Goal: Task Accomplishment & Management: Manage account settings

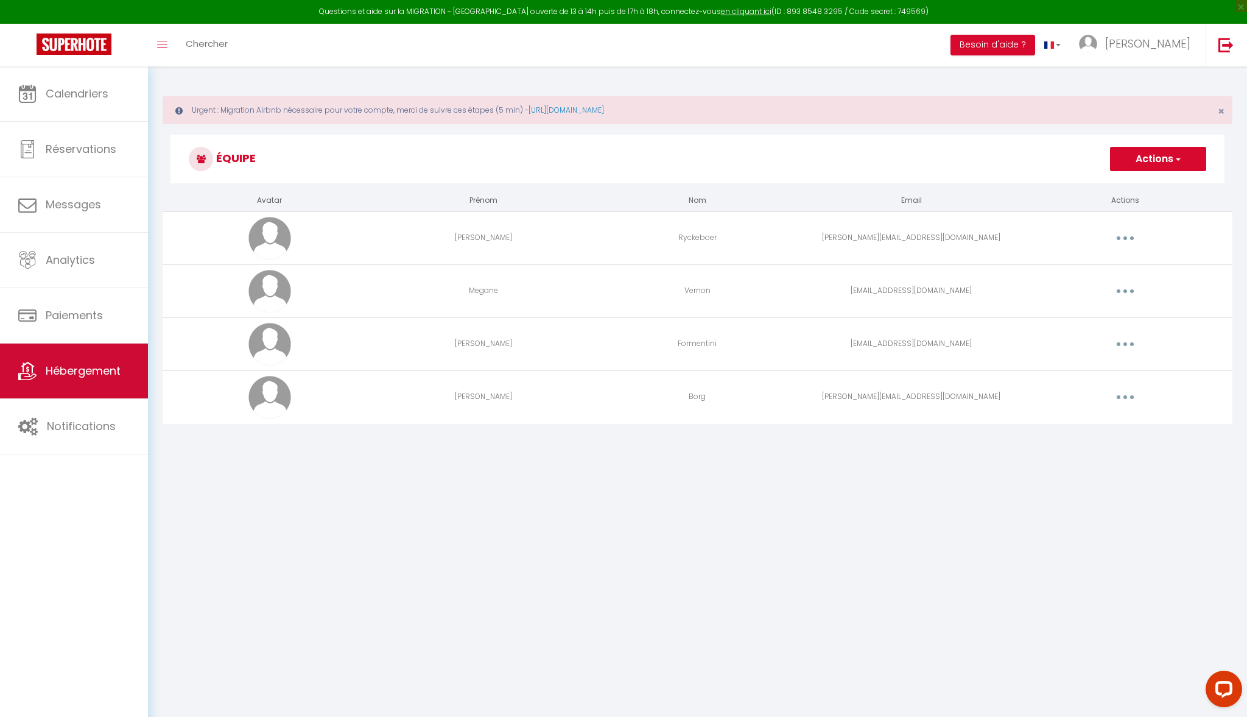
click at [81, 376] on span "Hébergement" at bounding box center [83, 370] width 75 height 15
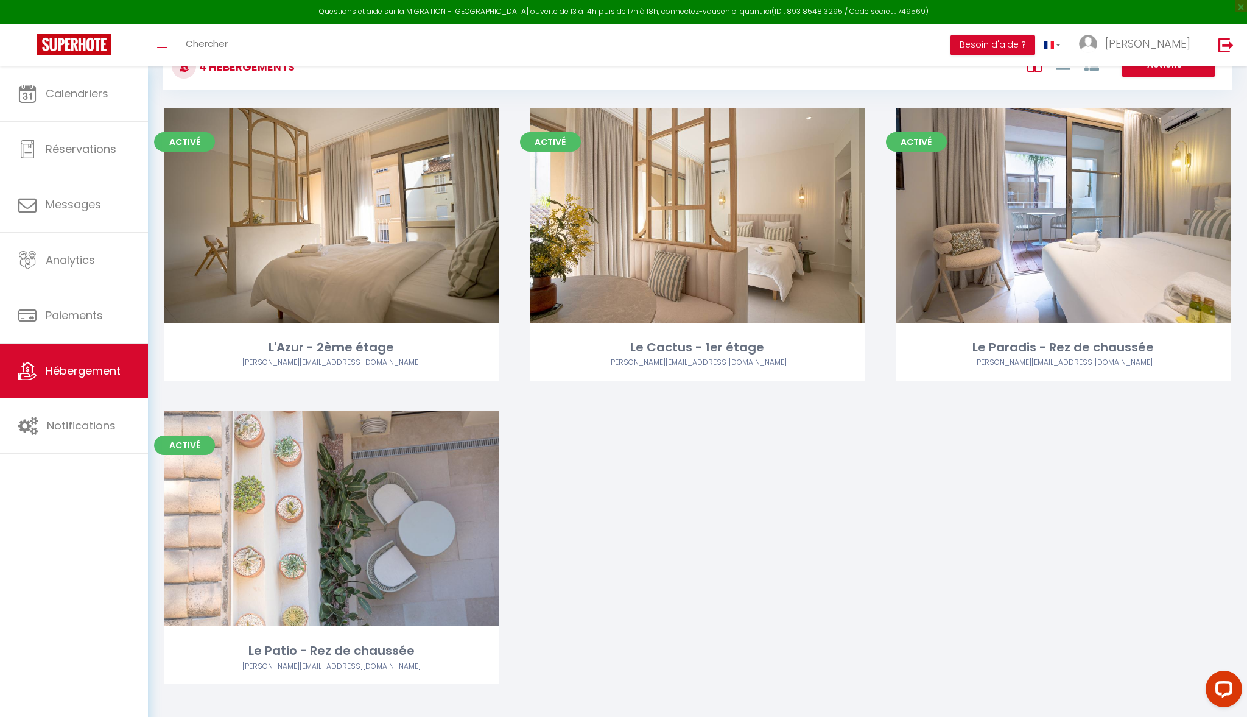
scroll to position [82, 0]
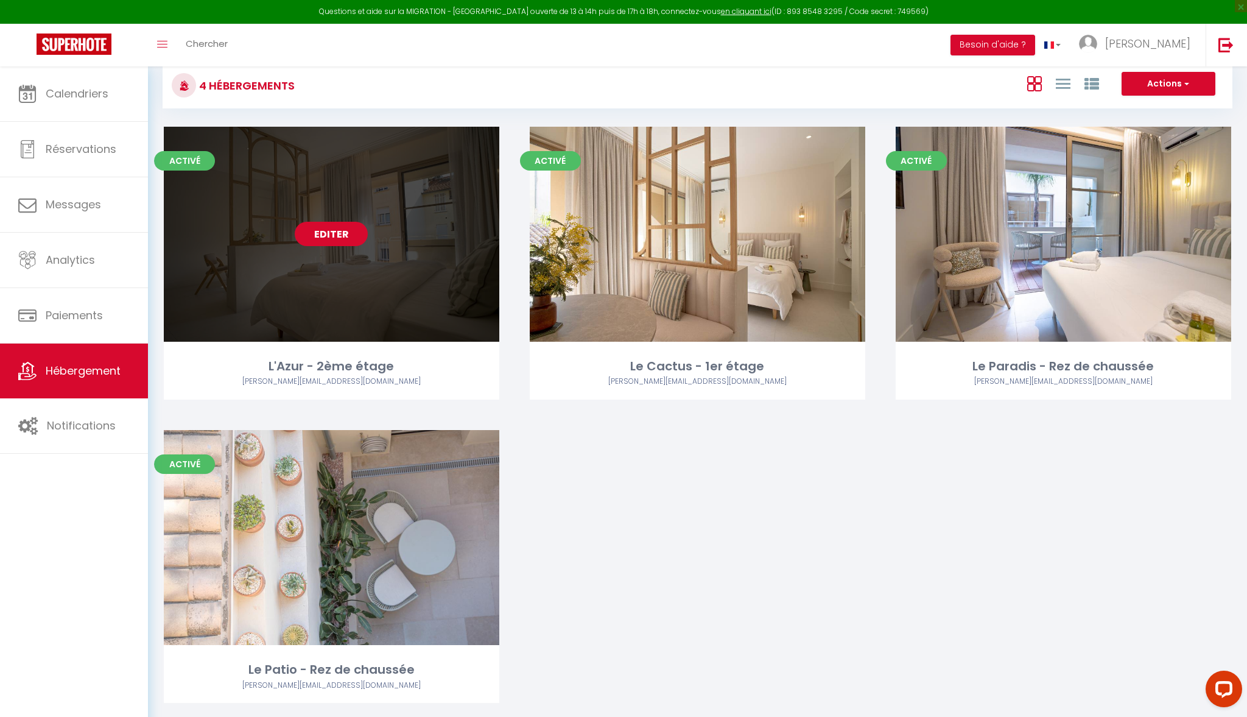
click at [331, 233] on link "Editer" at bounding box center [331, 234] width 73 height 24
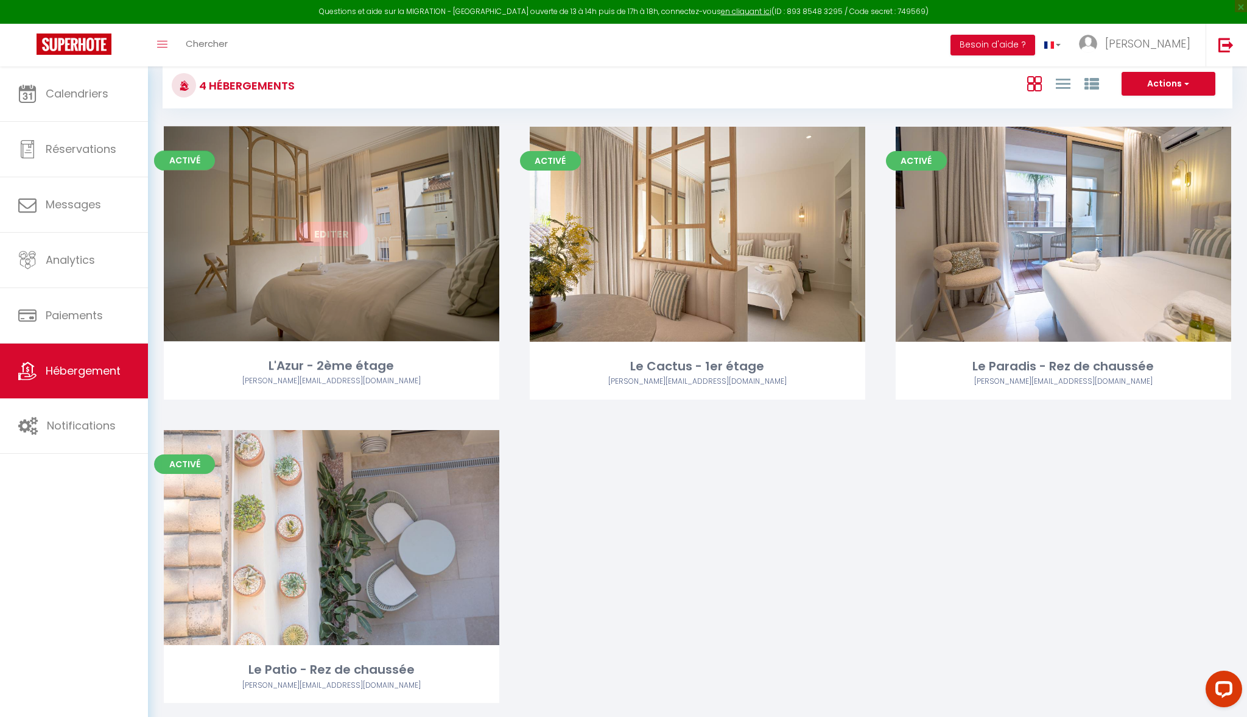
click at [331, 233] on link "Editer" at bounding box center [331, 234] width 73 height 24
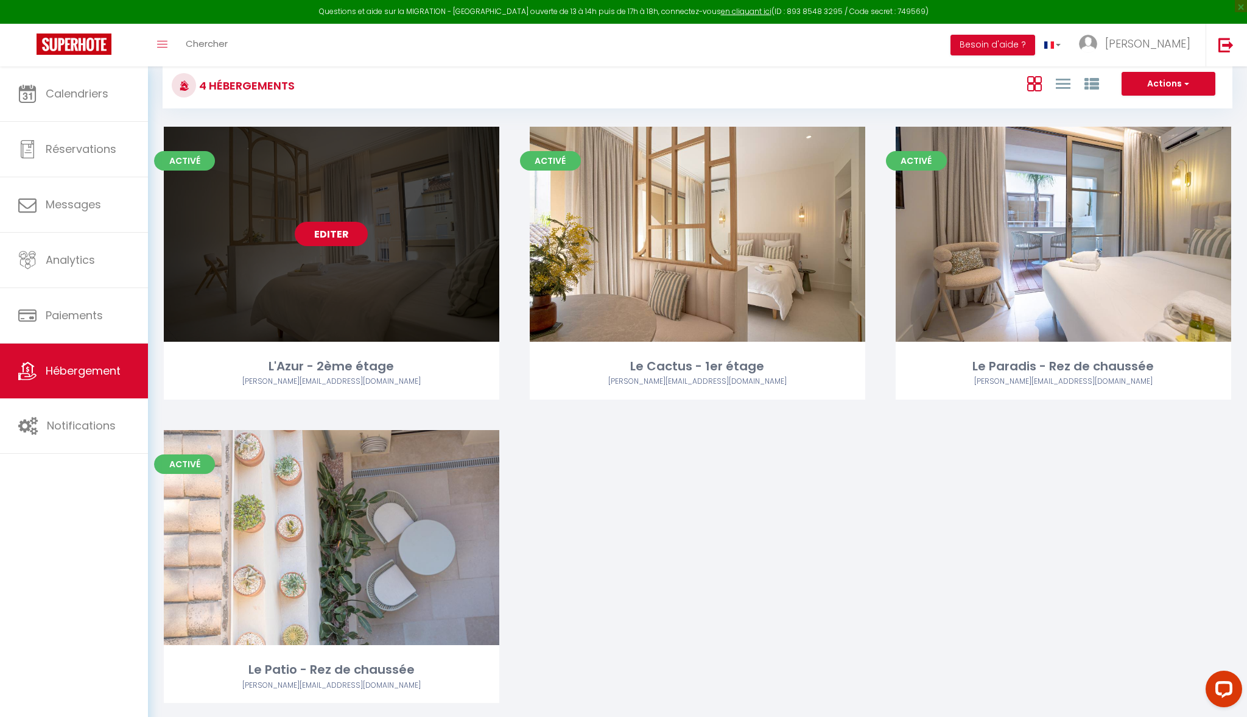
click at [331, 233] on link "Editer" at bounding box center [331, 234] width 73 height 24
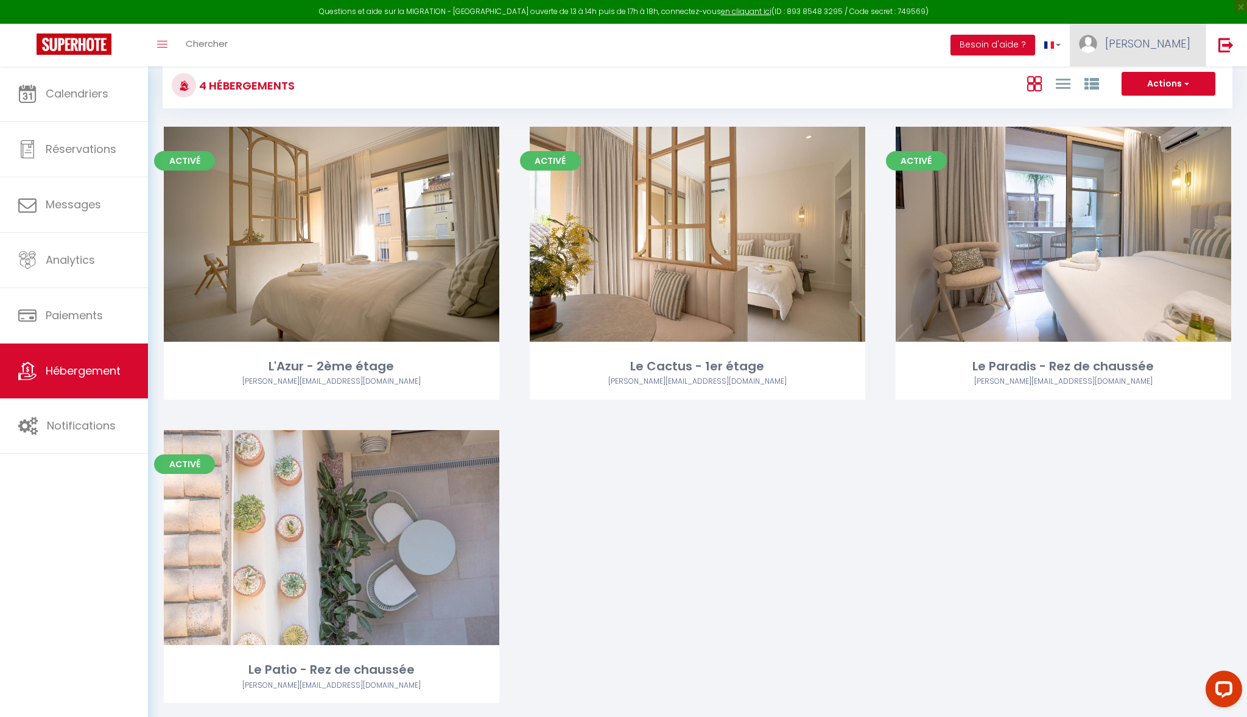
click at [1158, 45] on span "[PERSON_NAME]" at bounding box center [1147, 43] width 85 height 15
click at [1158, 82] on link "Paramètres" at bounding box center [1157, 84] width 90 height 21
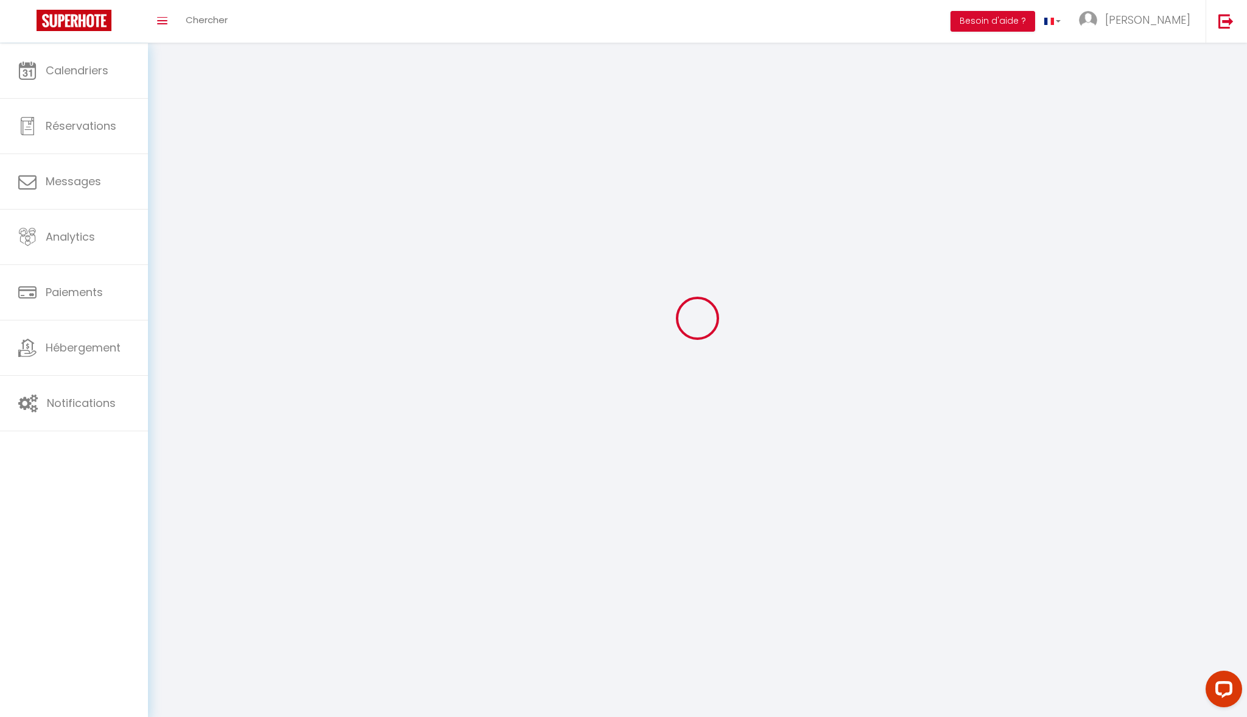
type input "[PERSON_NAME]"
type input "Merks"
type input "0619934824"
type input "173 rue de la Garonne"
type input "83700"
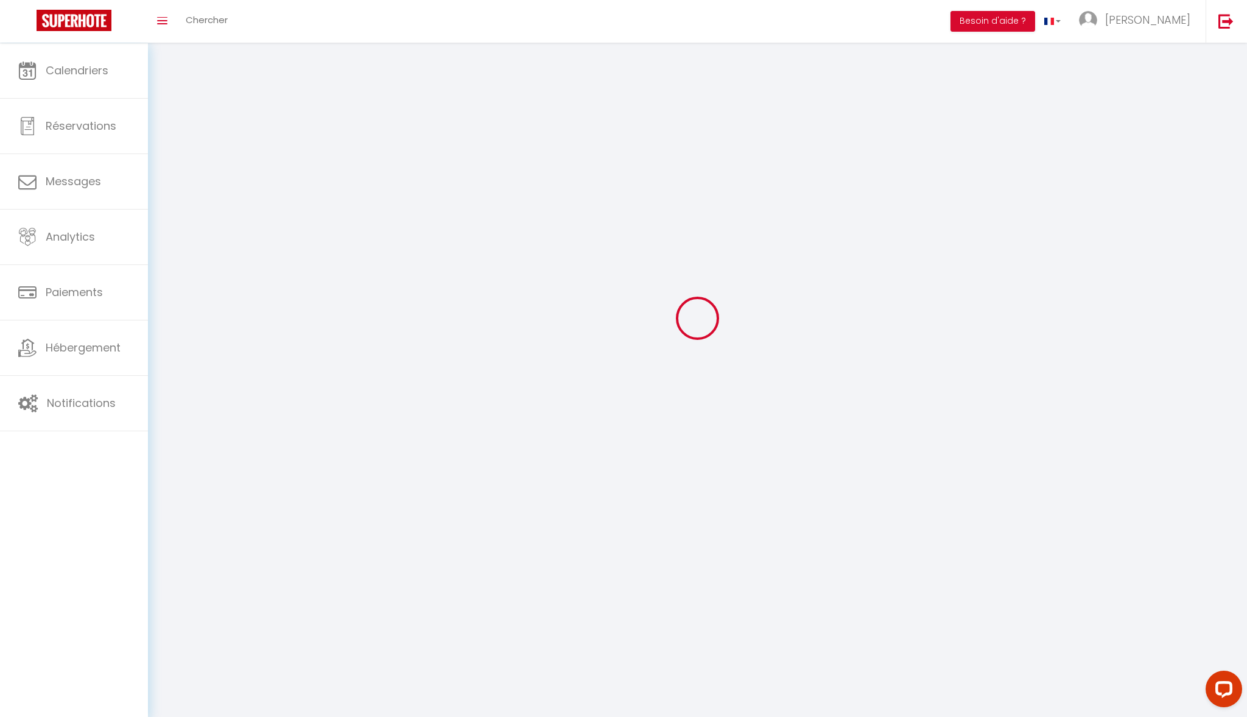
type input "Saint-Raphael"
type input "mCjy7SLIBmvv4KA2BKsMZqEJy"
type input "Tij7Yq46xsuyuhEARa9F4FlBZ"
type input "https://app.superhote.com/#/get-available-rentals/Tij7Yq46xsuyuhEARa9F4FlBZ"
select select "1"
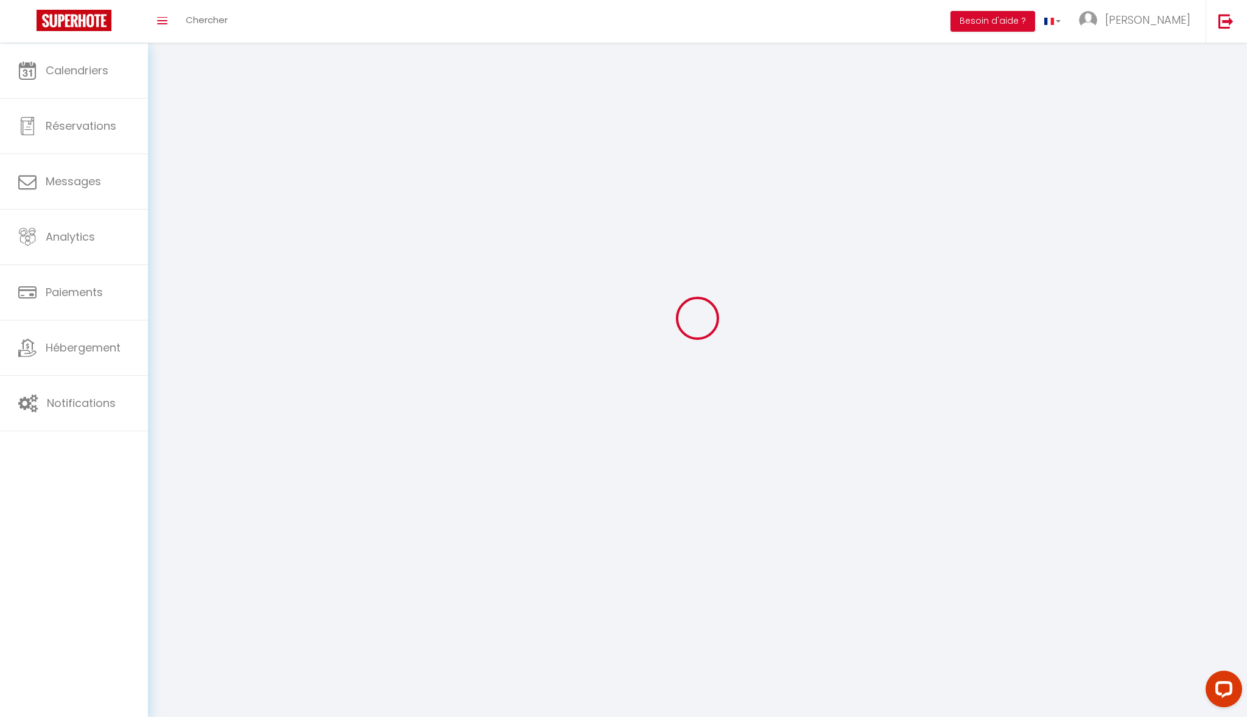
select select "28"
select select "fr"
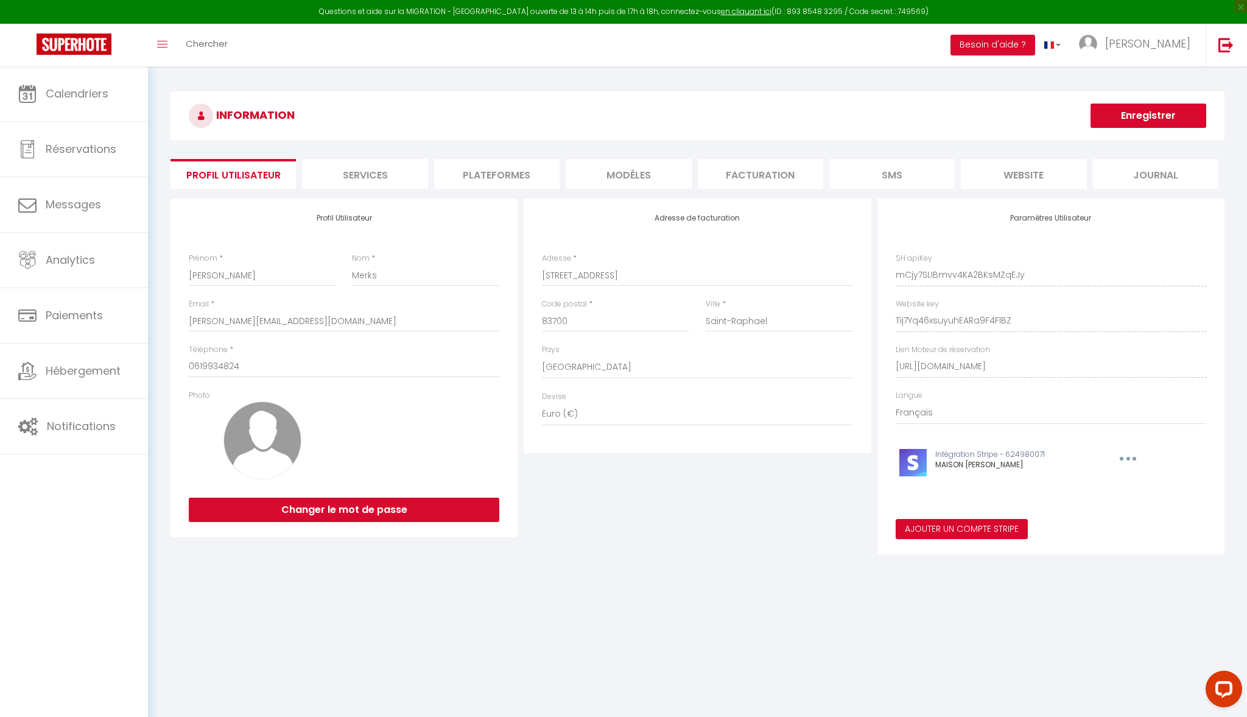
click at [503, 171] on li "Plateformes" at bounding box center [496, 174] width 125 height 30
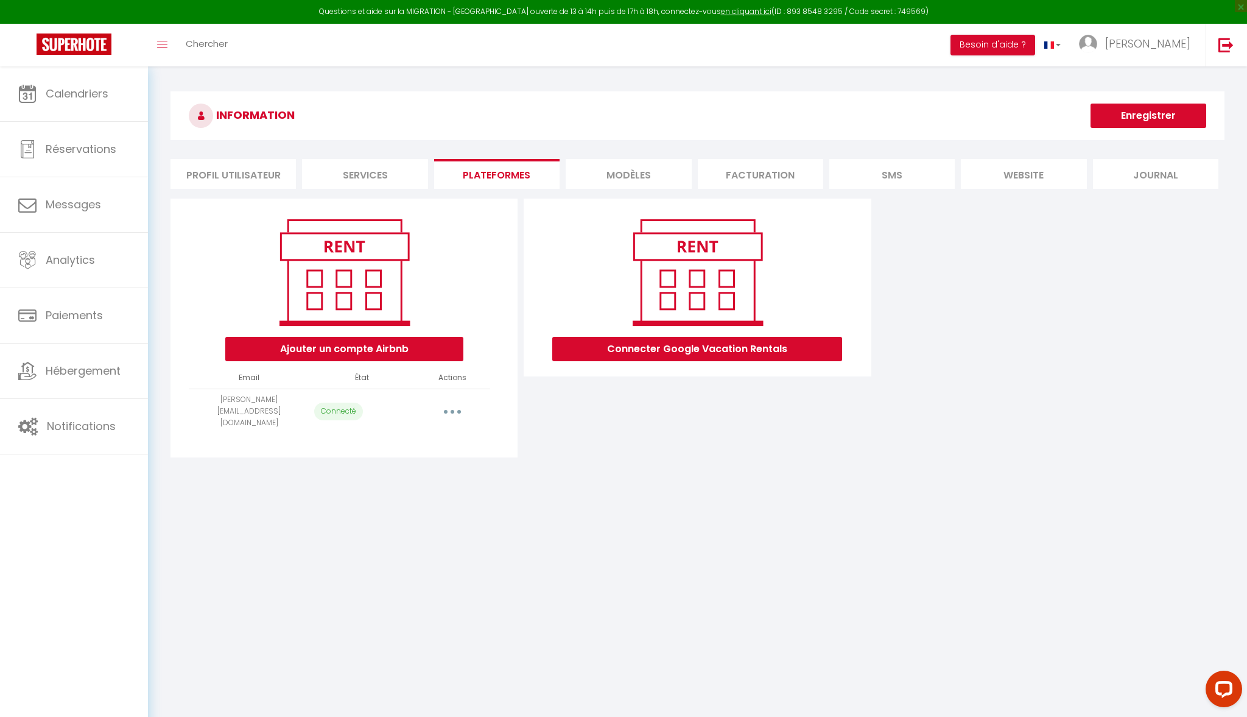
click at [454, 401] on button "button" at bounding box center [452, 410] width 34 height 19
click at [410, 487] on div "Importer les appartements Supprimer Reconnecter le compte" at bounding box center [399, 461] width 142 height 74
click at [449, 402] on button "button" at bounding box center [452, 410] width 34 height 19
click at [406, 478] on link "Reconnecter le compte" at bounding box center [398, 483] width 135 height 21
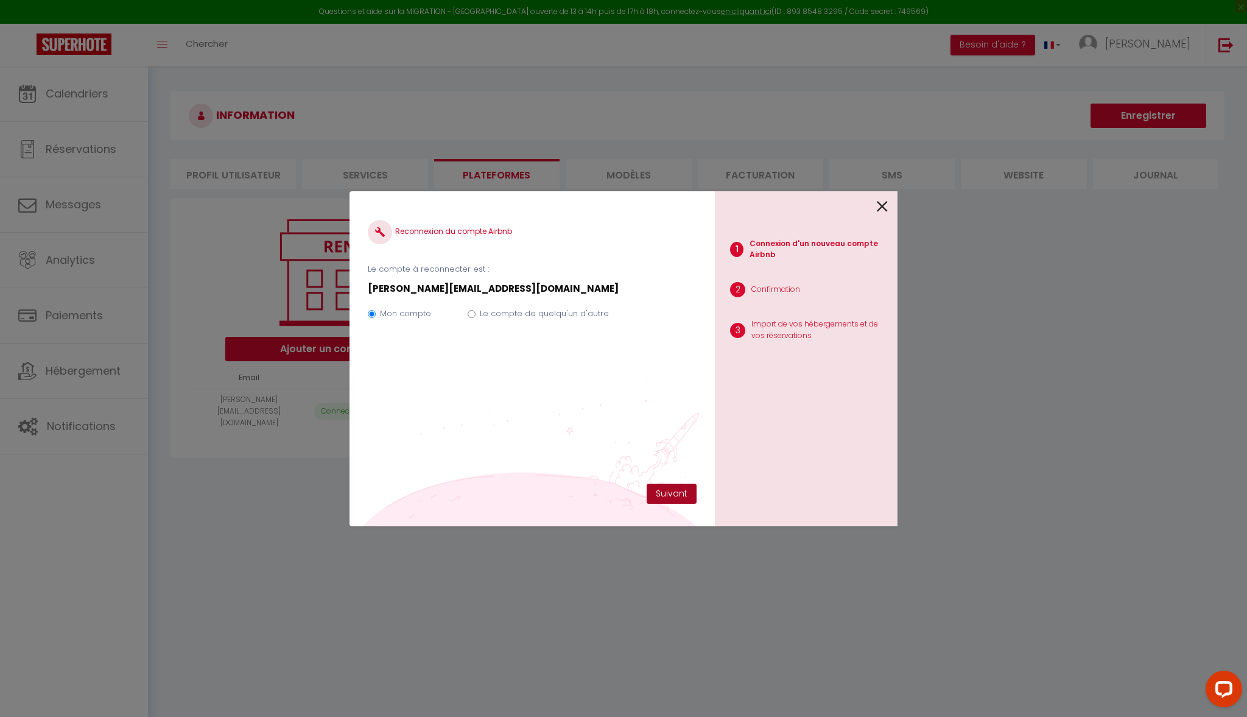
click at [688, 498] on button "Suivant" at bounding box center [672, 494] width 50 height 21
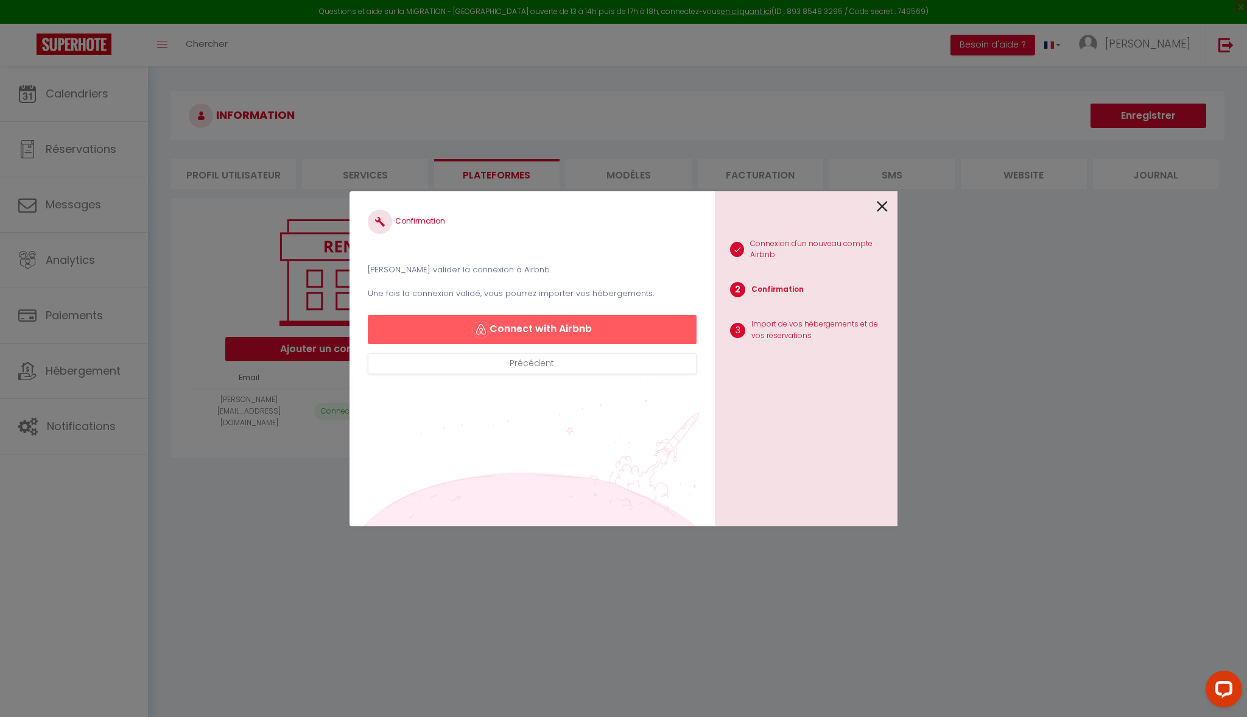
click at [509, 331] on button "Connect with Airbnb" at bounding box center [532, 329] width 329 height 29
click at [544, 329] on button "Connect with Airbnb" at bounding box center [532, 329] width 329 height 29
click at [881, 206] on icon at bounding box center [882, 206] width 11 height 18
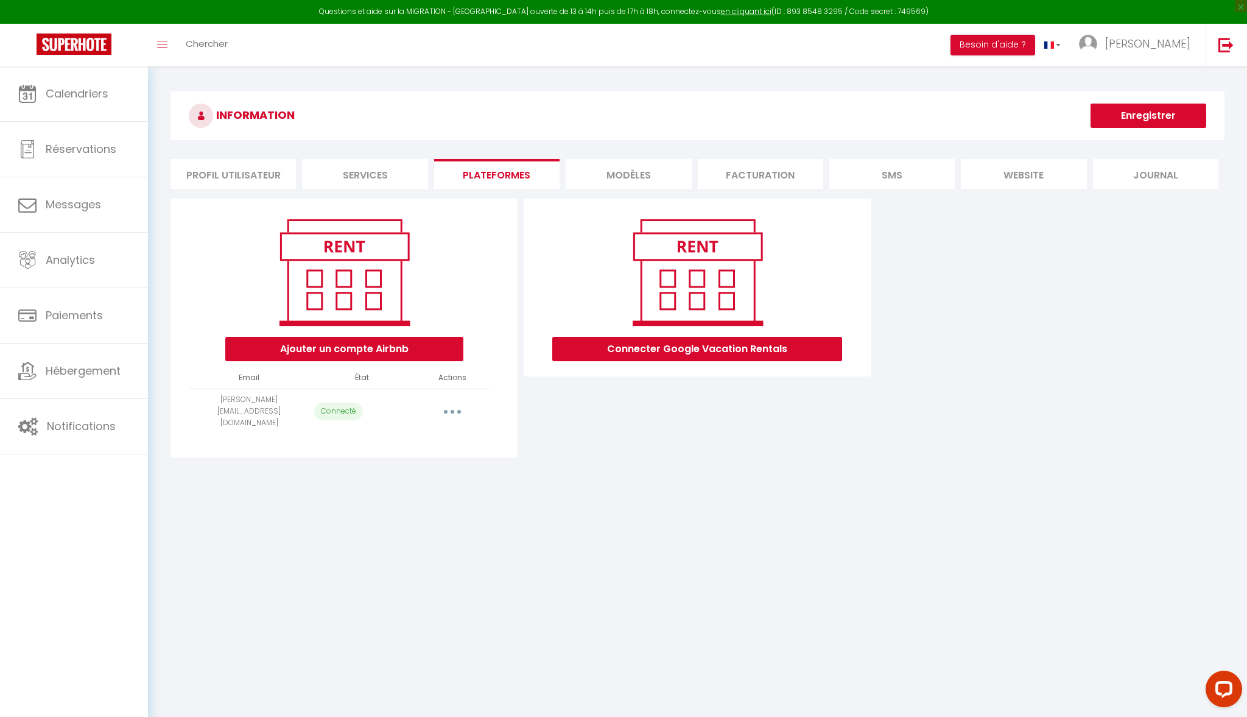
click at [66, 38] on img at bounding box center [74, 43] width 75 height 21
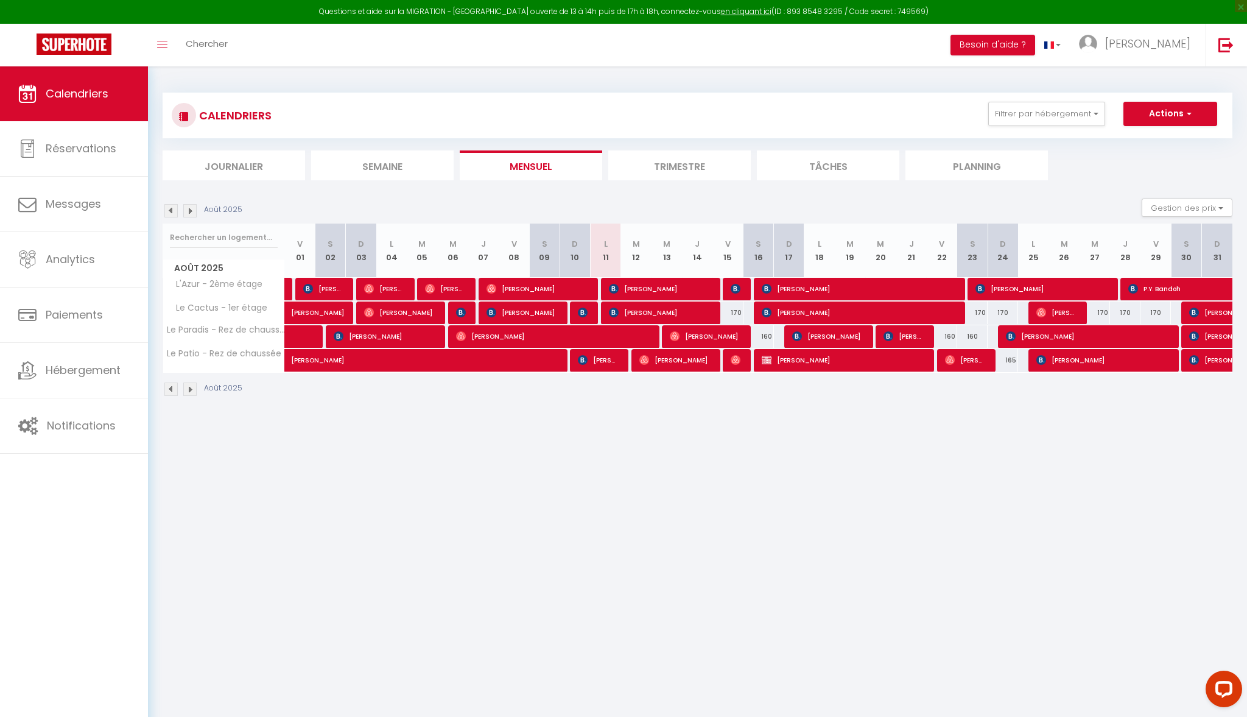
click at [661, 156] on li "Trimestre" at bounding box center [679, 165] width 143 height 30
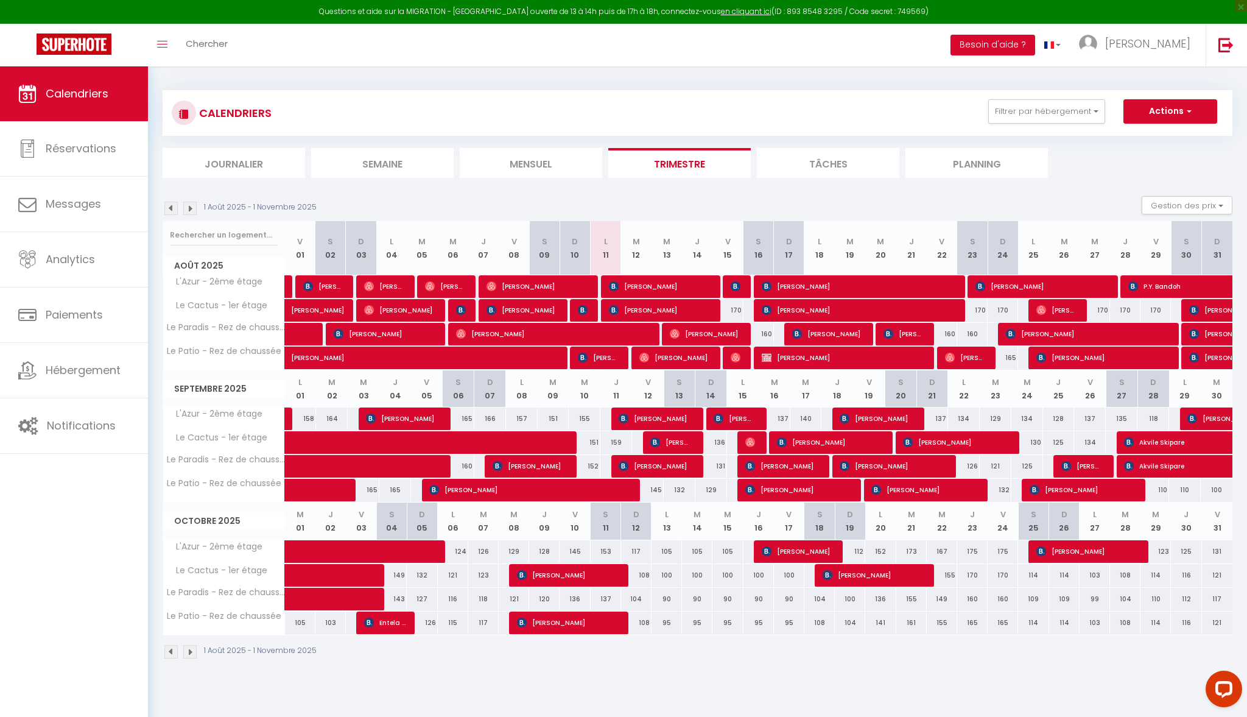
scroll to position [2, 0]
click at [618, 332] on span "Zohra Derraz" at bounding box center [554, 333] width 197 height 23
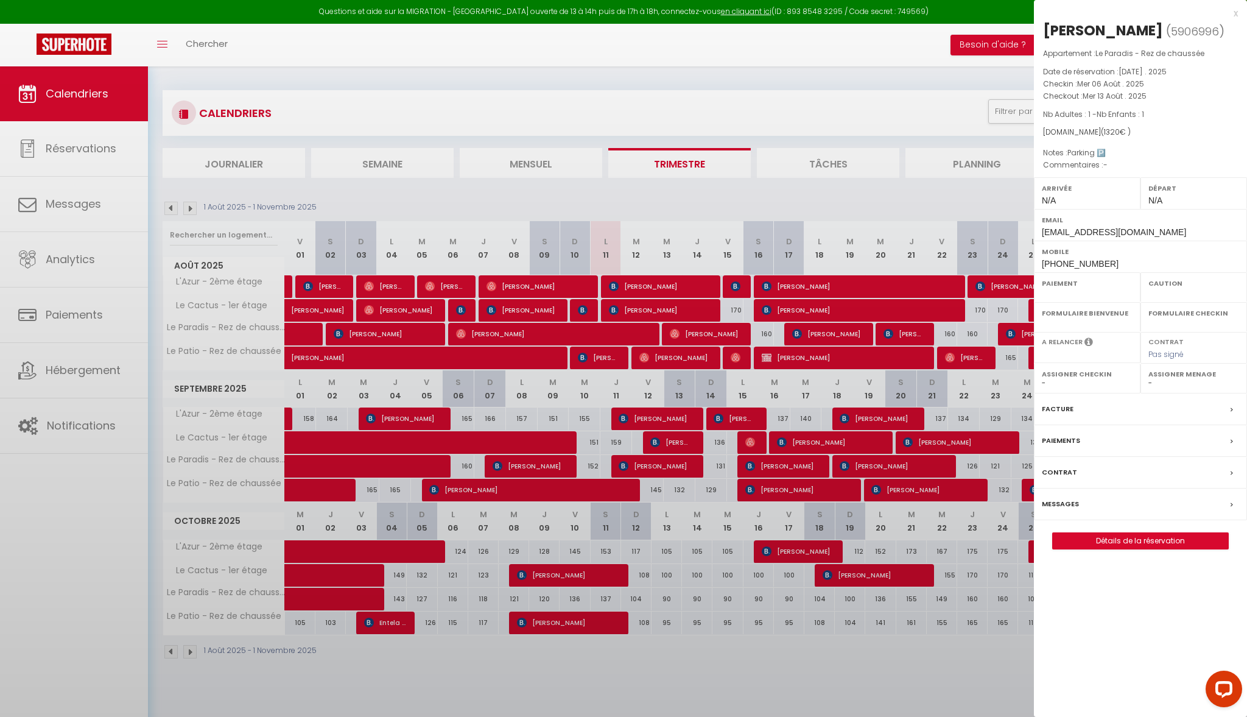
select select "OK"
select select "0"
select select "1"
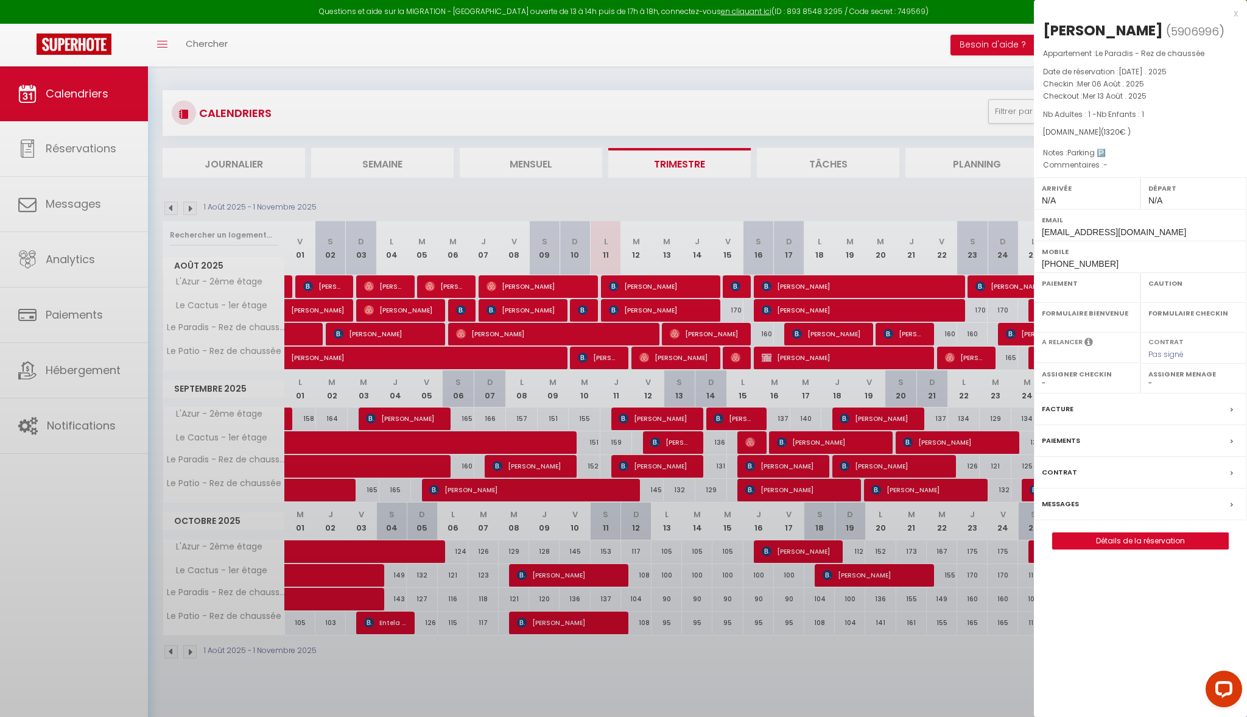
select select
select select "50544"
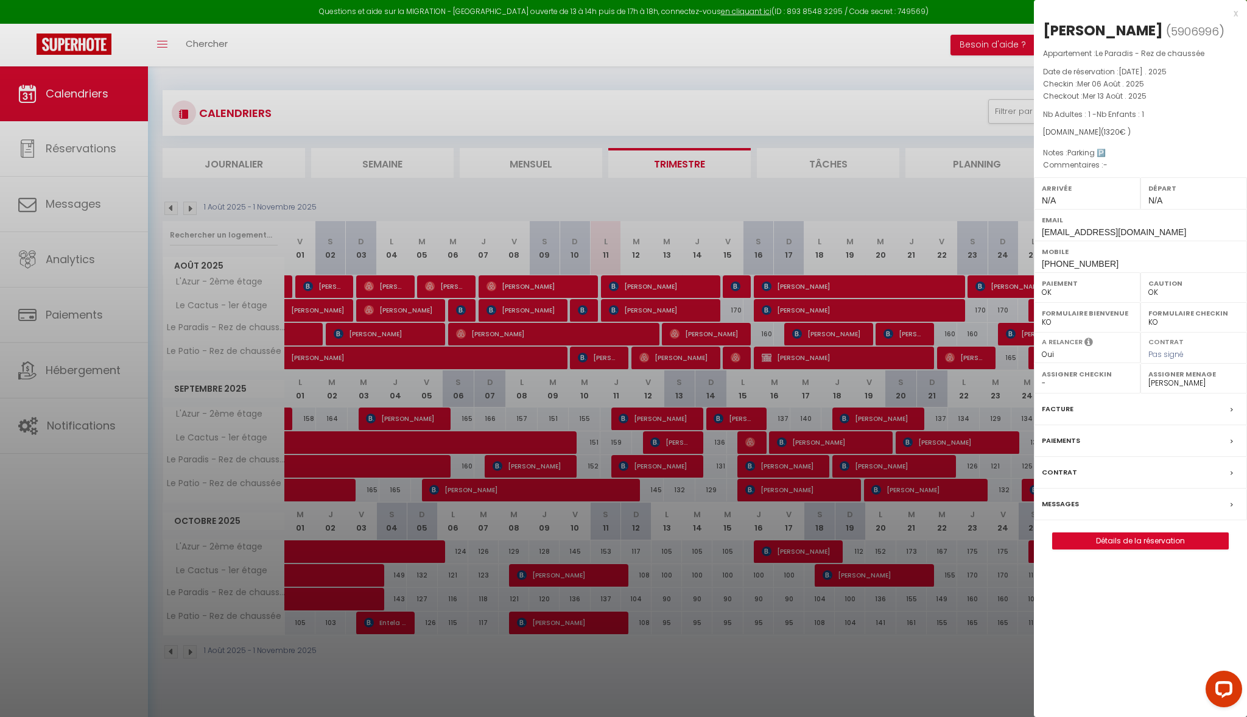
click at [1233, 12] on div "x" at bounding box center [1136, 13] width 204 height 15
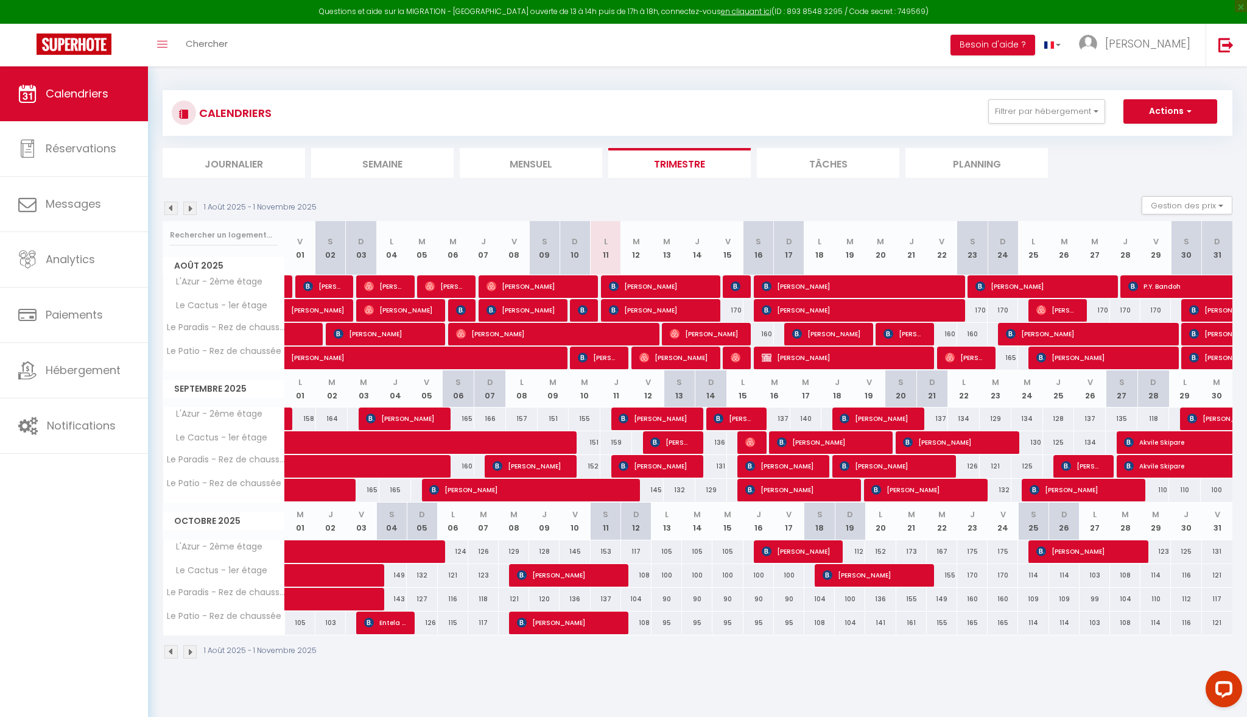
click at [995, 161] on li "Planning" at bounding box center [977, 163] width 143 height 30
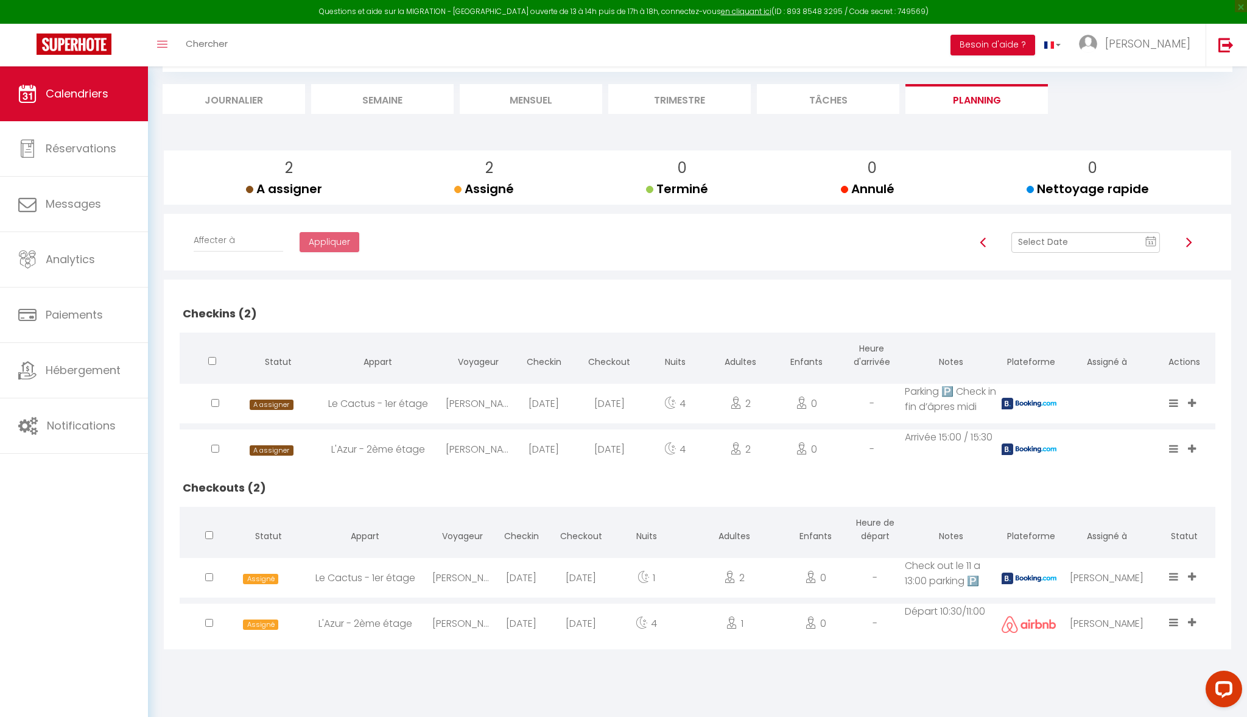
scroll to position [66, 0]
click at [1150, 240] on text "11" at bounding box center [1152, 242] width 6 height 5
click at [1085, 345] on td "13" at bounding box center [1083, 346] width 19 height 19
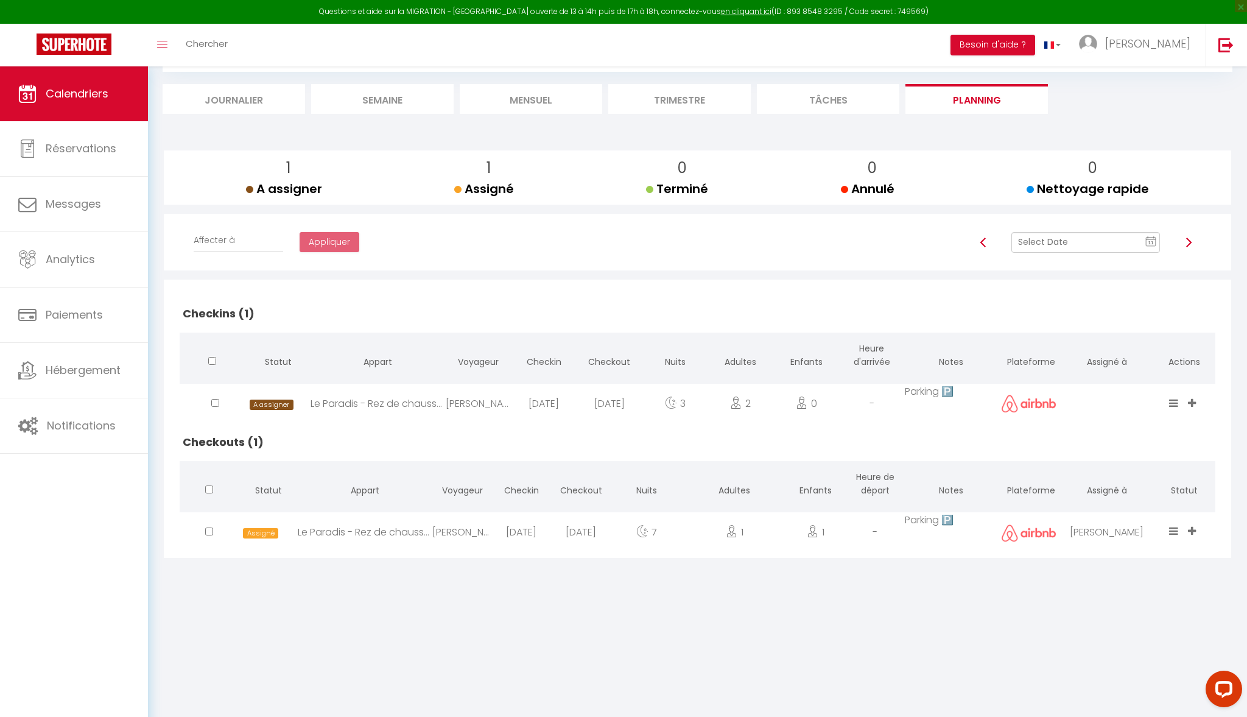
click at [1108, 579] on div "CALENDRIERS Filtrer par hébergement Tous L'Azur - 2ème étage Le Cactus - 1er ét…" at bounding box center [697, 295] width 1099 height 591
click at [817, 91] on li "Tâches" at bounding box center [828, 99] width 143 height 30
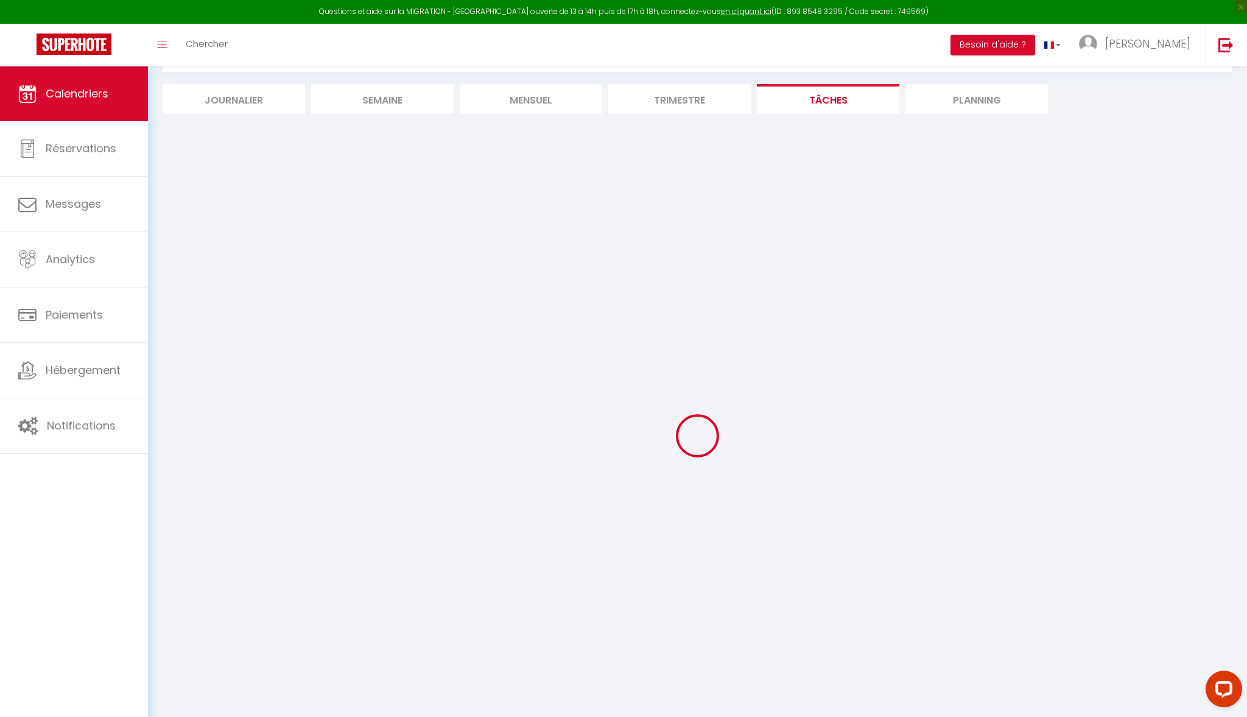
select select
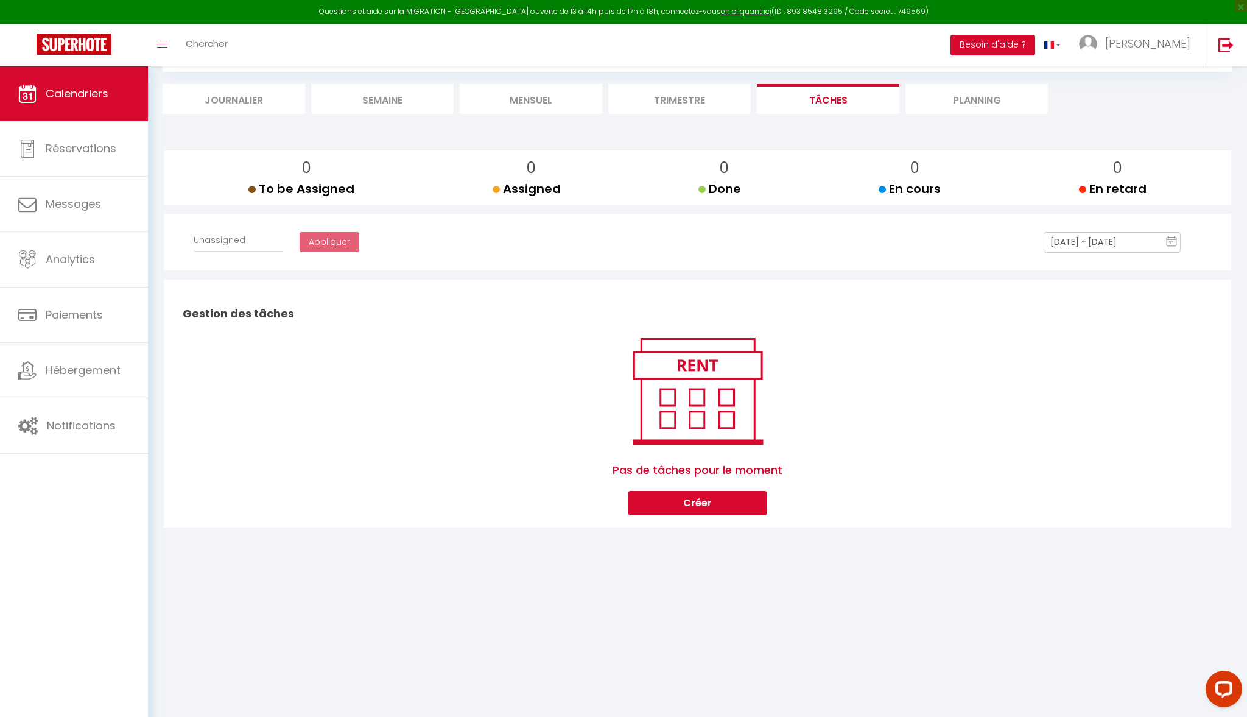
click at [970, 97] on li "Planning" at bounding box center [977, 99] width 143 height 30
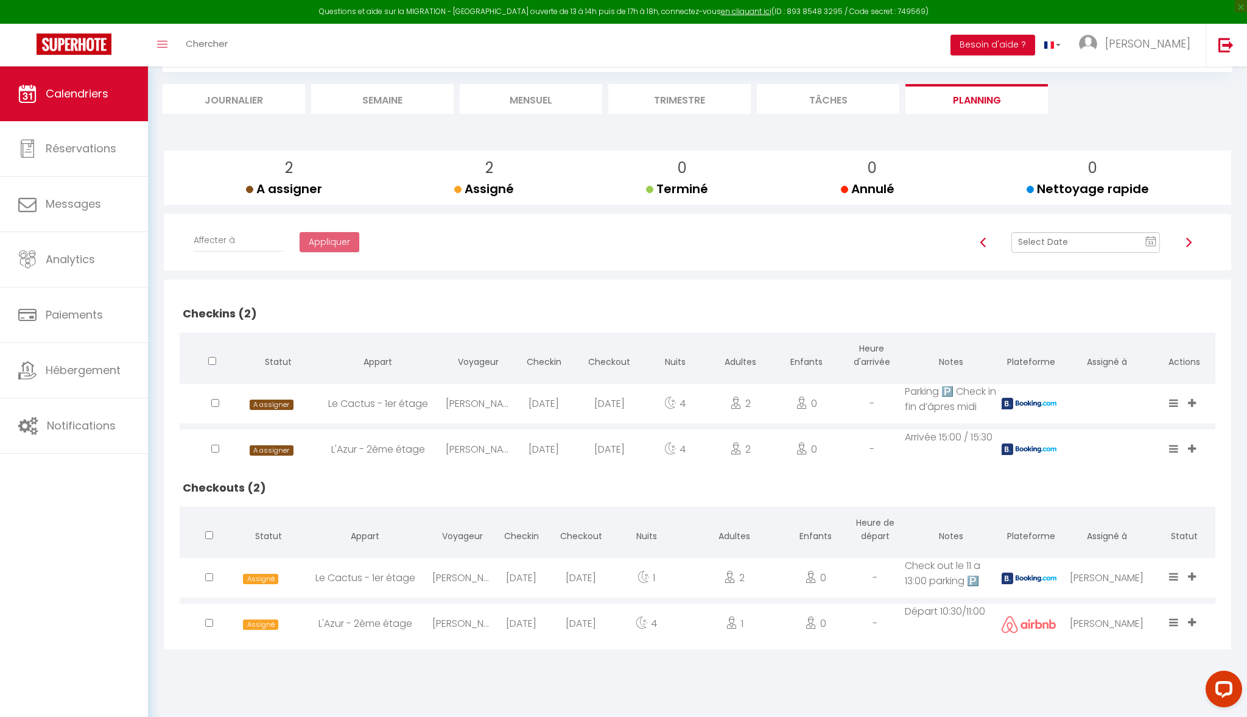
scroll to position [66, 0]
click at [66, 142] on span "Réservations" at bounding box center [81, 148] width 71 height 15
select select "not_cancelled"
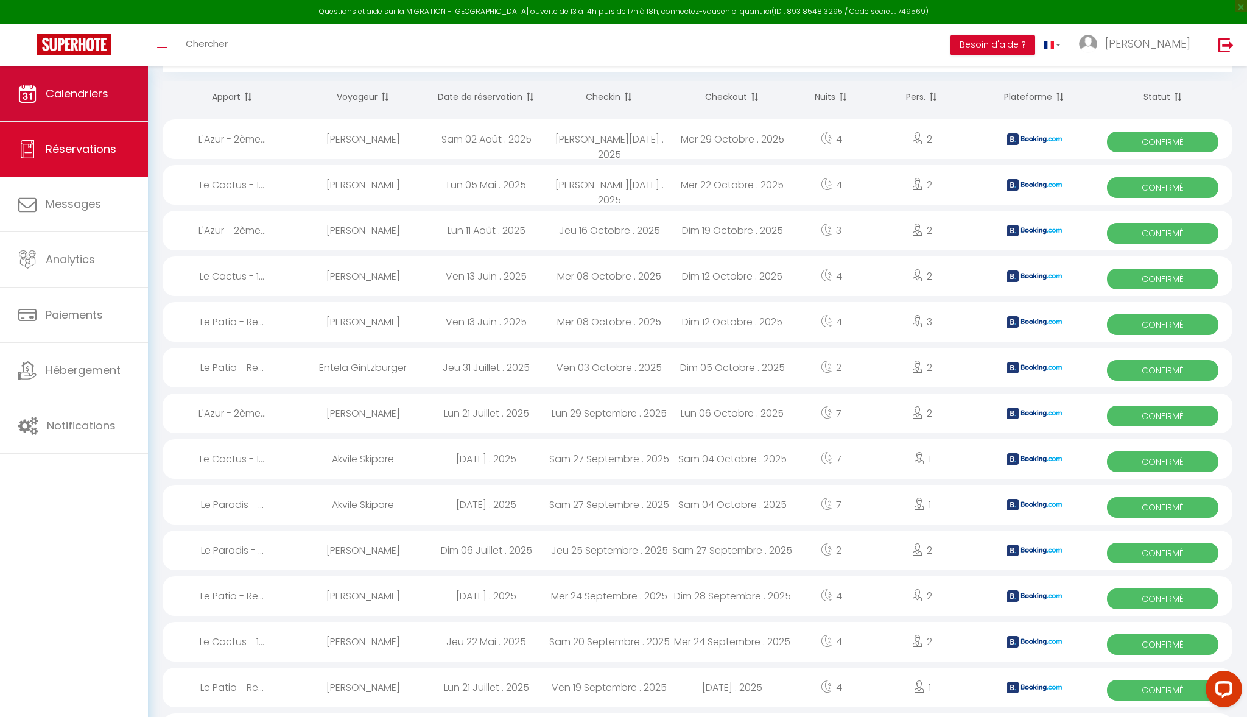
click at [65, 87] on span "Calendriers" at bounding box center [77, 93] width 63 height 15
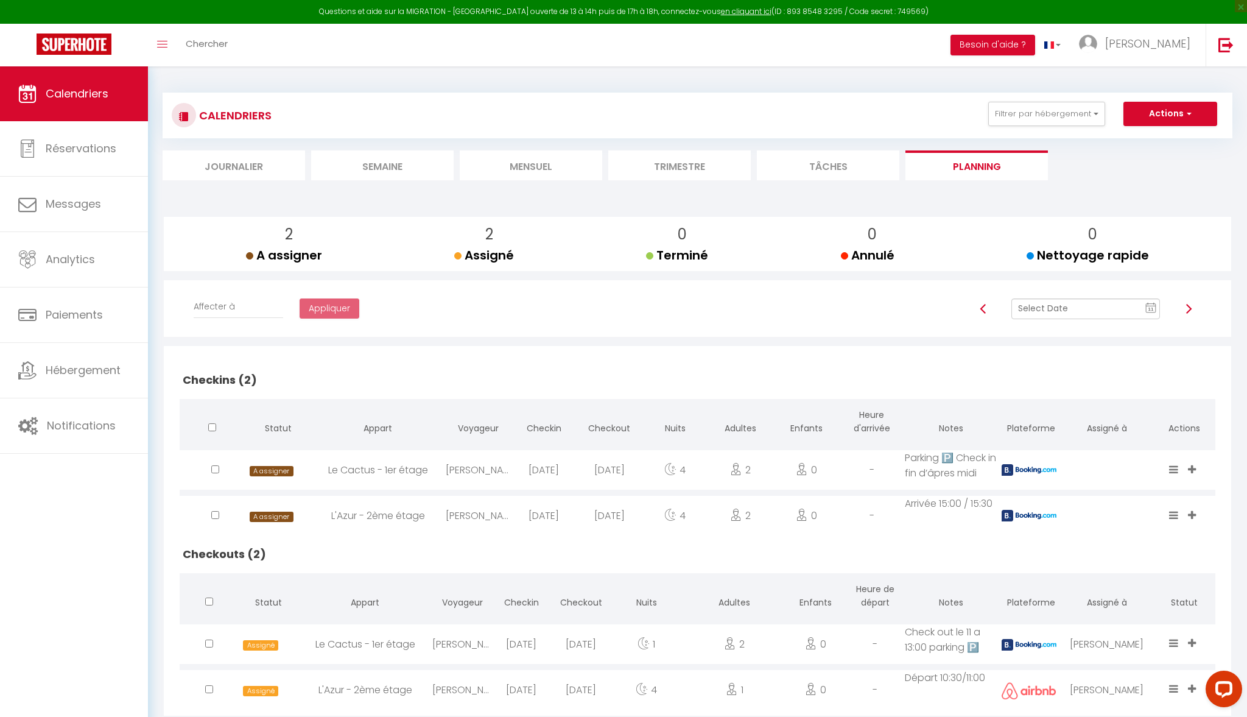
click at [671, 156] on li "Trimestre" at bounding box center [679, 165] width 143 height 30
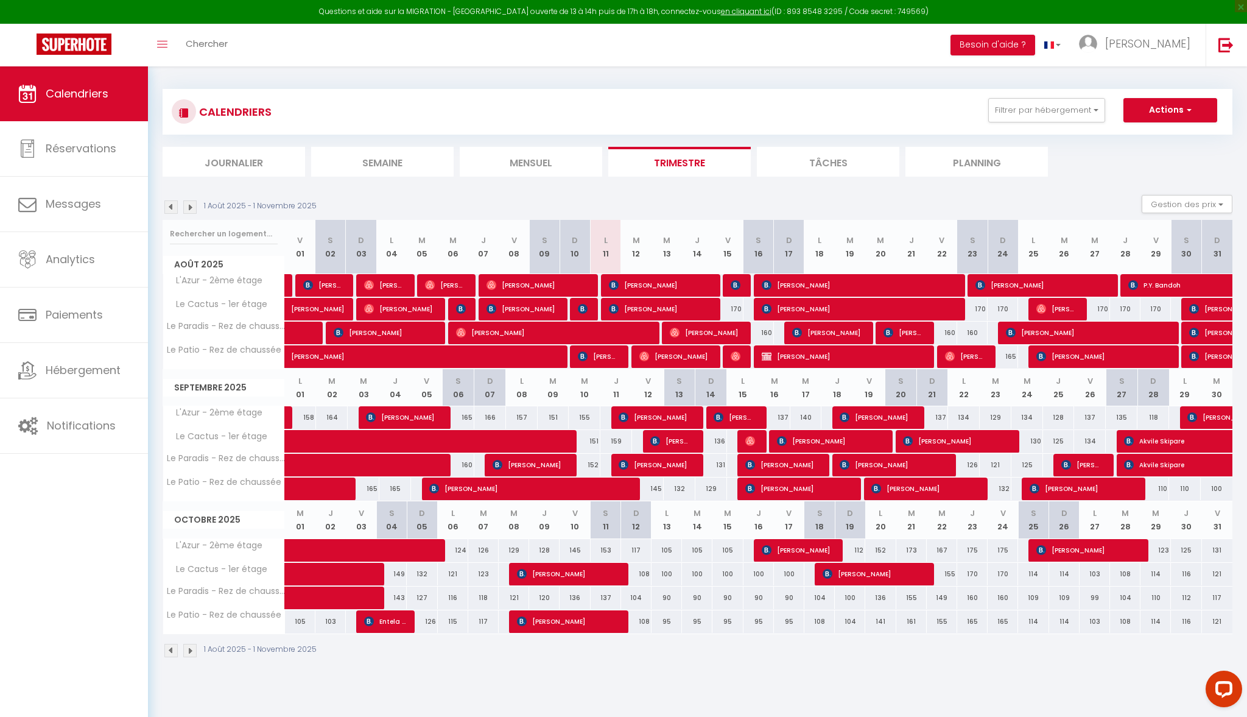
scroll to position [3, 0]
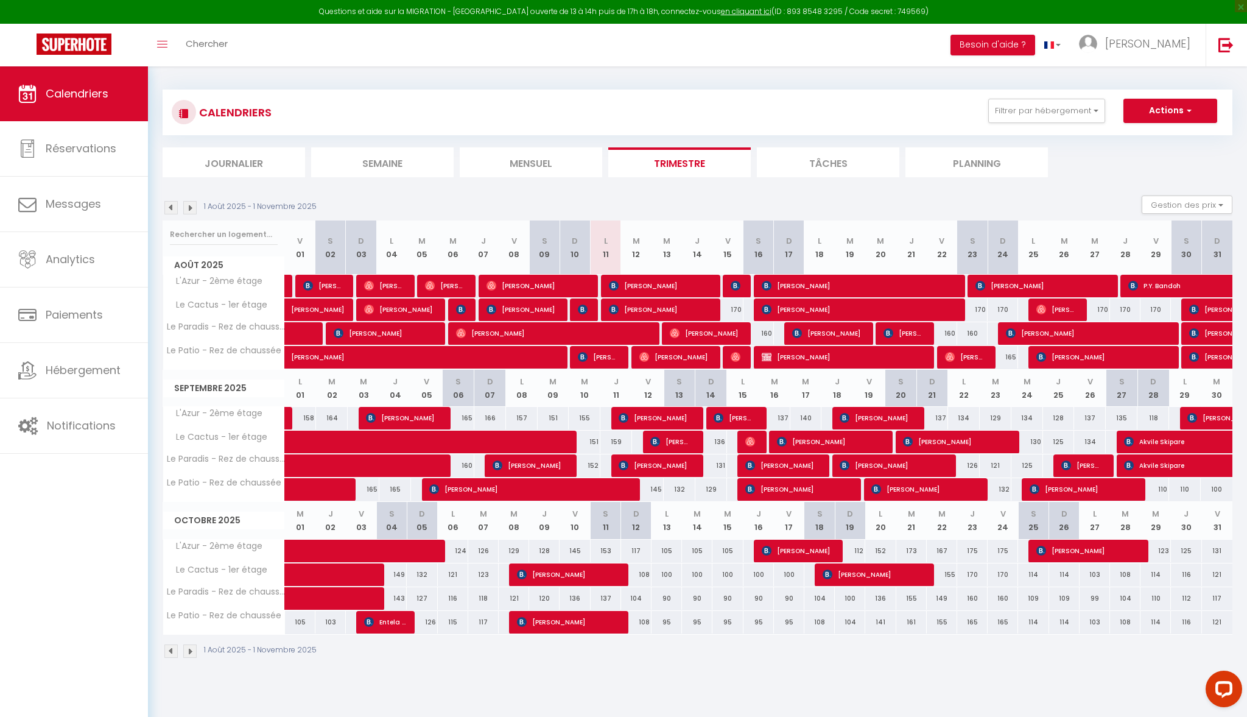
click at [868, 163] on li "Tâches" at bounding box center [828, 162] width 143 height 30
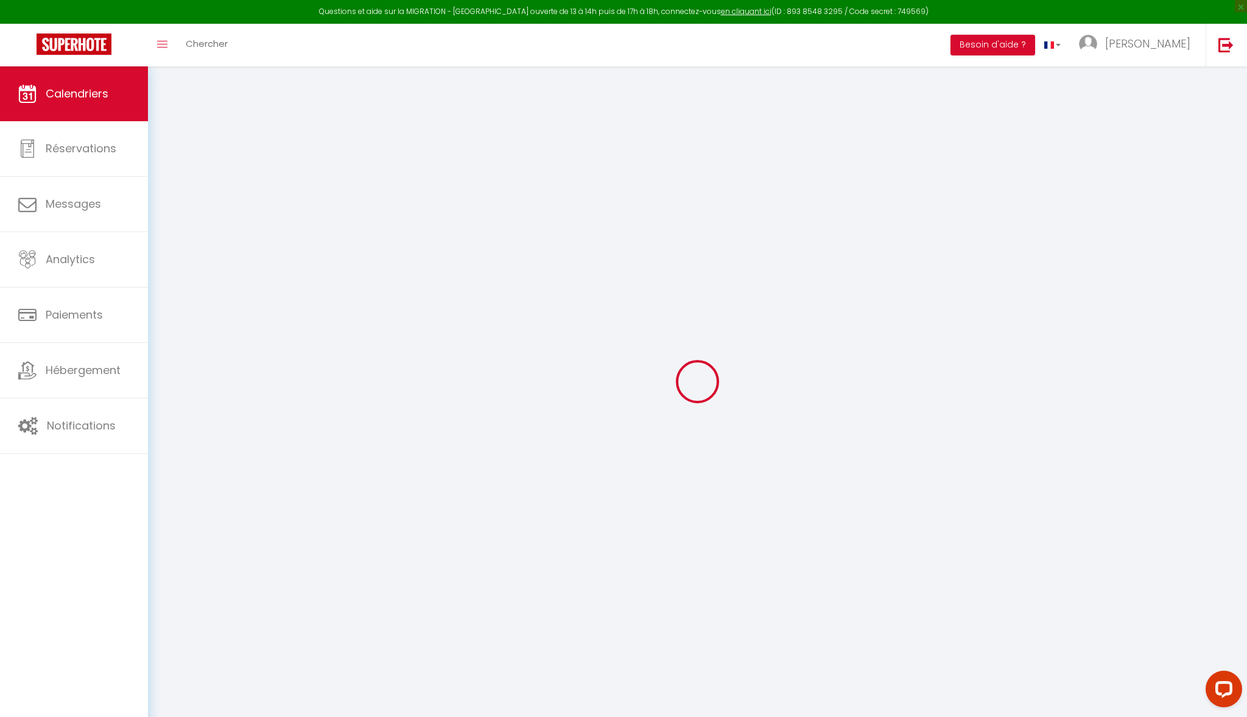
select select
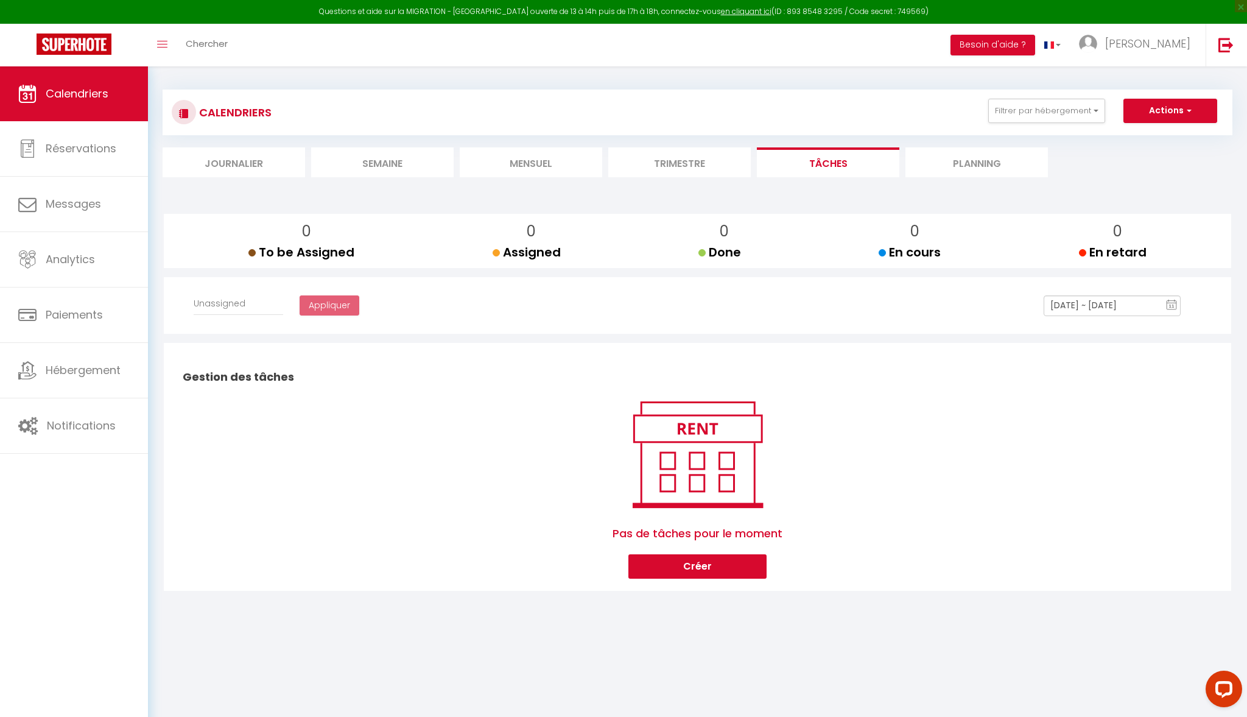
click at [943, 160] on li "Planning" at bounding box center [977, 162] width 143 height 30
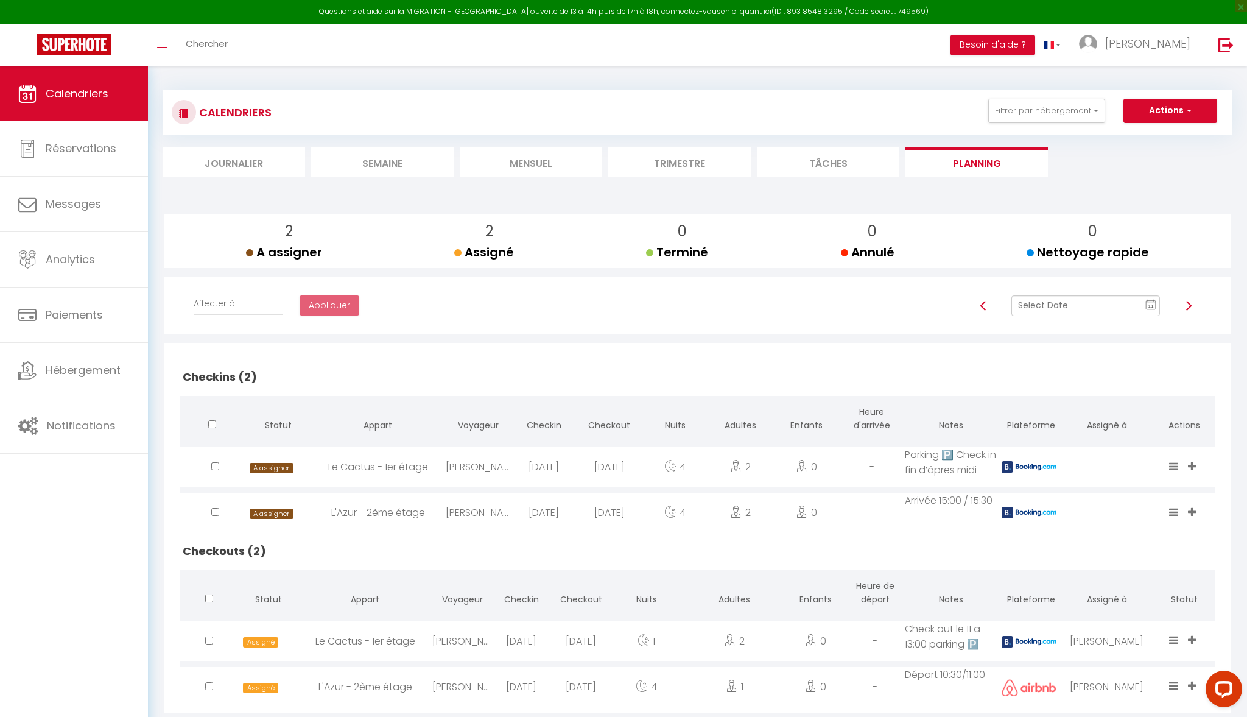
click at [1157, 301] on span "11" at bounding box center [1151, 306] width 18 height 22
click at [1119, 432] on td "22" at bounding box center [1122, 429] width 19 height 19
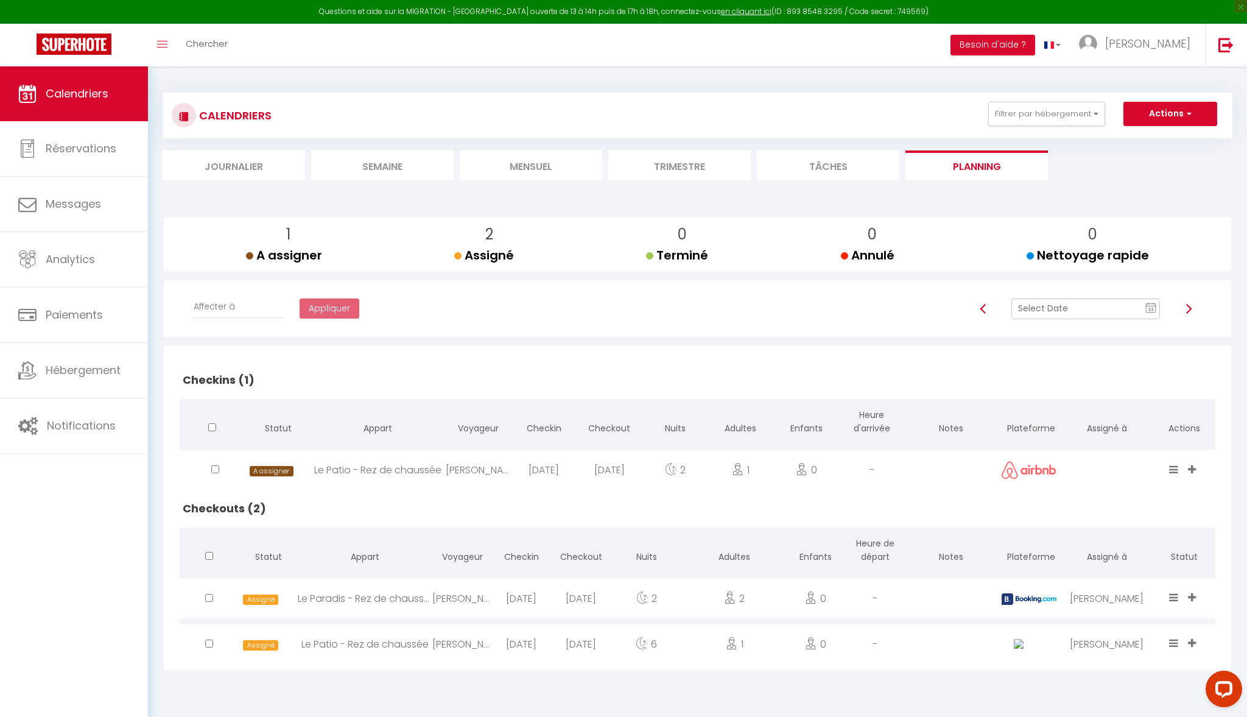
click at [86, 98] on span "Calendriers" at bounding box center [77, 93] width 63 height 15
click at [1154, 309] on text "11" at bounding box center [1152, 308] width 6 height 5
click at [1085, 454] on td "27" at bounding box center [1083, 451] width 19 height 19
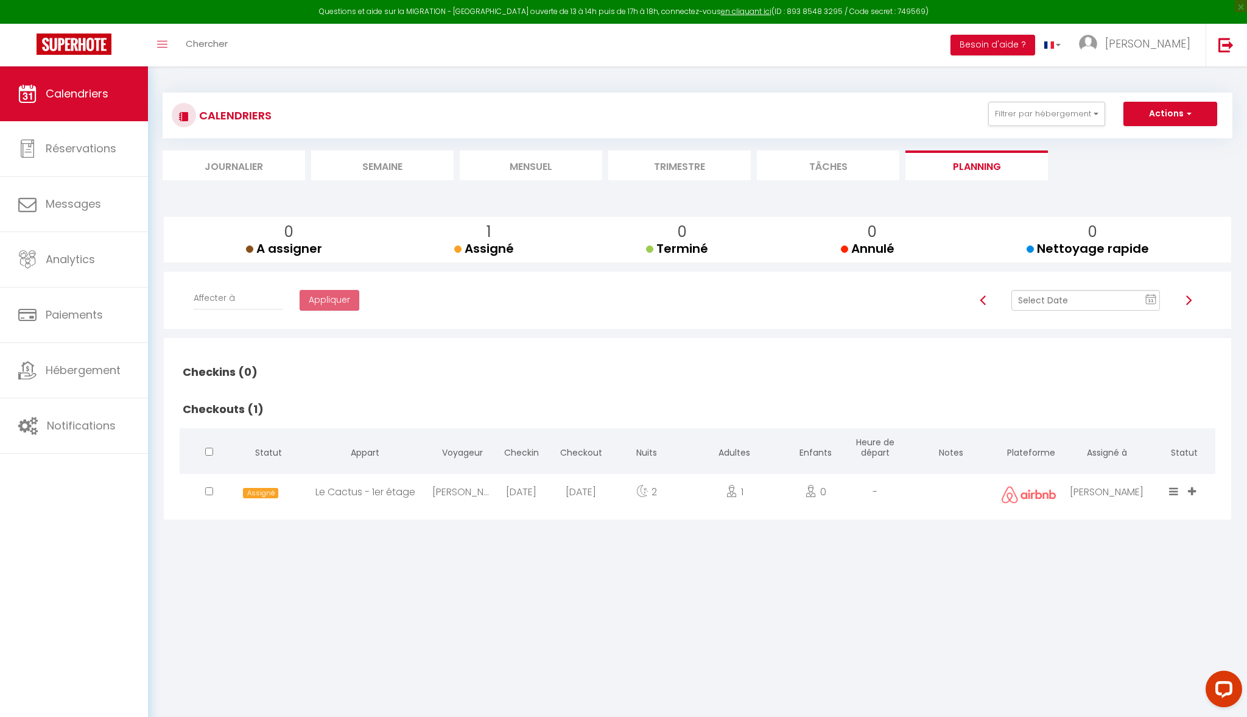
click at [1150, 298] on text "11" at bounding box center [1152, 300] width 6 height 5
click at [1141, 443] on td "30" at bounding box center [1142, 443] width 19 height 19
checkbox input "false"
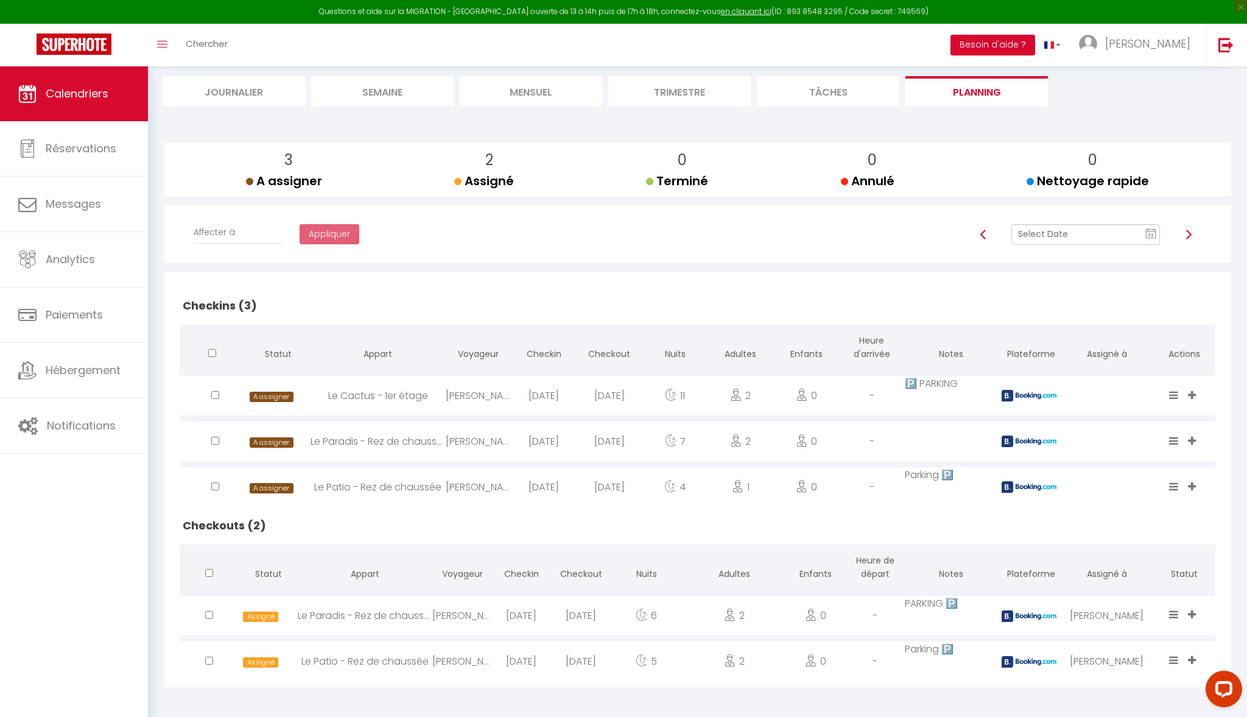
scroll to position [74, 0]
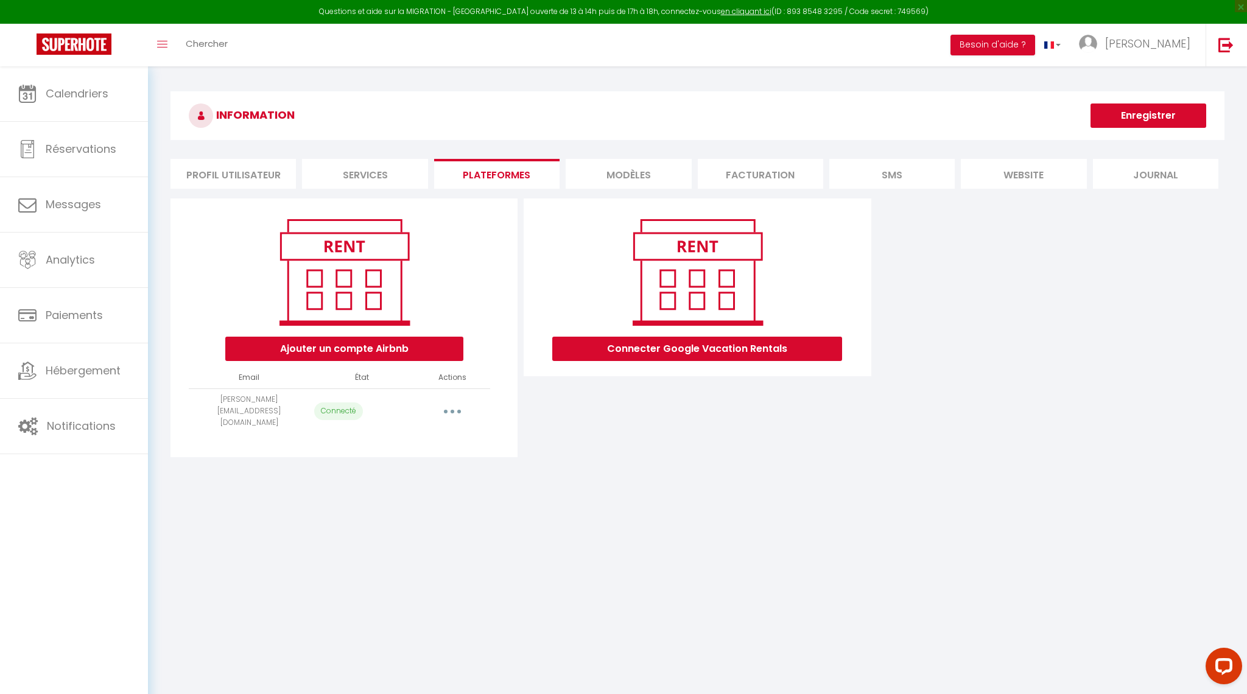
select select "64557"
select select "64461"
select select "64559"
select select "64555"
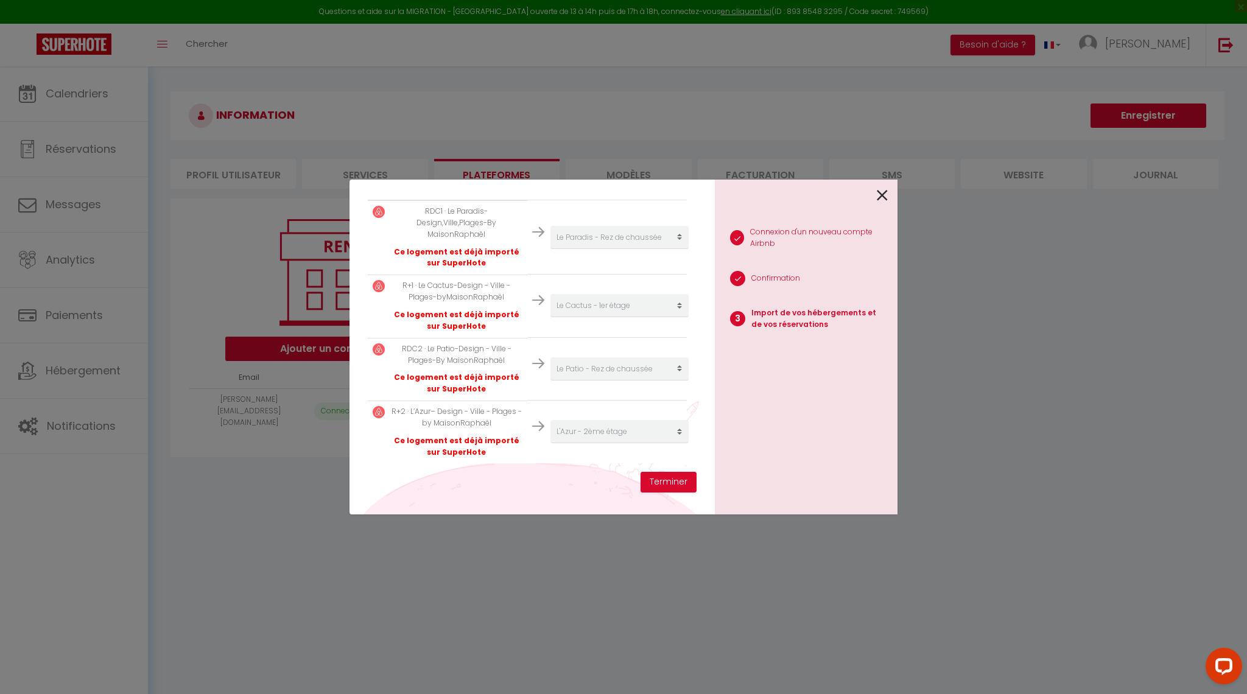
scroll to position [257, 0]
click at [678, 482] on button "Terminer" at bounding box center [669, 482] width 56 height 21
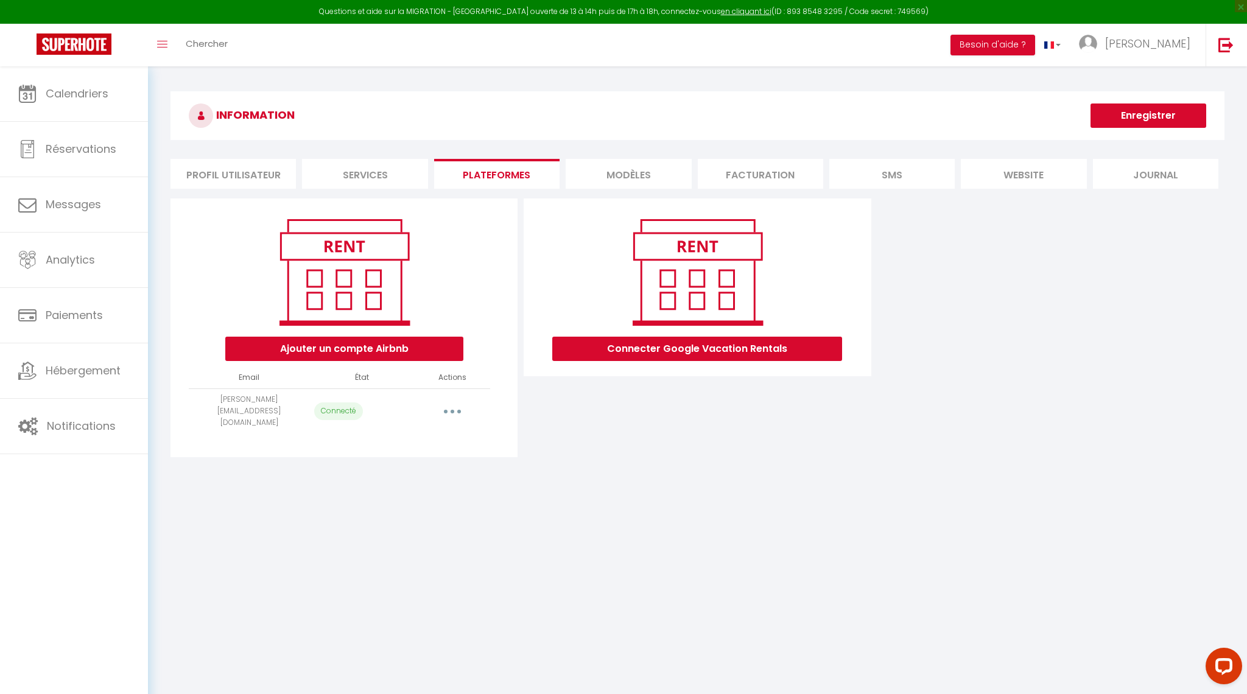
click at [452, 401] on button "button" at bounding box center [452, 410] width 34 height 19
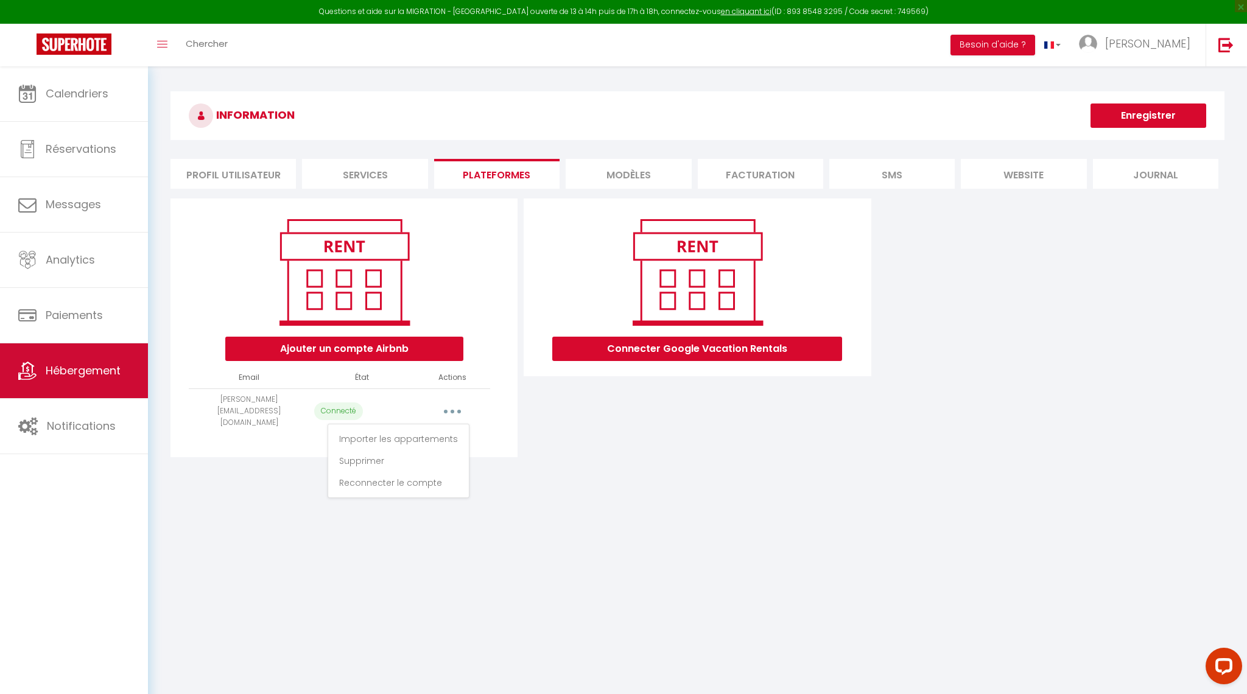
click at [81, 368] on span "Hébergement" at bounding box center [83, 370] width 75 height 15
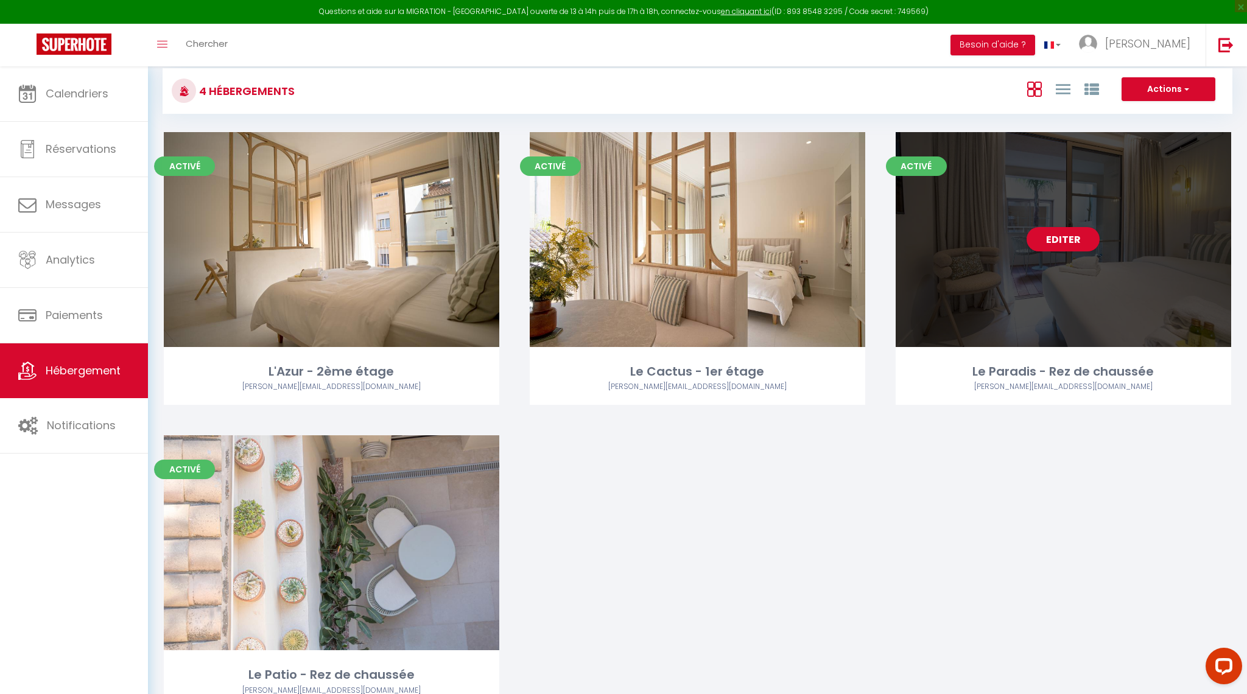
scroll to position [29, 0]
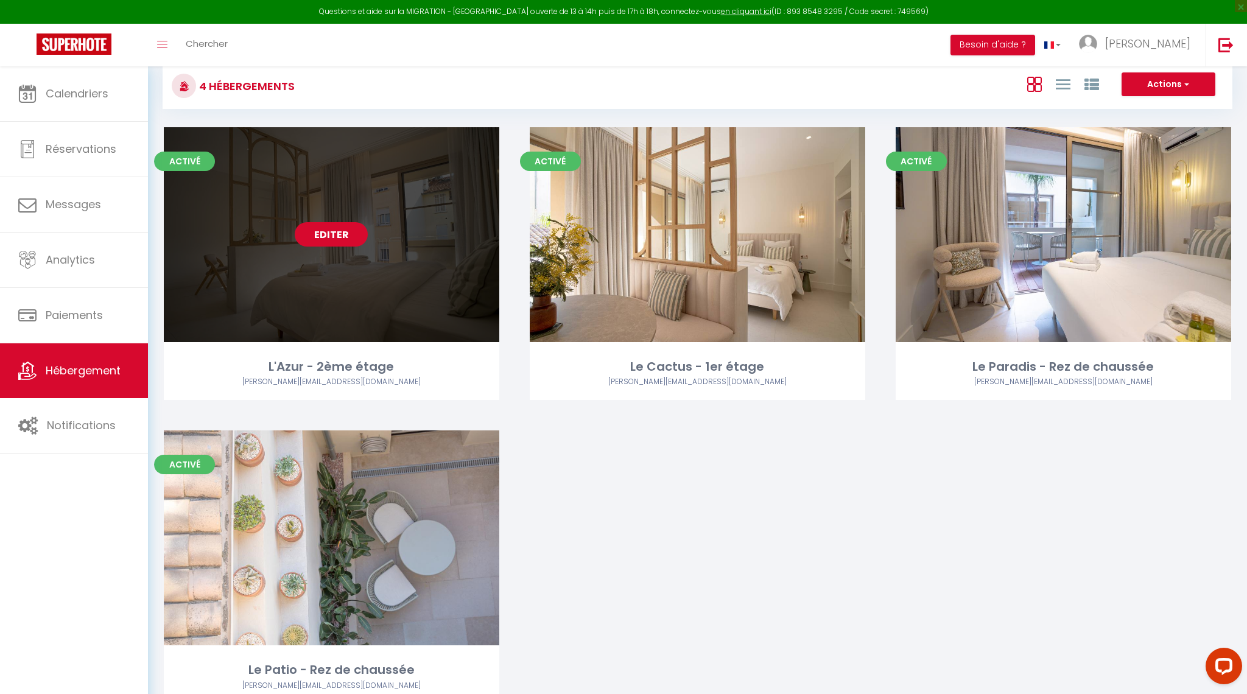
click at [333, 236] on link "Editer" at bounding box center [331, 234] width 73 height 24
click at [334, 229] on link "Editer" at bounding box center [331, 234] width 73 height 24
select select "3"
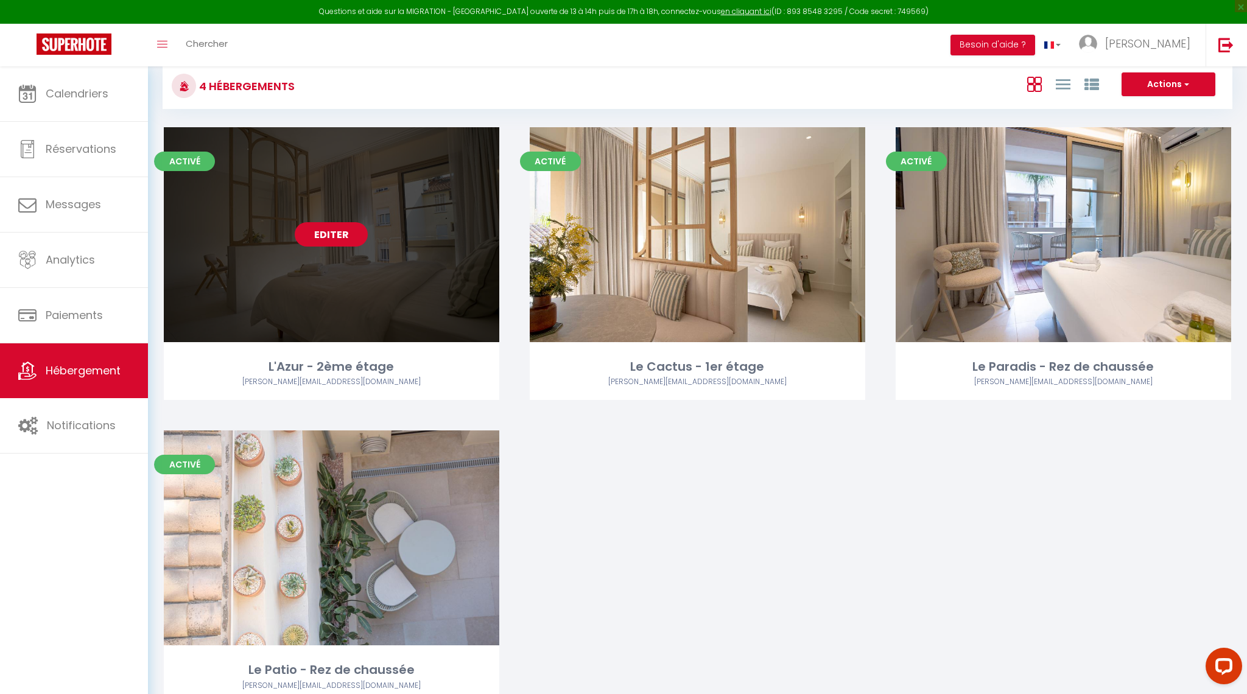
select select "2"
select select "1"
select select
select select "28"
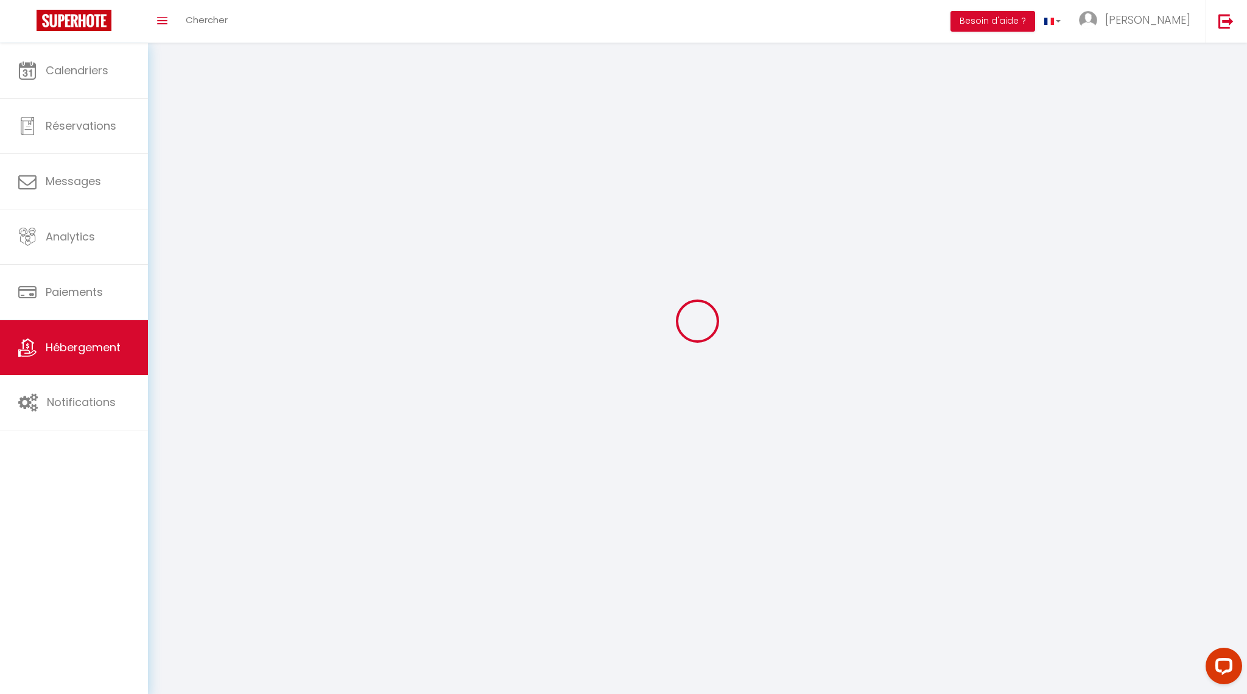
click at [334, 229] on div at bounding box center [698, 321] width 1070 height 585
select select
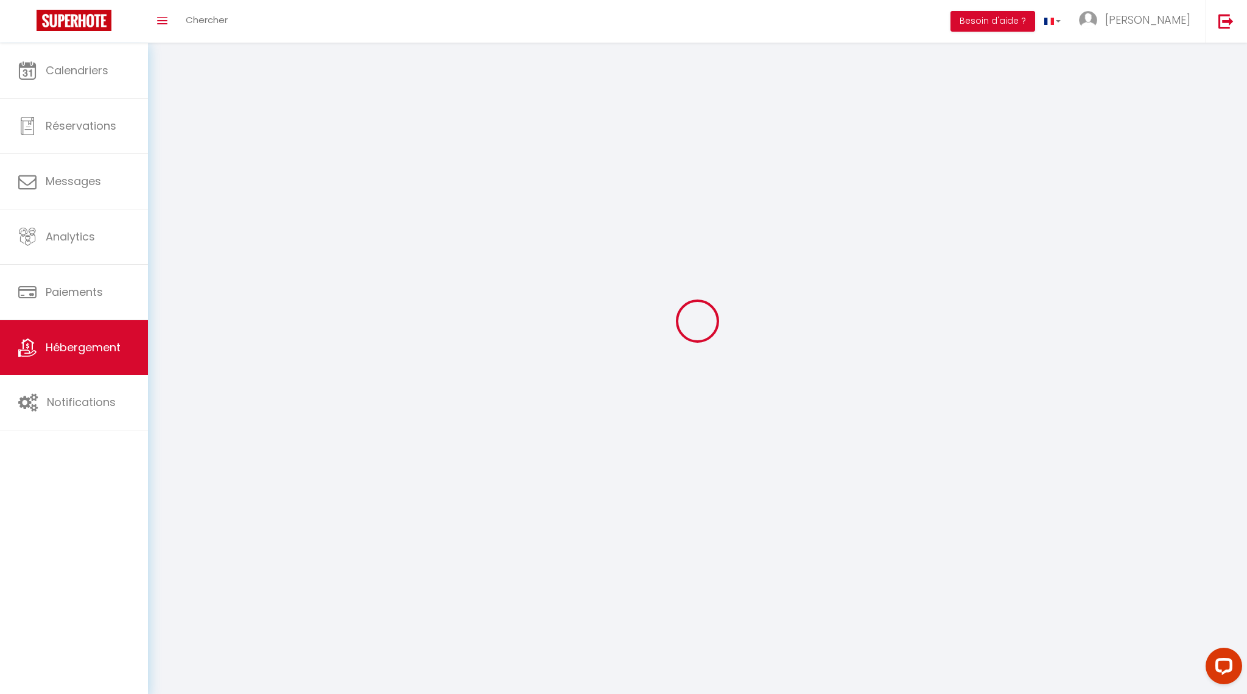
select select
checkbox input "false"
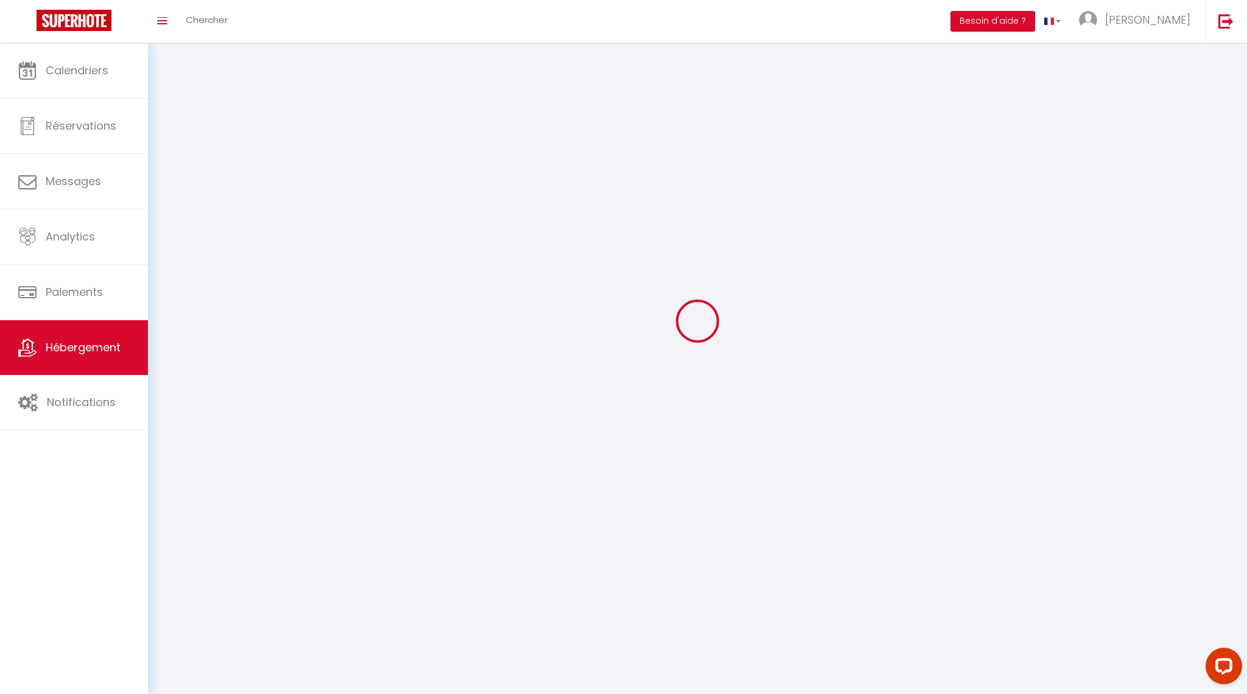
checkbox input "false"
select select
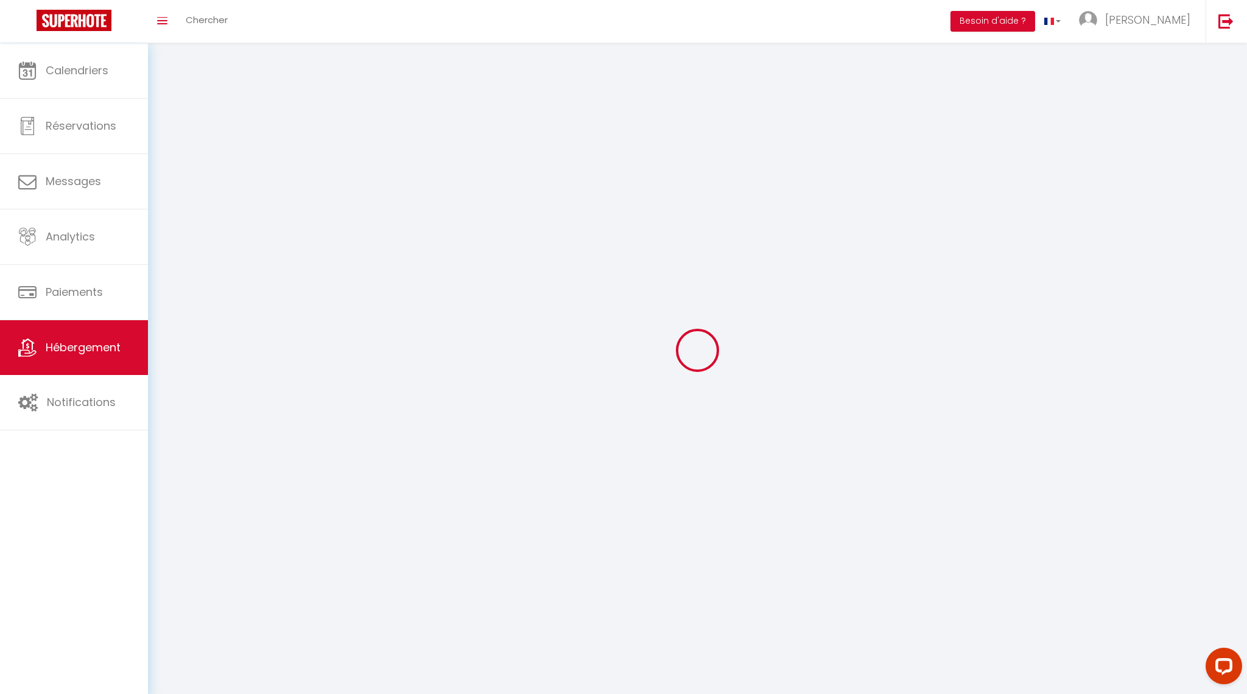
select select
checkbox input "false"
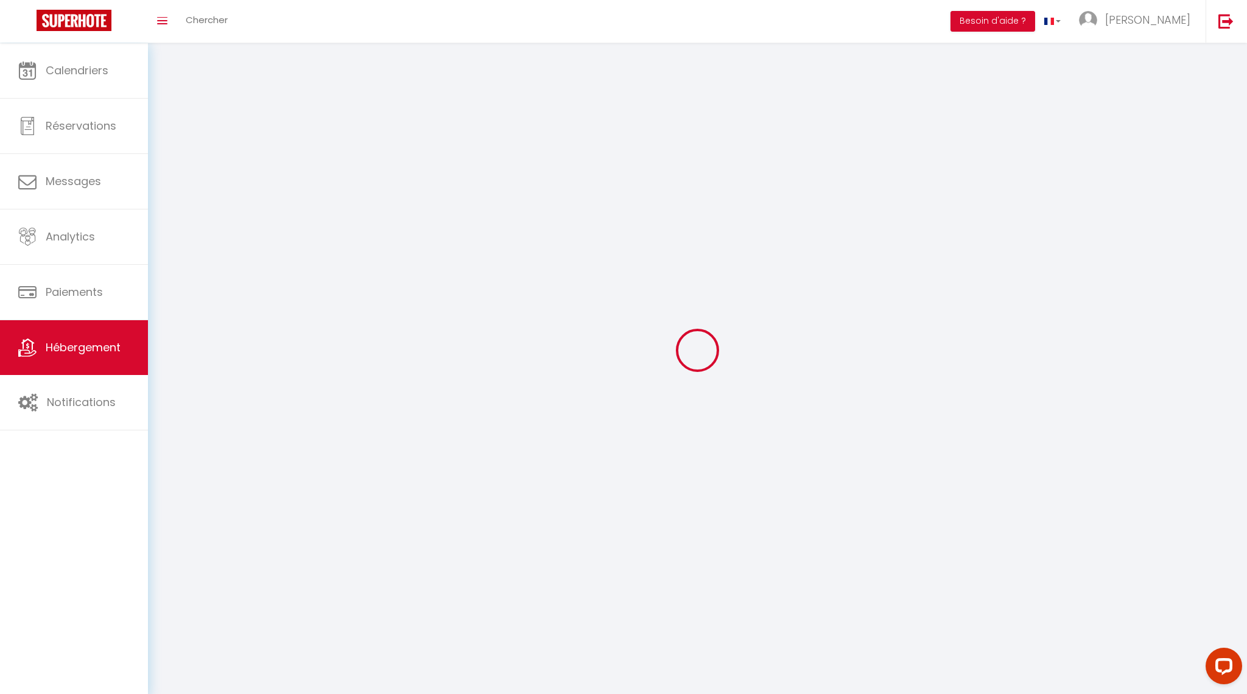
checkbox input "false"
select select
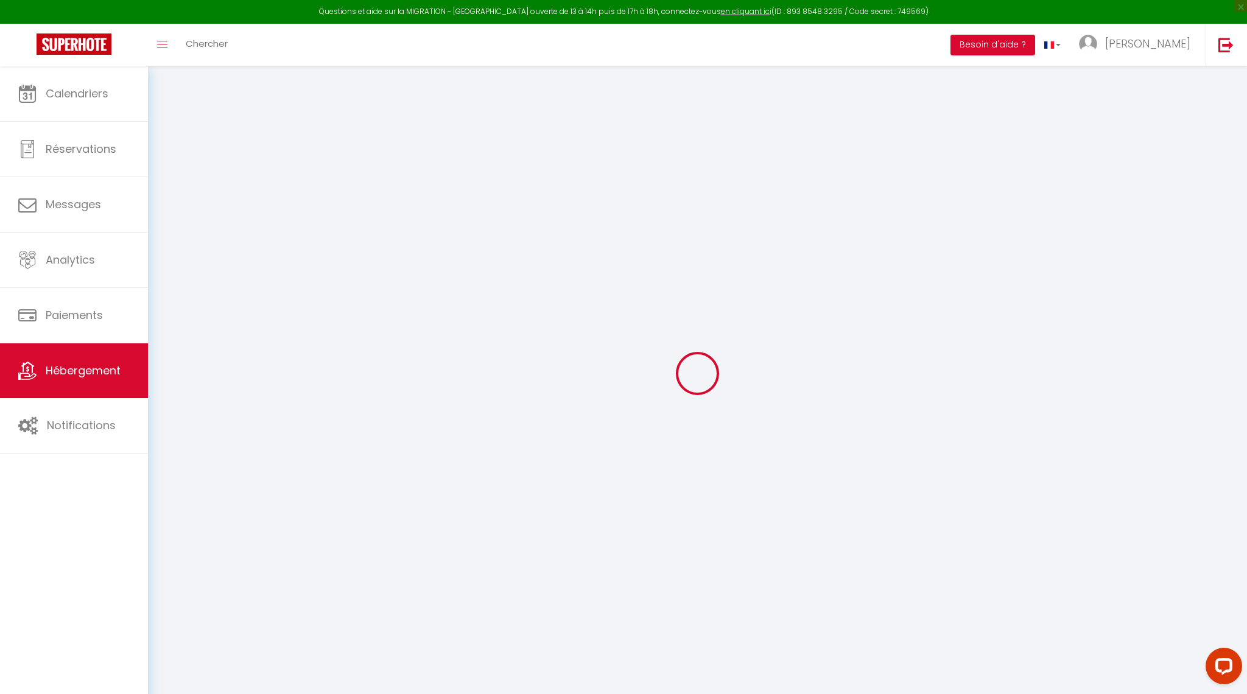
select select
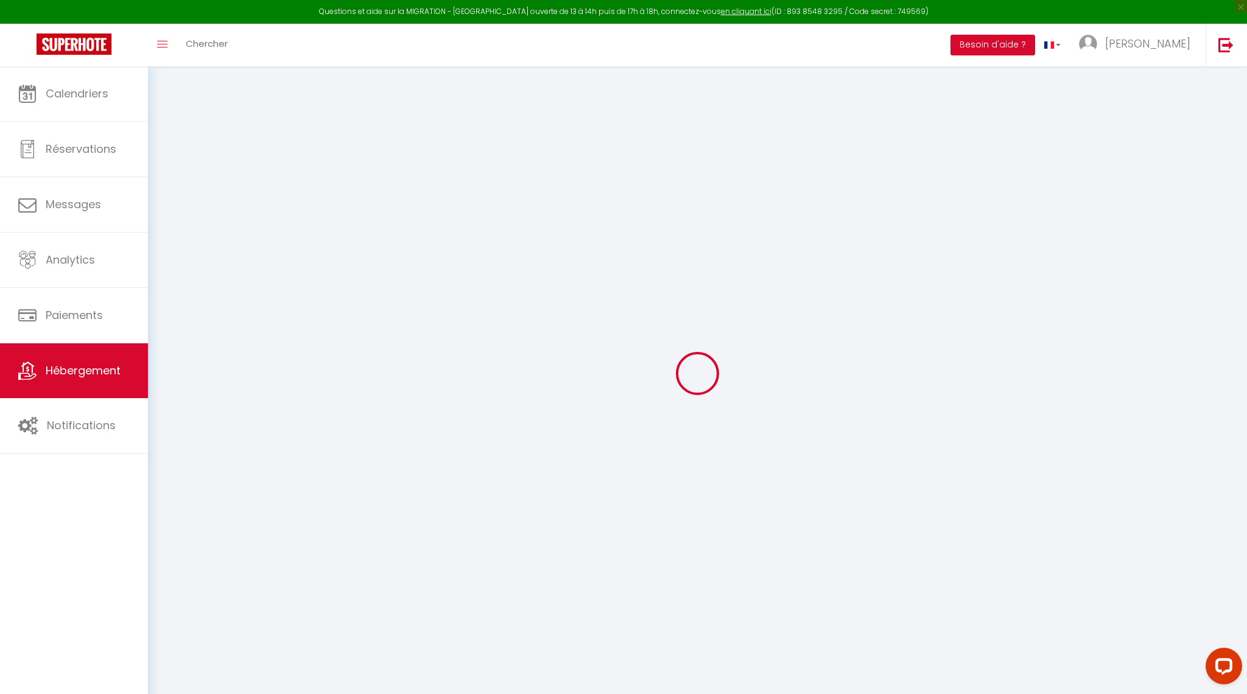
select select
checkbox input "false"
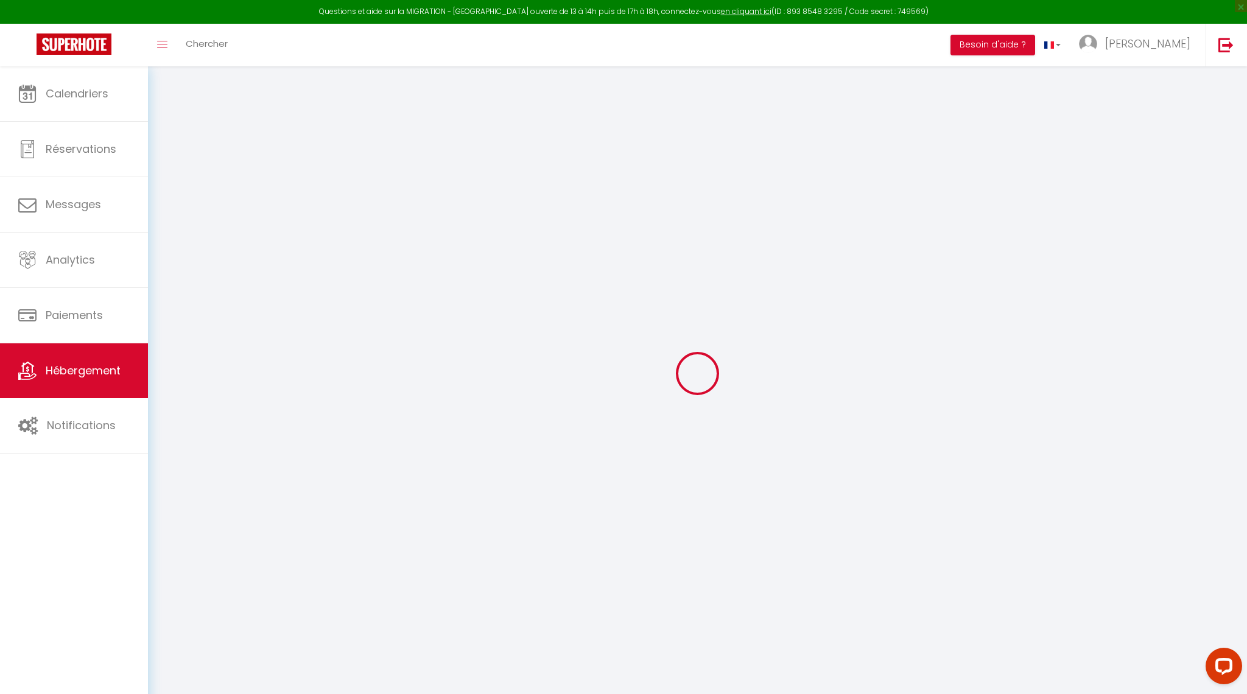
select select
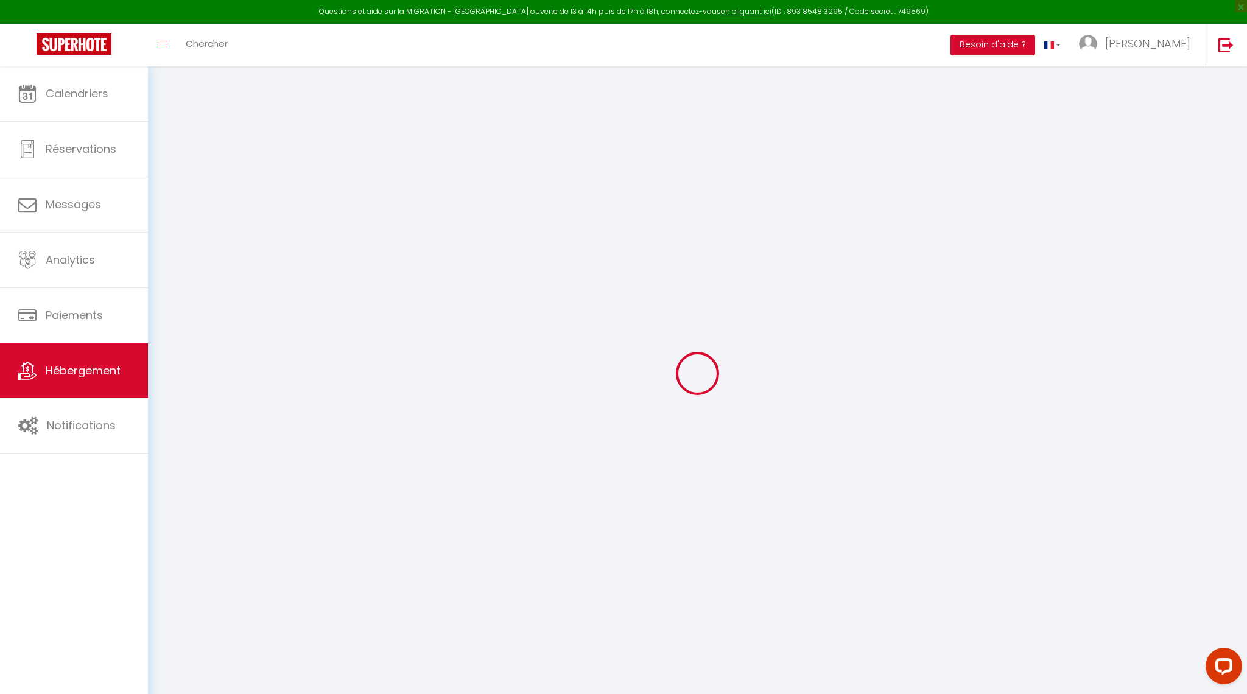
select select
checkbox input "false"
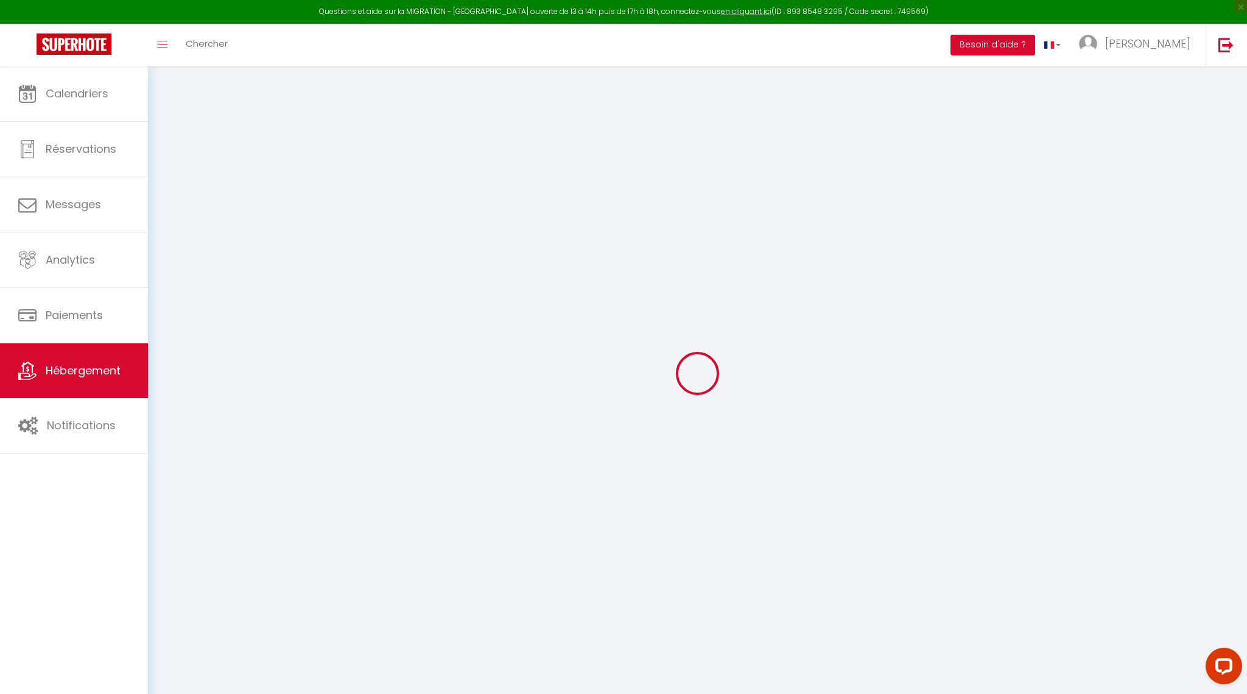
checkbox input "false"
select select
type input "L'Azur - 2ème étage"
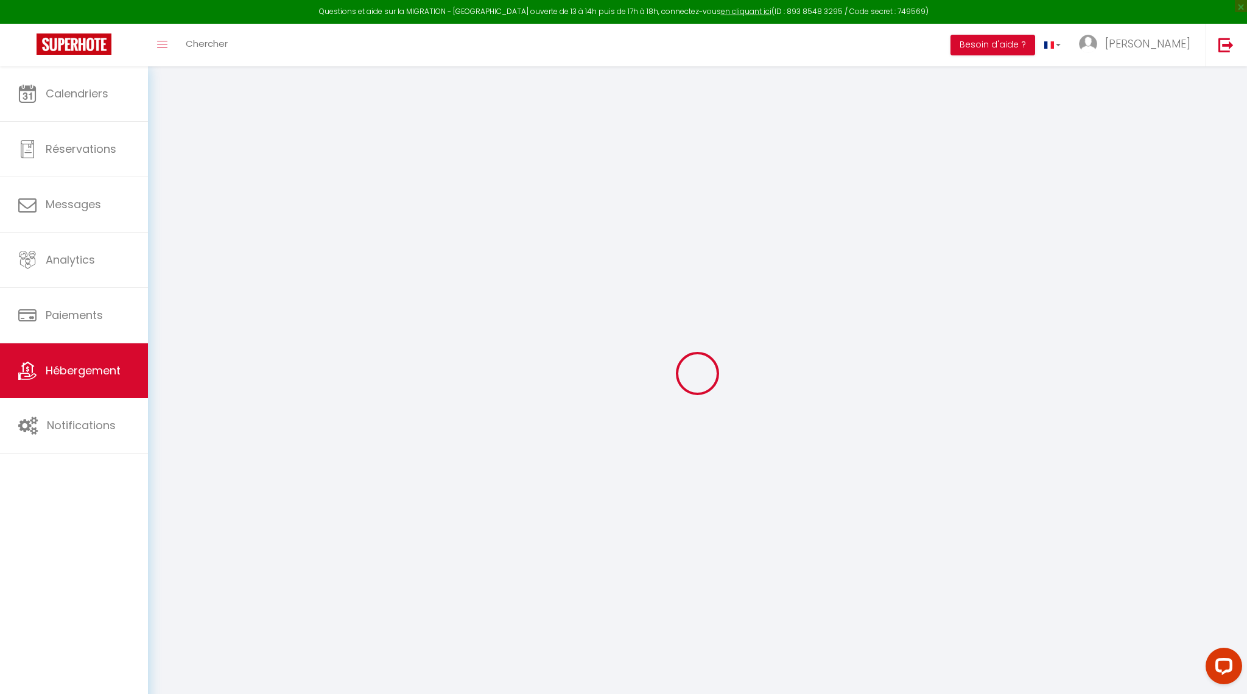
type input "[PERSON_NAME]"
type input "Merks"
select select "2"
type input "125"
type input "35"
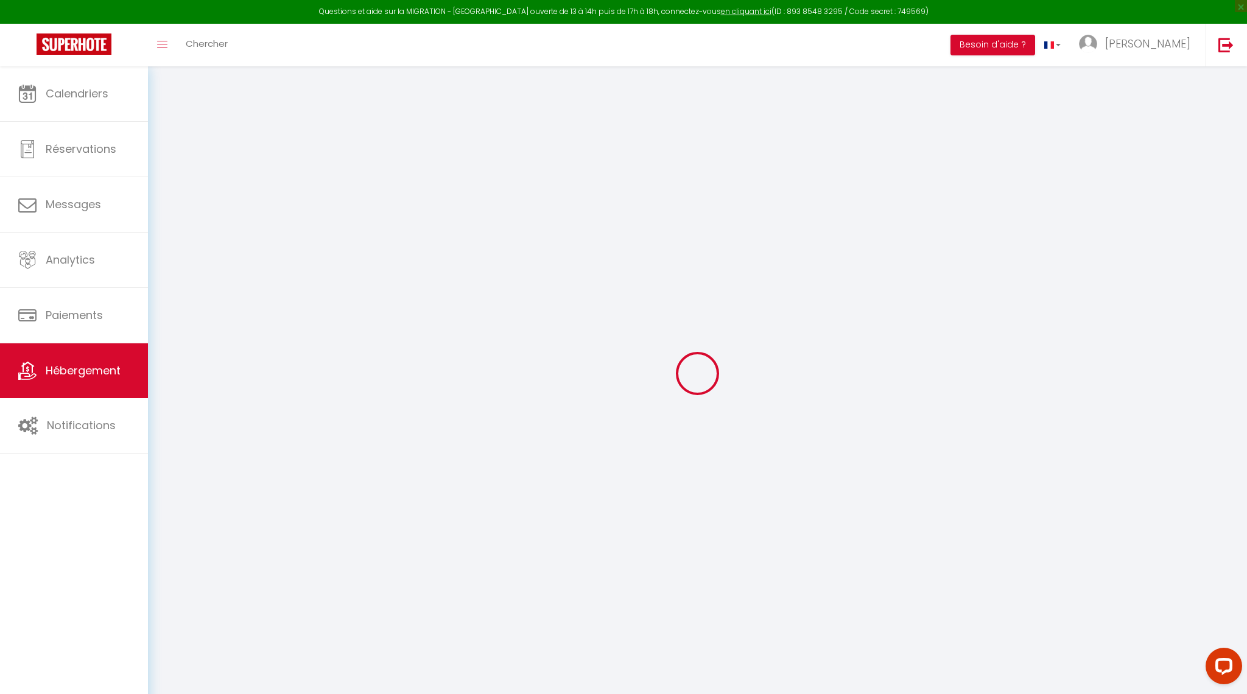
type input "5"
type input "4.4"
type input "750"
select select
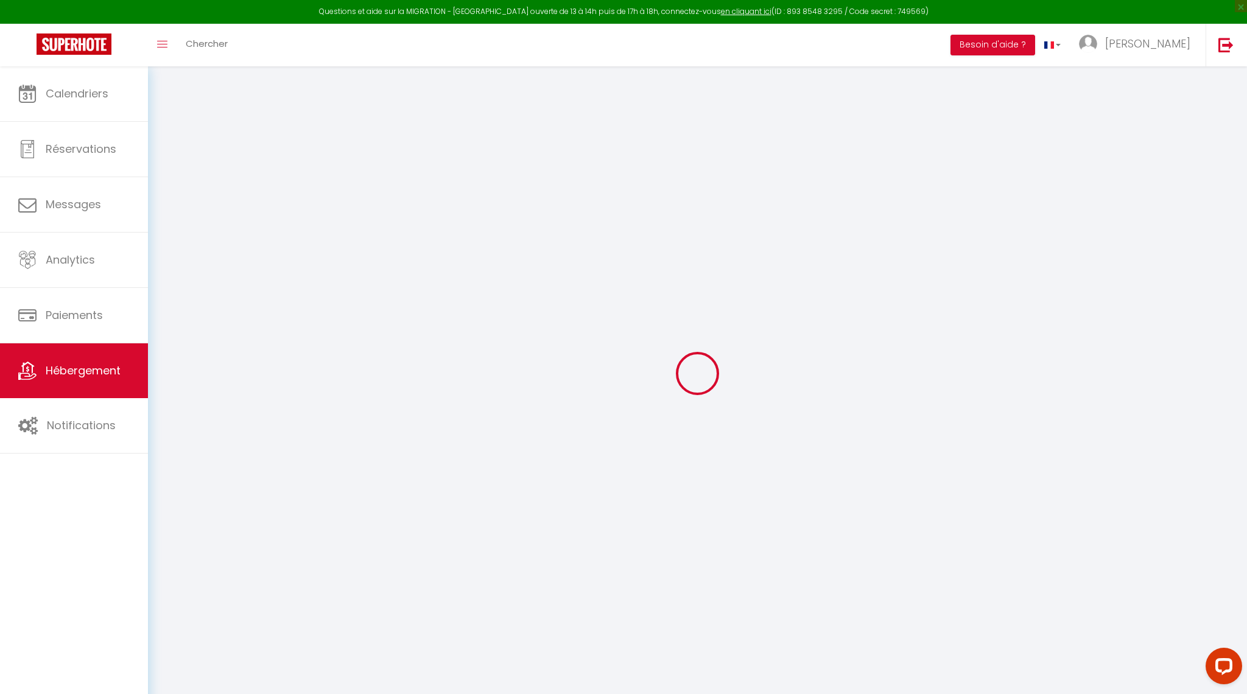
select select
type input "[STREET_ADDRESS]"
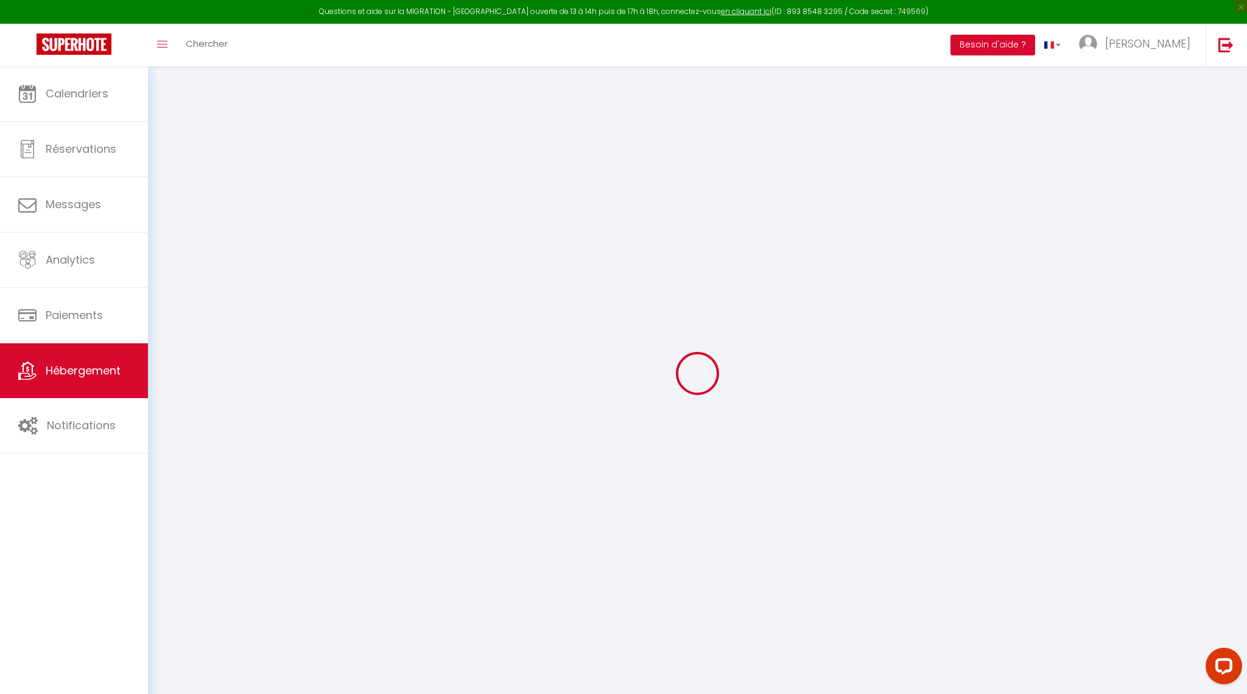
type input "83700"
type input "Saint-Raphael"
type input "[PERSON_NAME][EMAIL_ADDRESS][DOMAIN_NAME]"
select select "14229"
checkbox input "false"
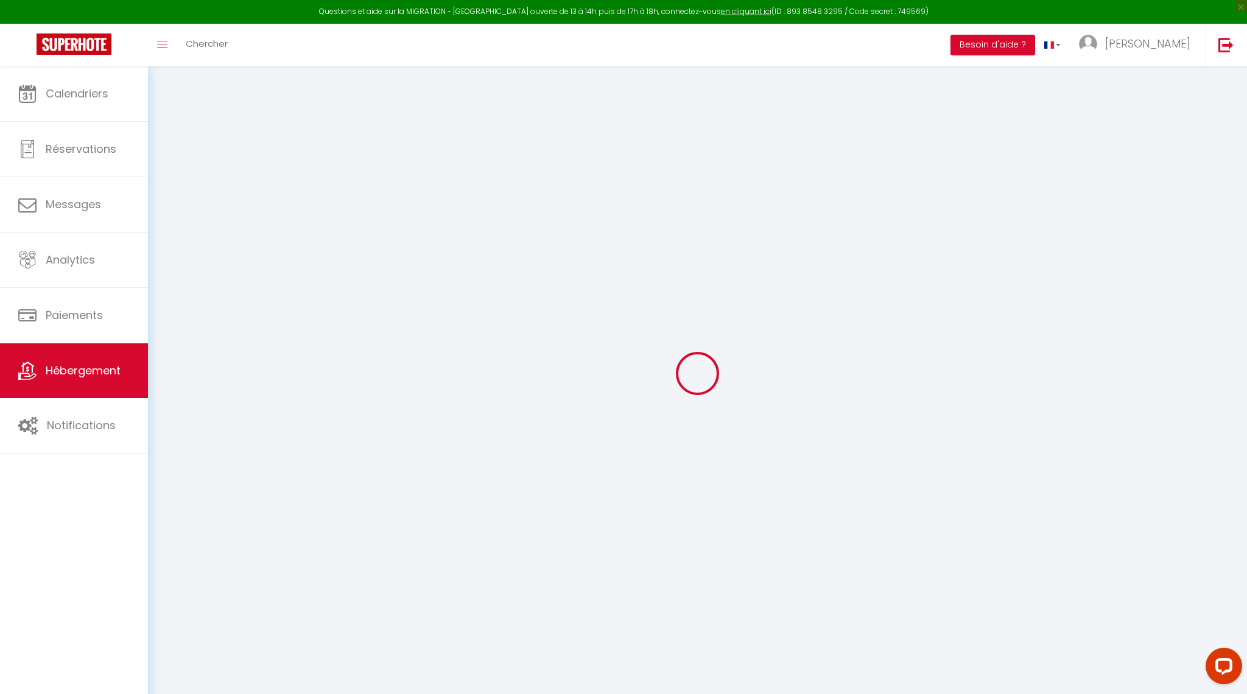
checkbox input "false"
radio input "true"
type input "0"
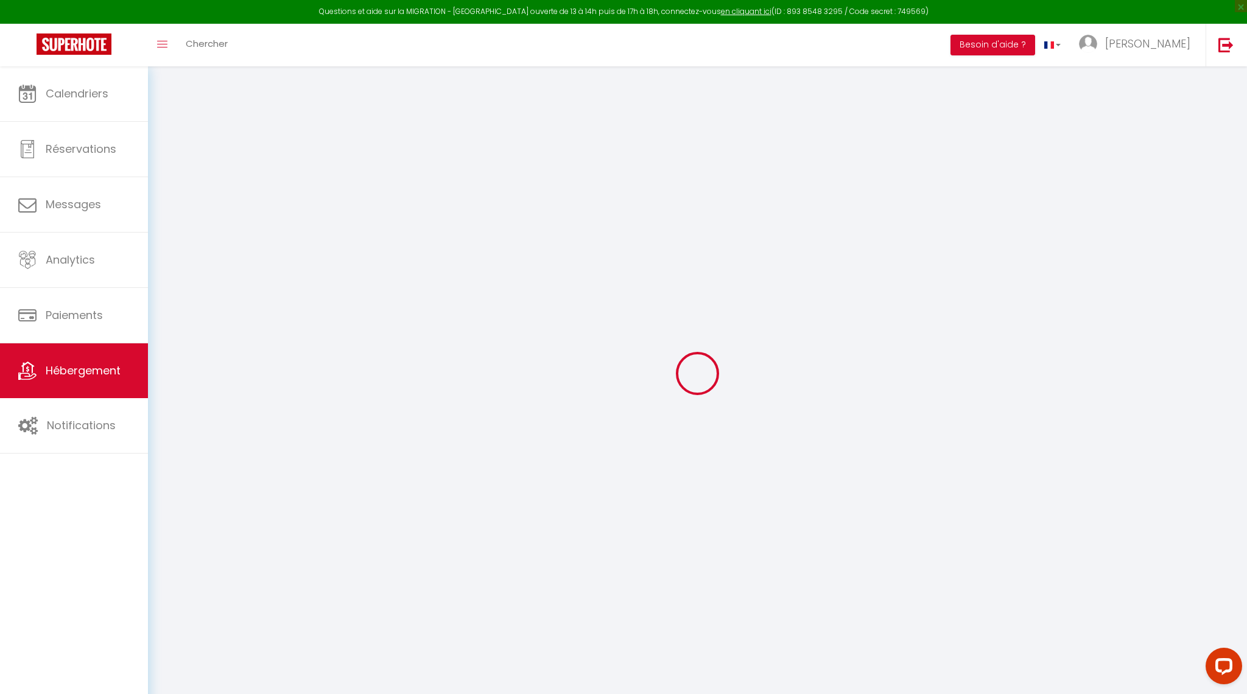
type input "0"
select select "+ 20 %"
select select "+ 30 %"
select select "+ 10 %"
checkbox input "false"
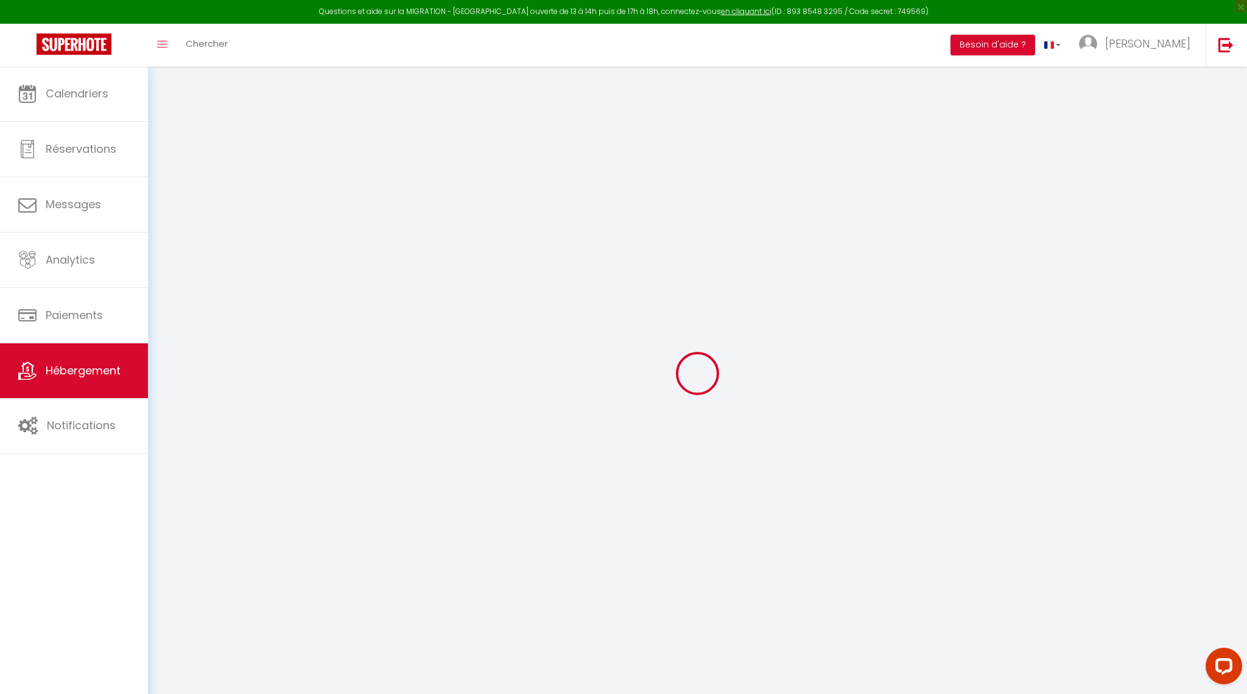
checkbox input "false"
select select "15:00"
select select "23:45"
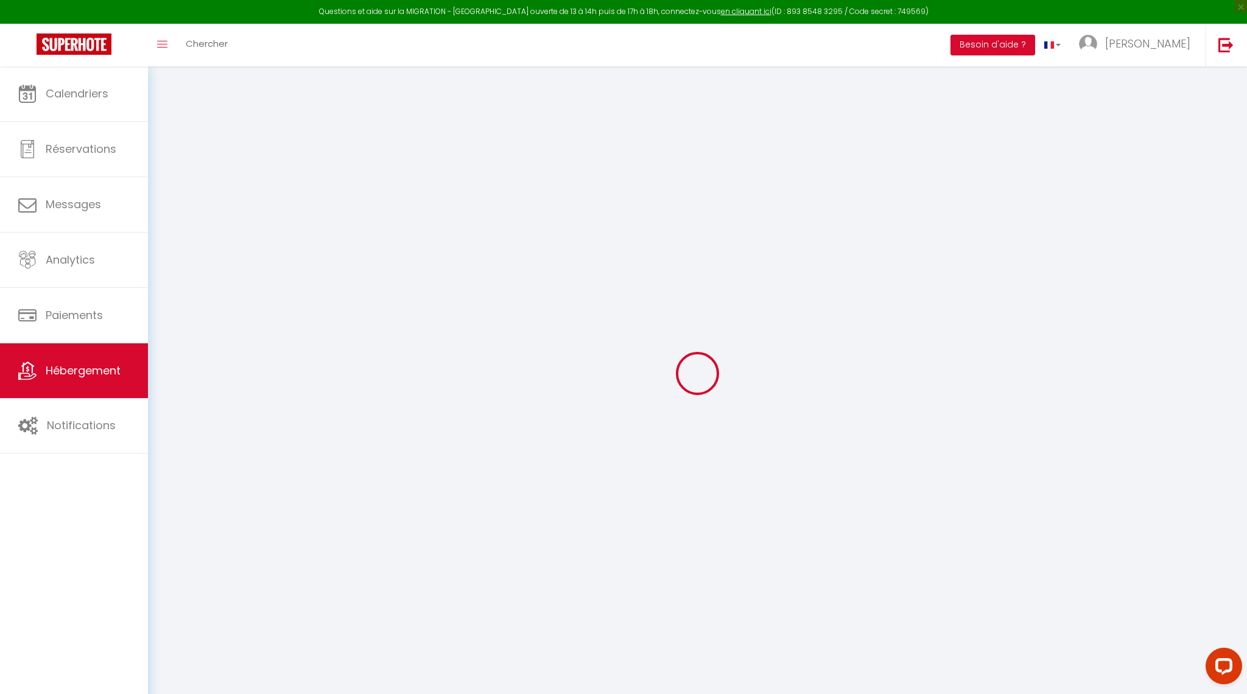
select select "11:00"
select select "30"
select select "120"
select select "15:00"
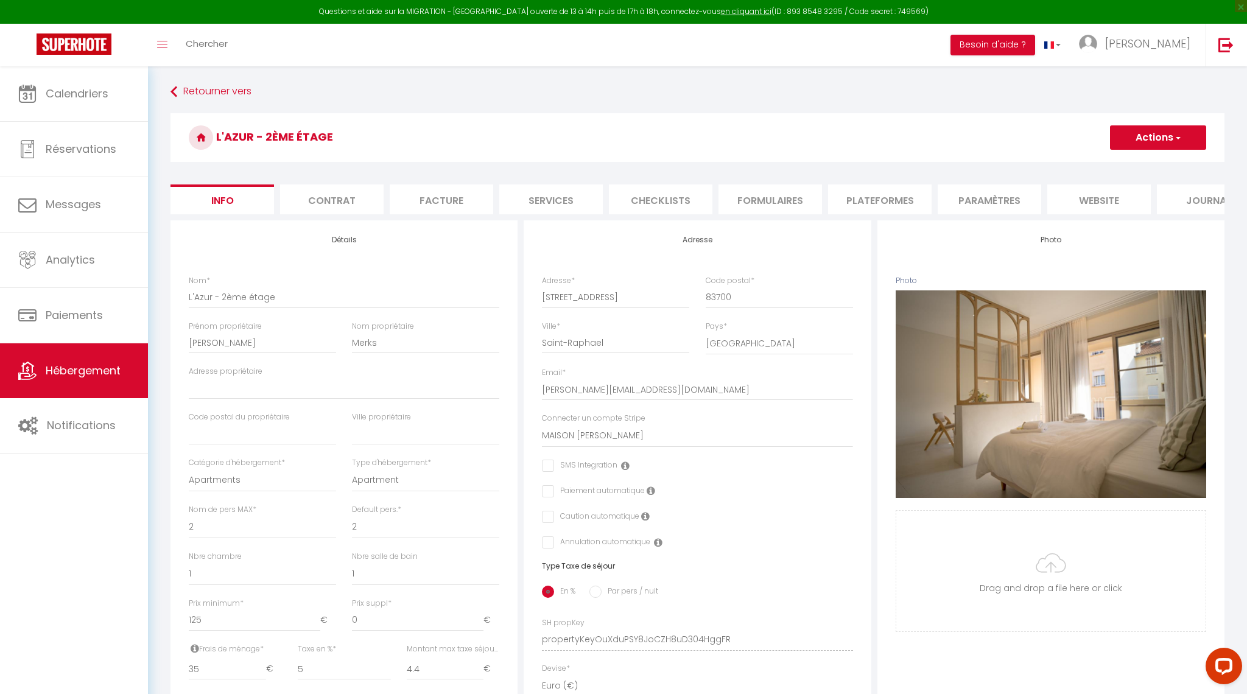
checkbox input "false"
select select "7895-1381937581118731267"
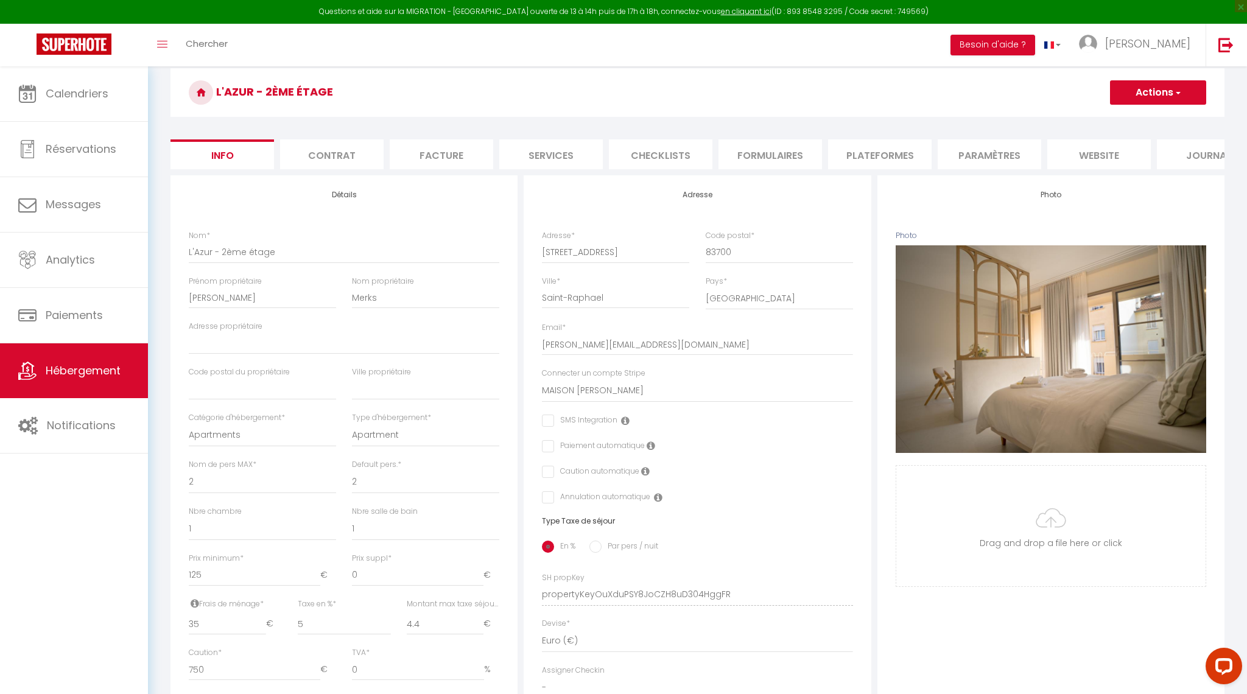
scroll to position [54, 0]
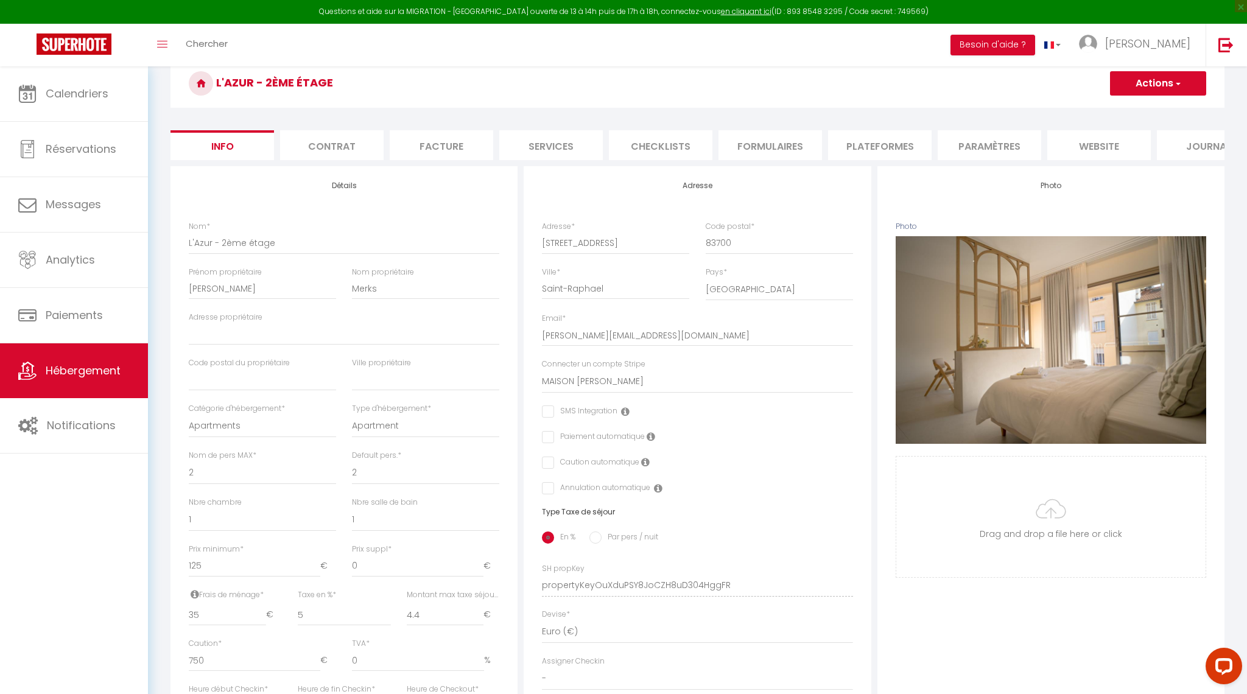
click at [898, 147] on li "Plateformes" at bounding box center [880, 145] width 104 height 30
select select
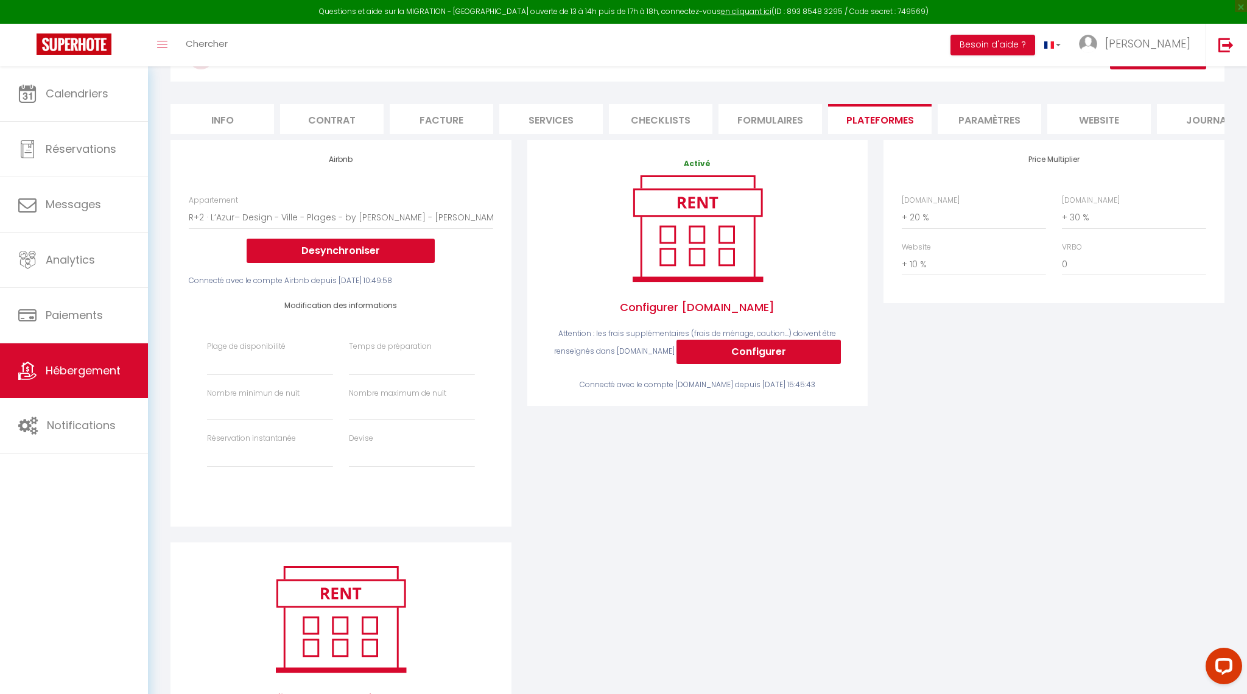
scroll to position [83, 0]
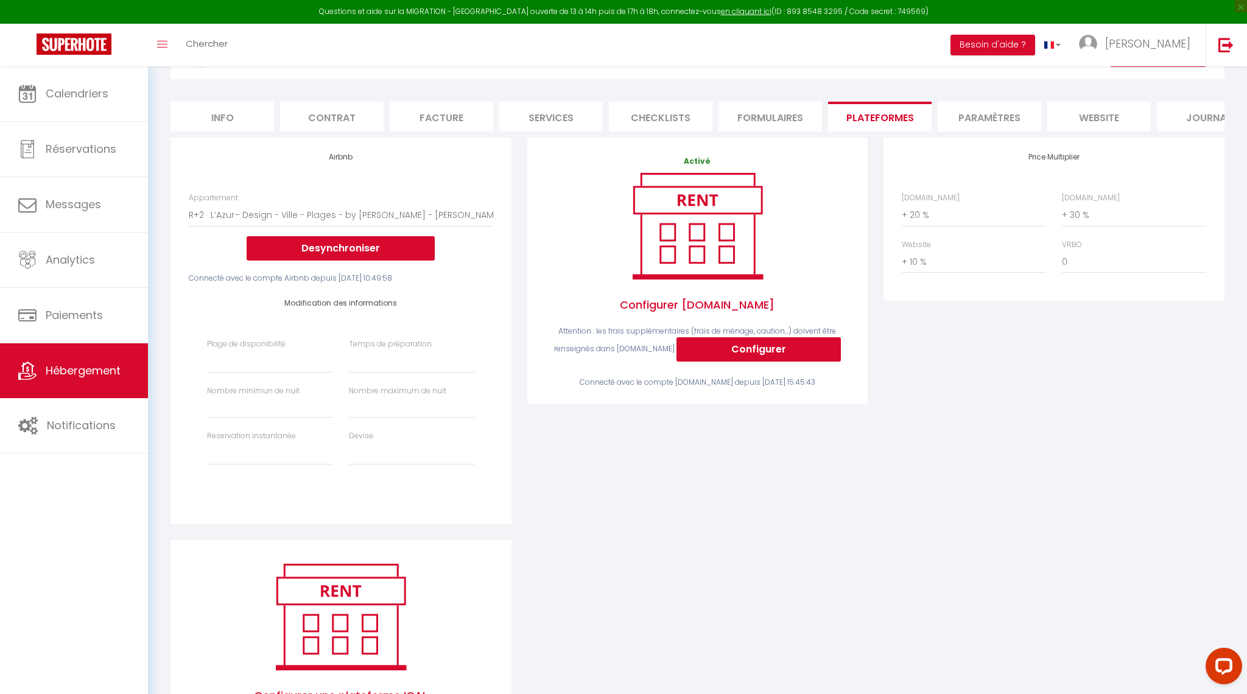
click at [323, 247] on button "Desynchroniser" at bounding box center [341, 248] width 188 height 24
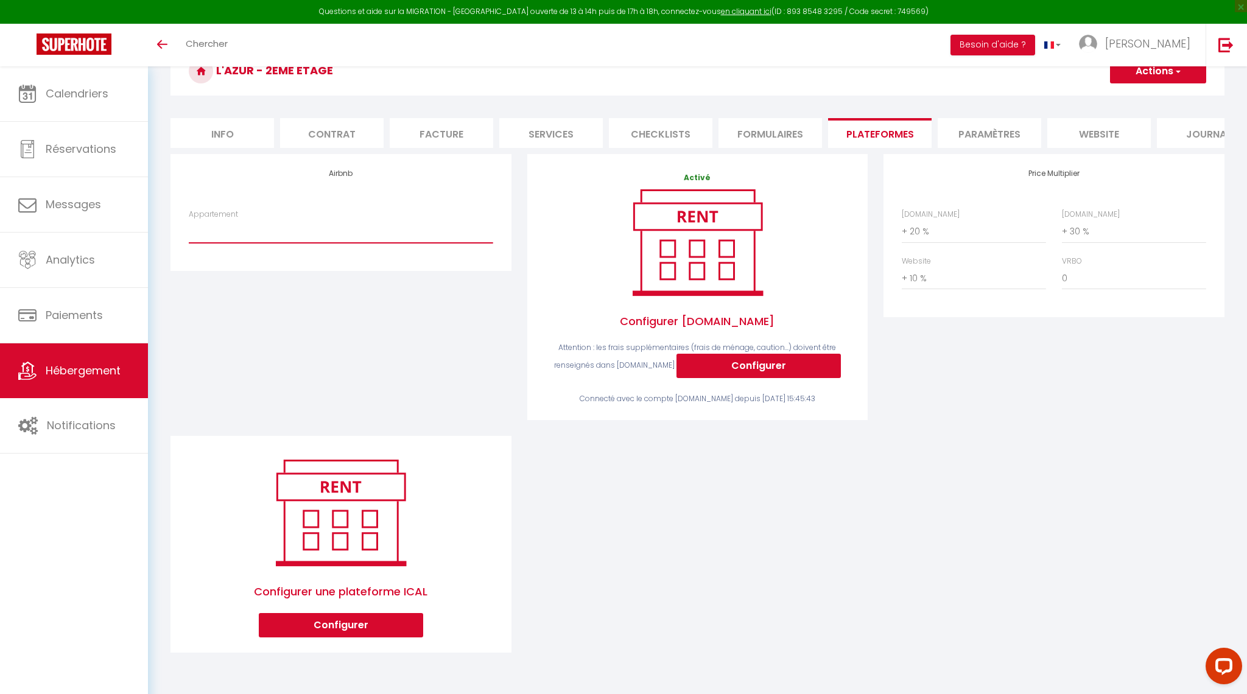
select select "7895-1381937581118731267"
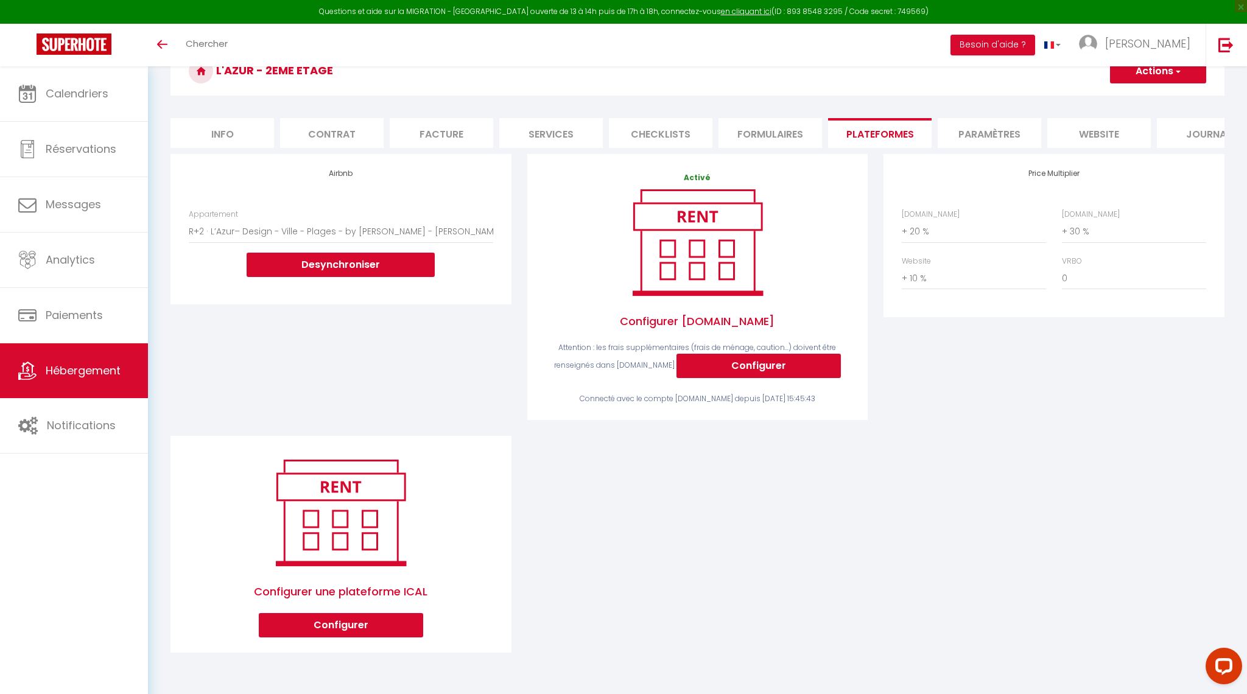
click at [69, 372] on span "Hébergement" at bounding box center [83, 370] width 75 height 15
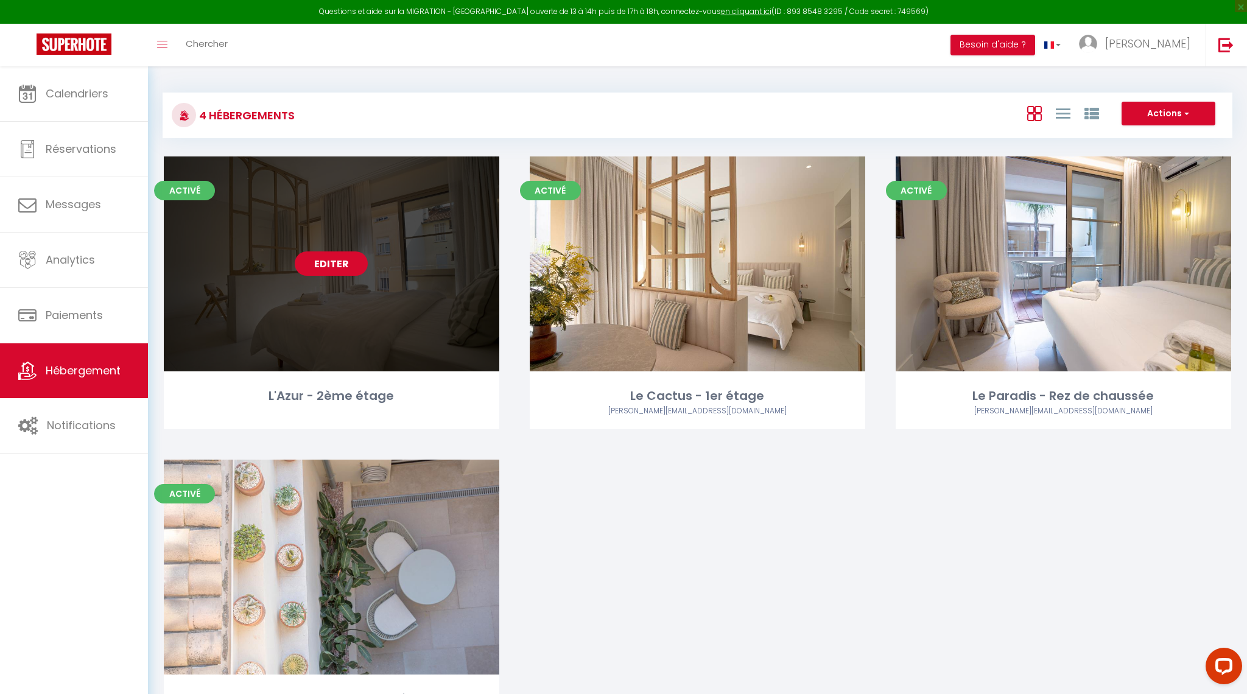
click at [334, 261] on link "Editer" at bounding box center [331, 264] width 73 height 24
click at [333, 262] on link "Editer" at bounding box center [331, 264] width 73 height 24
click at [334, 262] on link "Editer" at bounding box center [331, 264] width 73 height 24
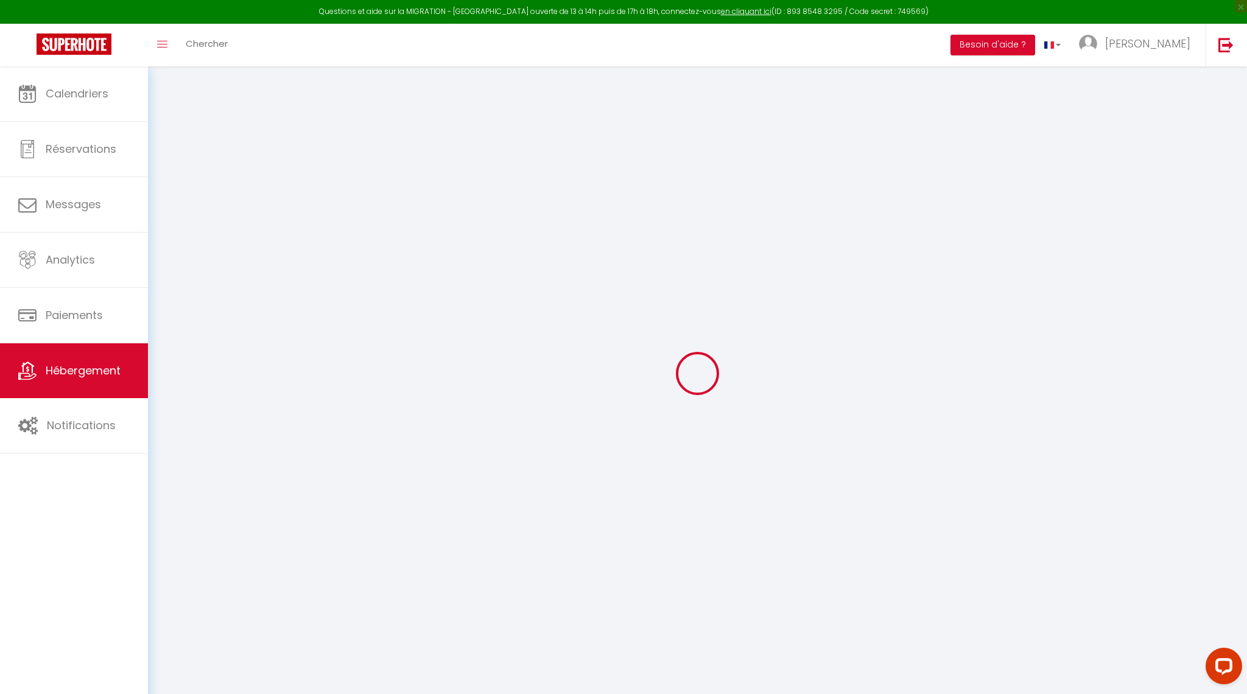
select select "+ 20 %"
select select "+ 30 %"
select select "+ 10 %"
checkbox input "false"
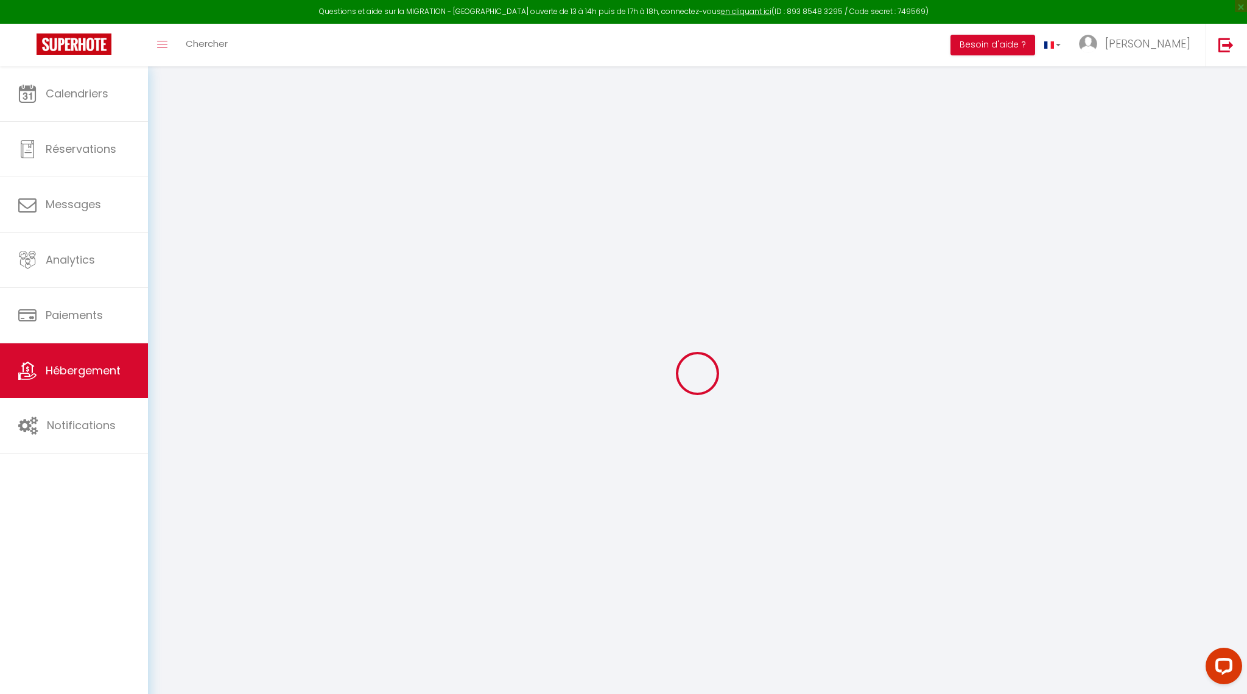
checkbox input "false"
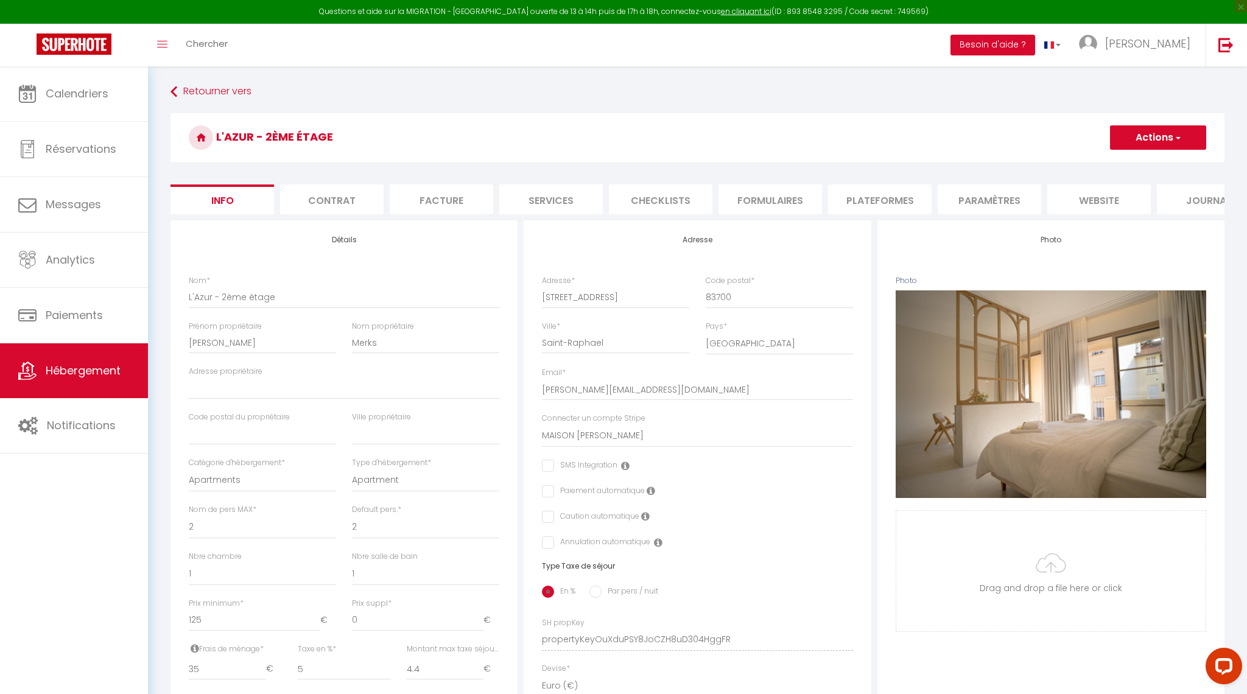
click at [878, 199] on li "Plateformes" at bounding box center [880, 200] width 104 height 30
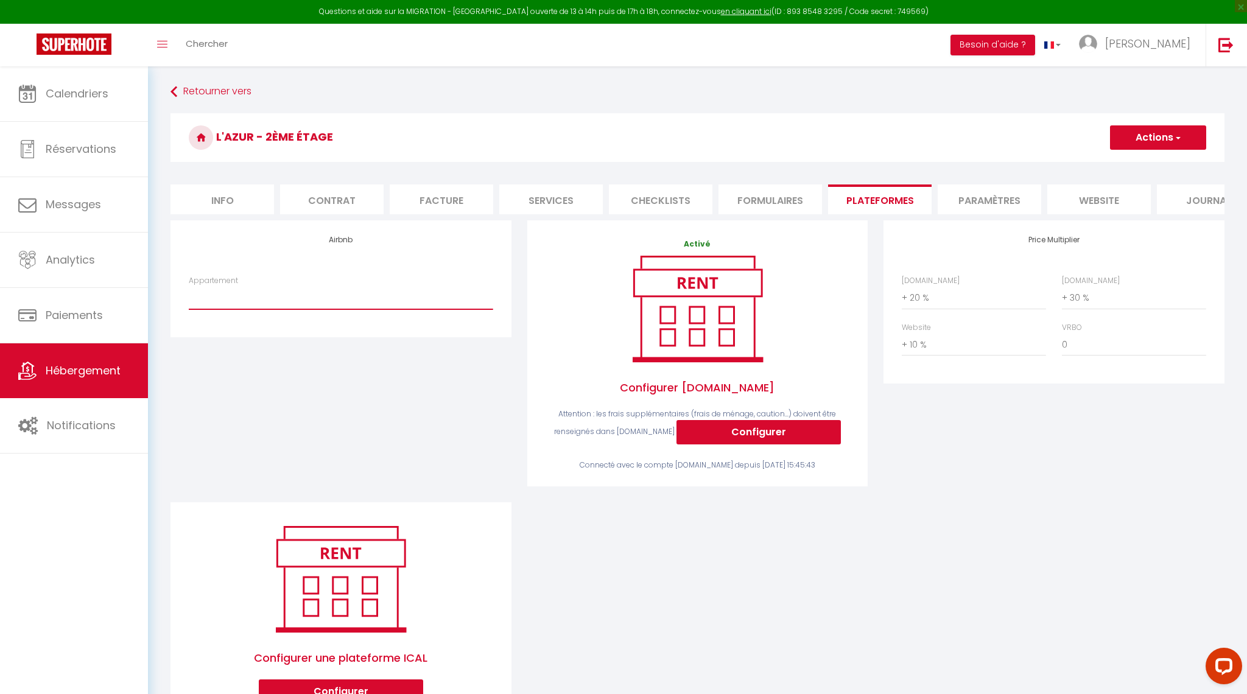
select select "7895-1381937581118731267"
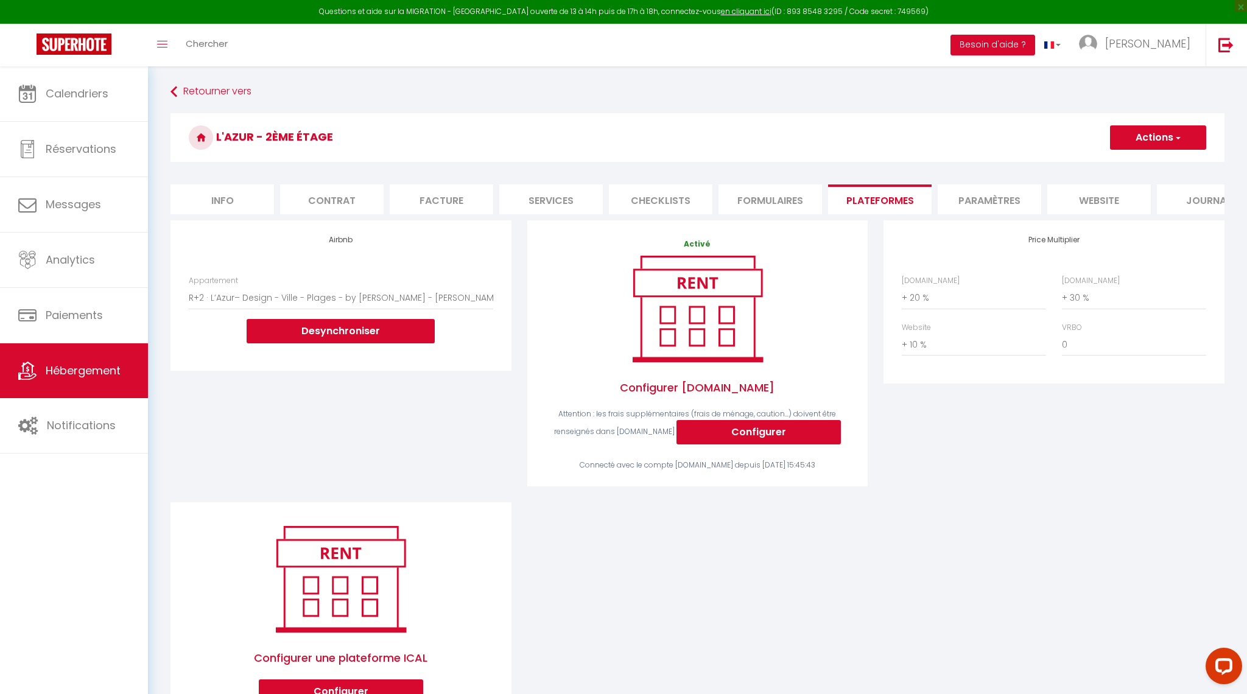
click at [332, 414] on div "Airbnb Appartement R+2 · L’Azur– Design - Ville - Plages - by MaisonRaphaël - j…" at bounding box center [341, 361] width 357 height 282
click at [1139, 134] on button "Actions" at bounding box center [1158, 137] width 96 height 24
click at [1134, 164] on link "Enregistrer" at bounding box center [1158, 165] width 96 height 16
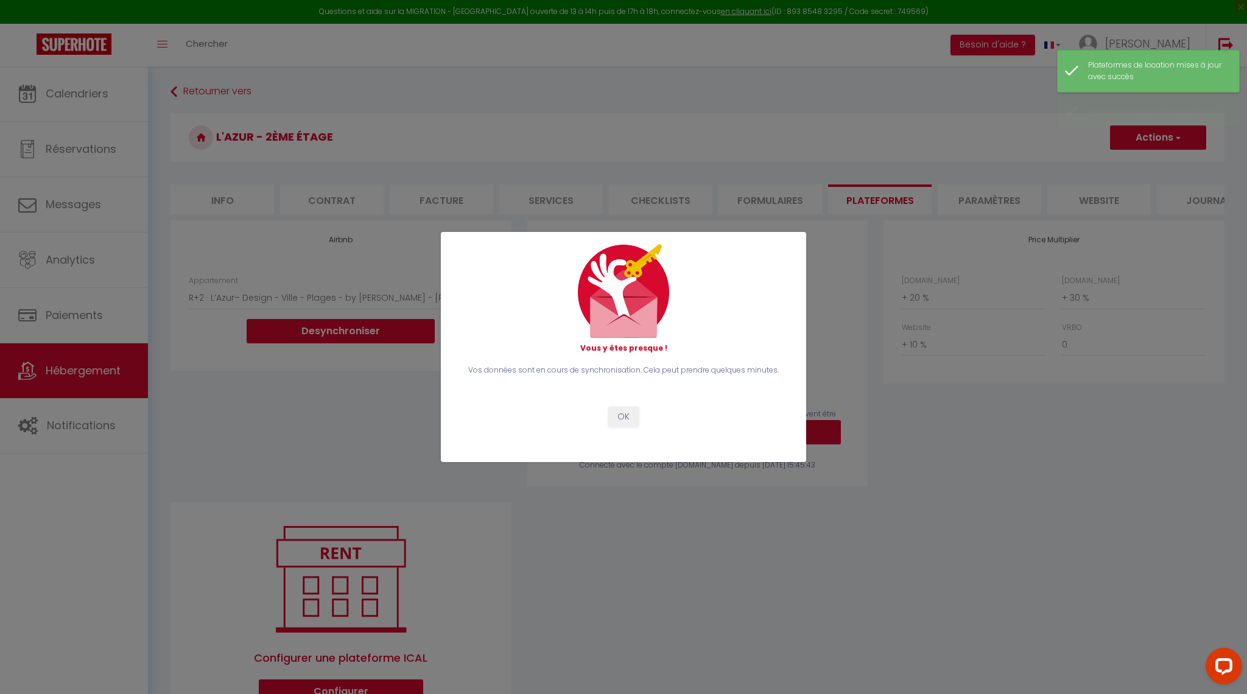
click at [619, 417] on button "OK" at bounding box center [623, 417] width 30 height 21
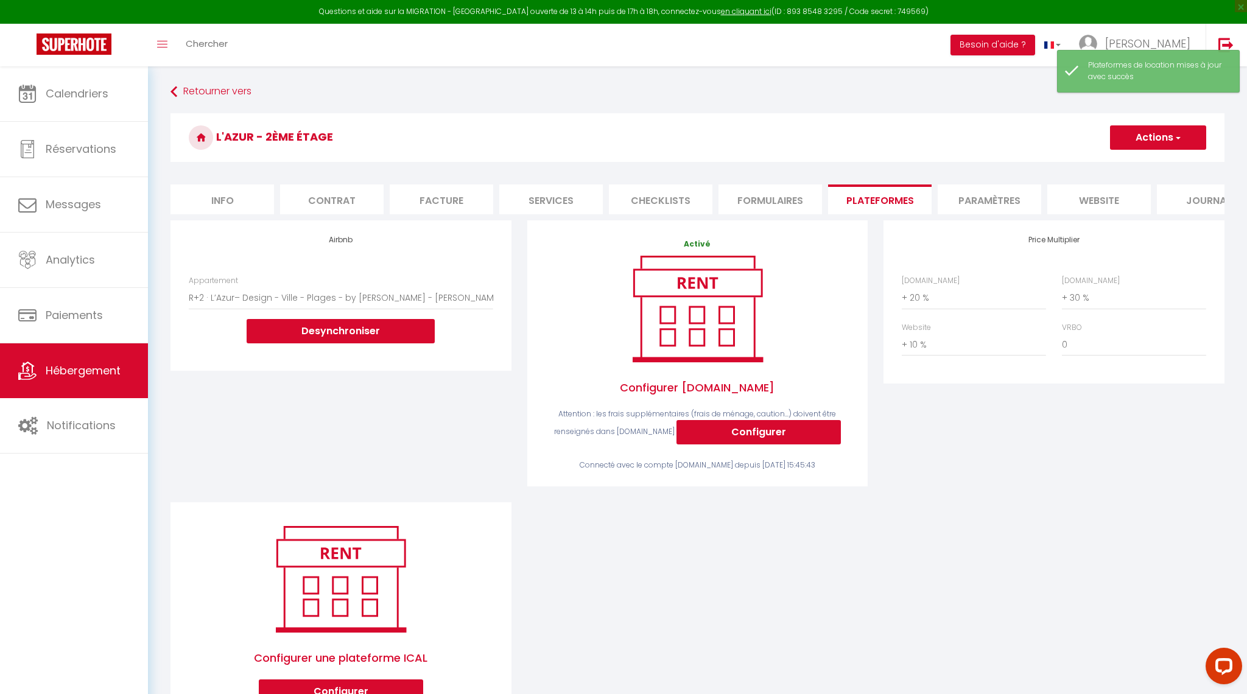
click at [83, 367] on span "Hébergement" at bounding box center [83, 370] width 75 height 15
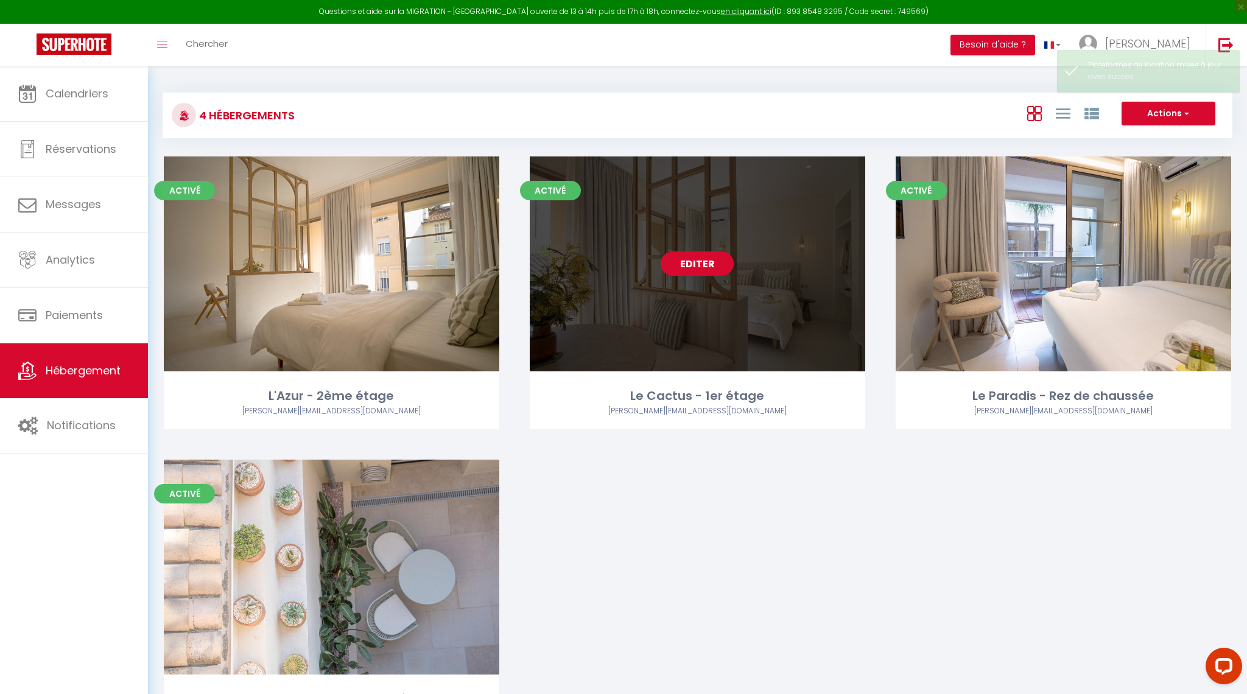
click at [694, 264] on link "Editer" at bounding box center [697, 264] width 73 height 24
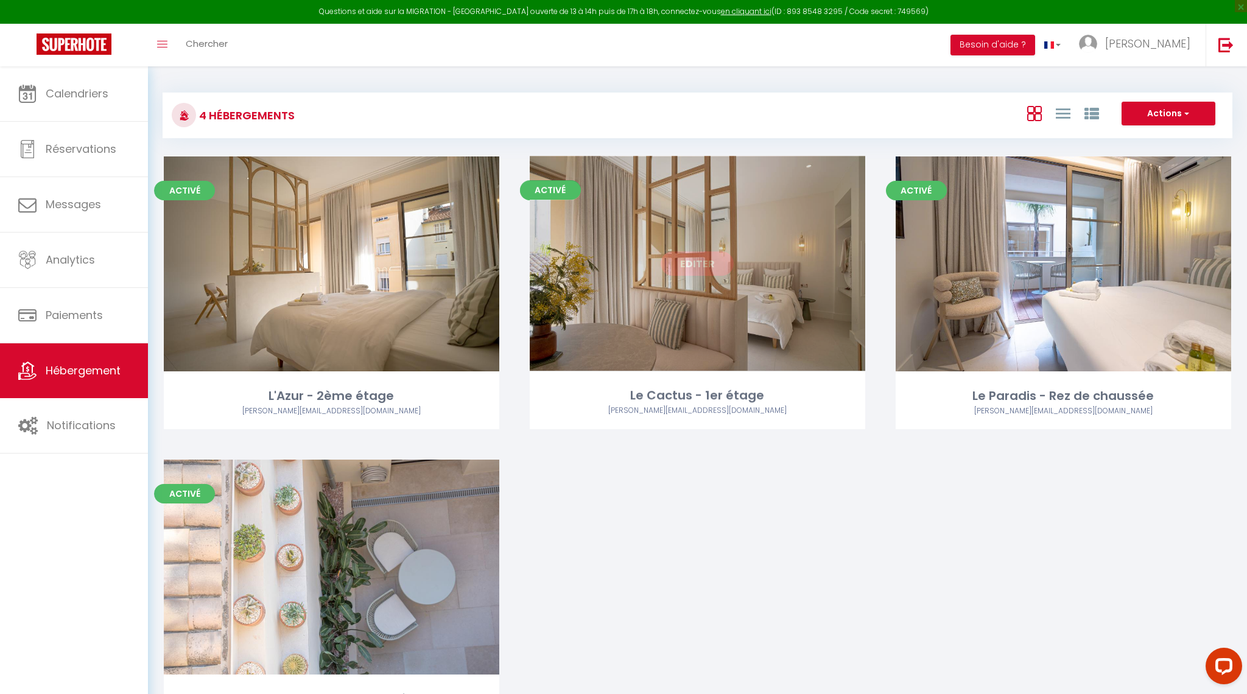
click at [702, 261] on link "Editer" at bounding box center [697, 264] width 73 height 24
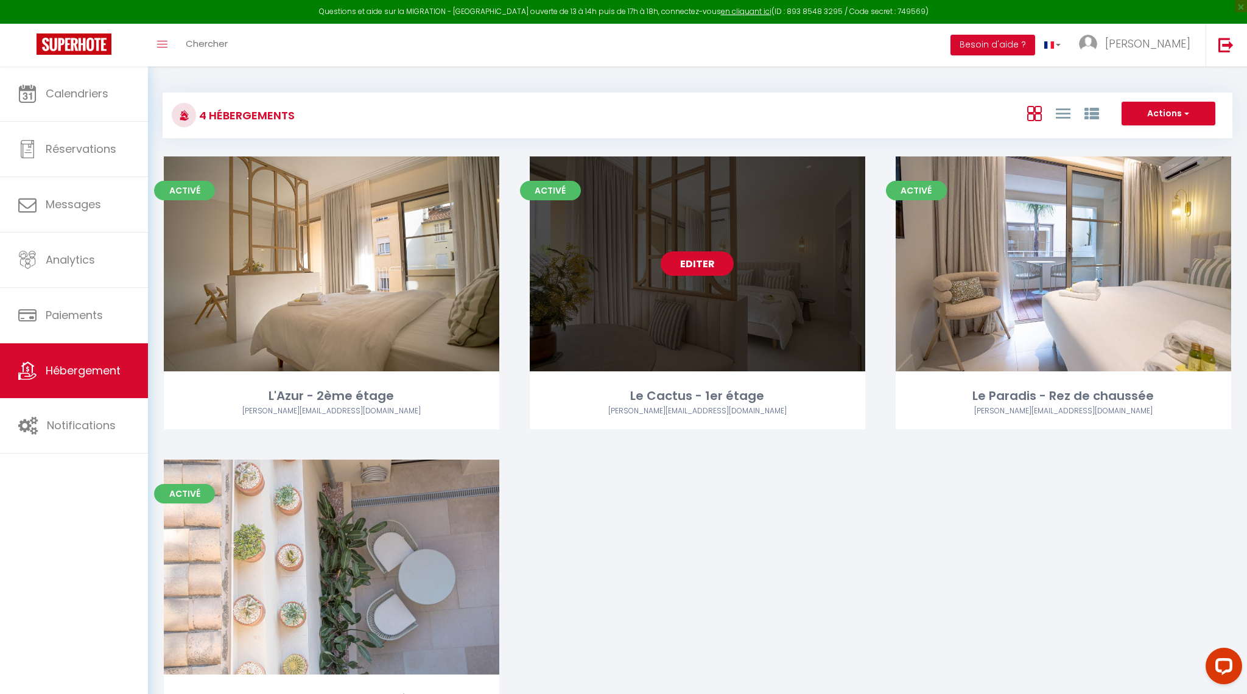
click at [692, 263] on link "Editer" at bounding box center [697, 264] width 73 height 24
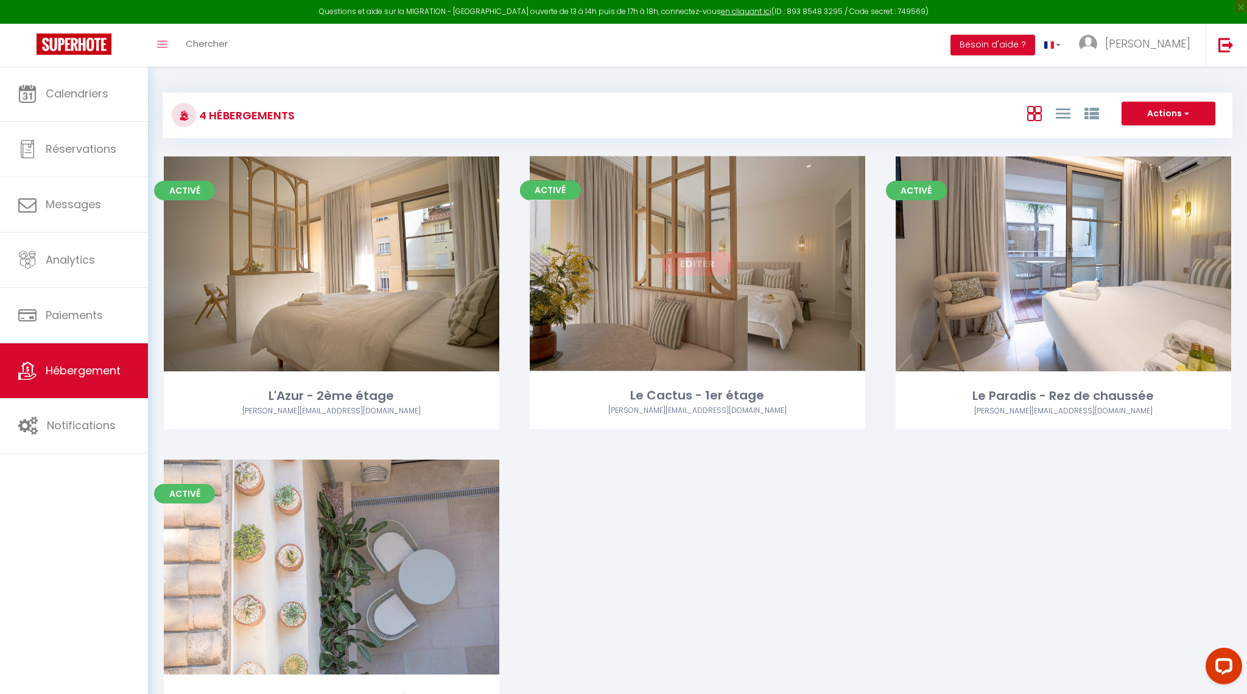
click at [697, 264] on link "Editer" at bounding box center [697, 264] width 73 height 24
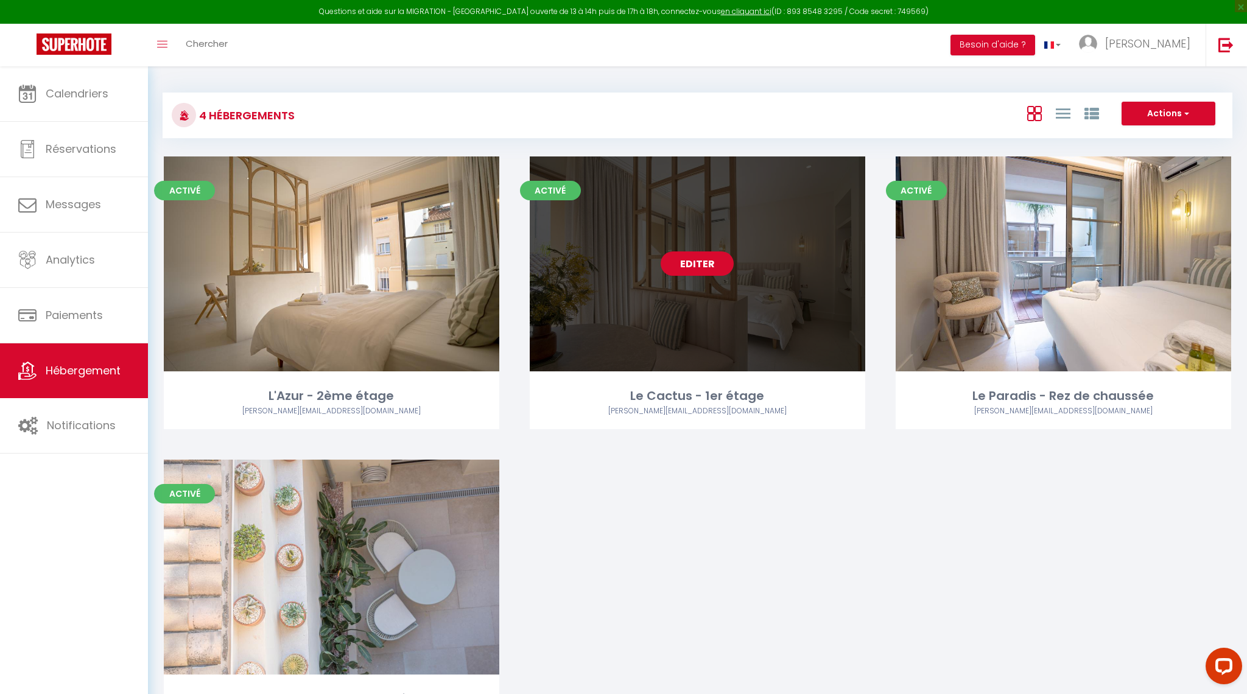
click at [697, 263] on link "Editer" at bounding box center [697, 264] width 73 height 24
click at [703, 261] on link "Editer" at bounding box center [697, 264] width 73 height 24
click at [698, 262] on link "Editer" at bounding box center [697, 264] width 73 height 24
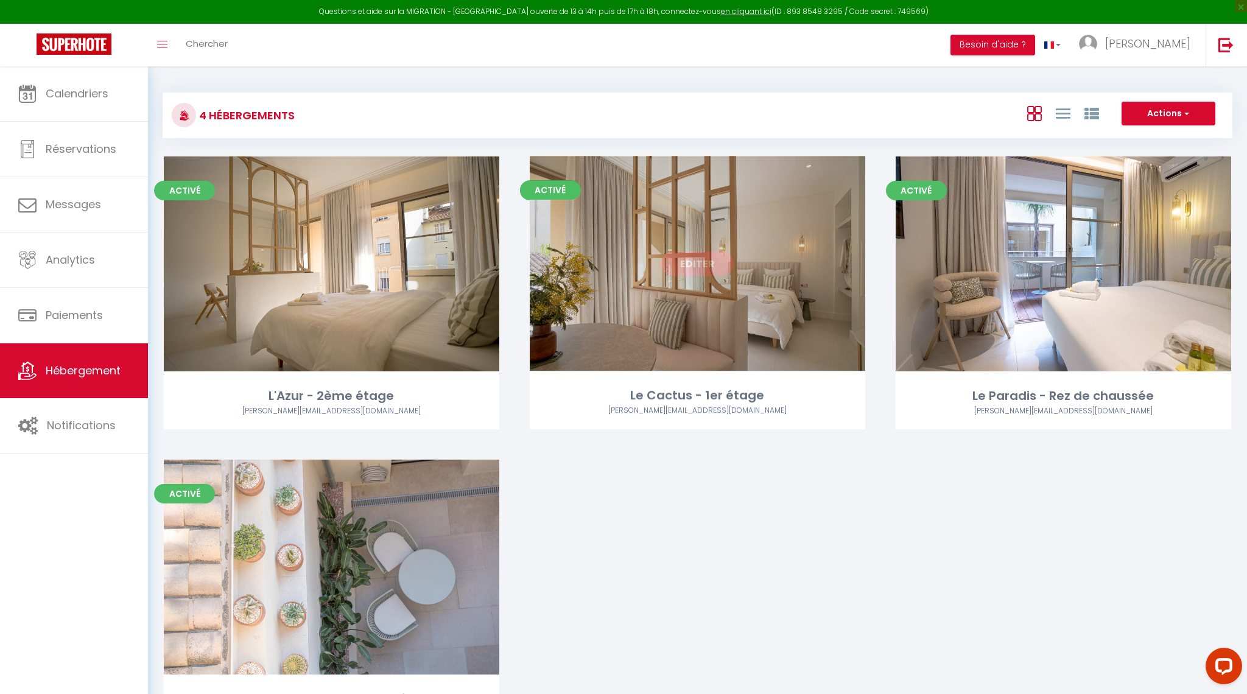
click at [698, 262] on link "Editer" at bounding box center [697, 264] width 73 height 24
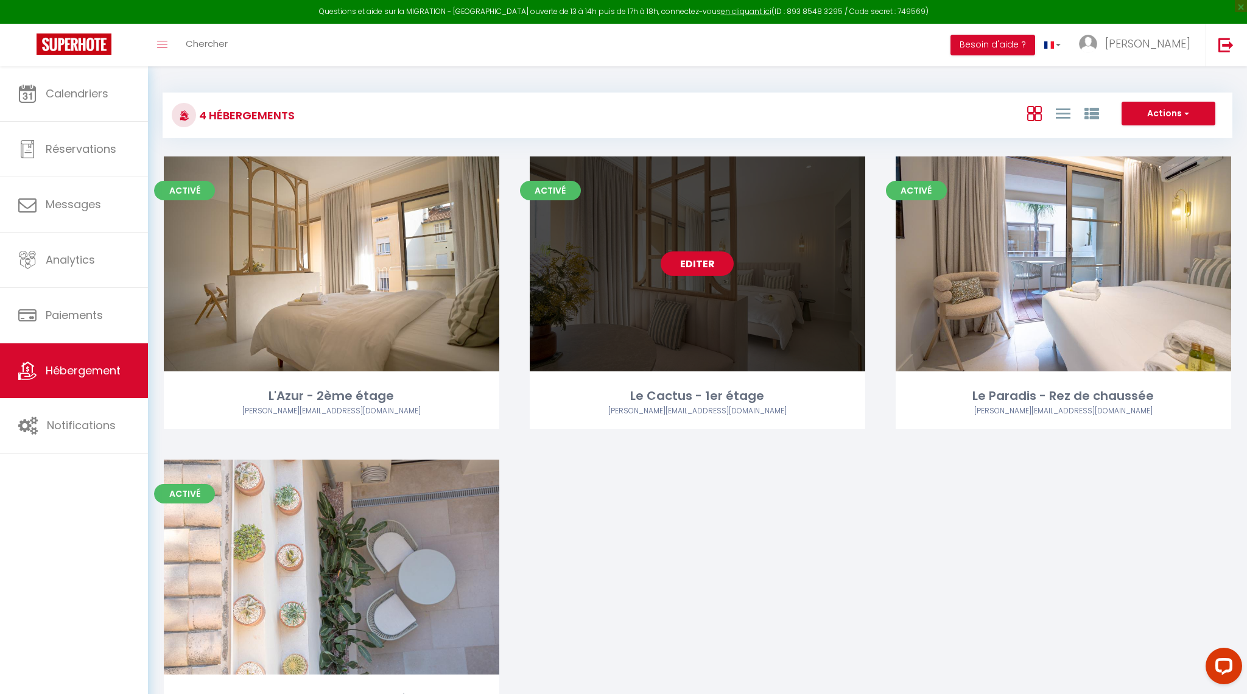
click at [689, 263] on link "Editer" at bounding box center [697, 264] width 73 height 24
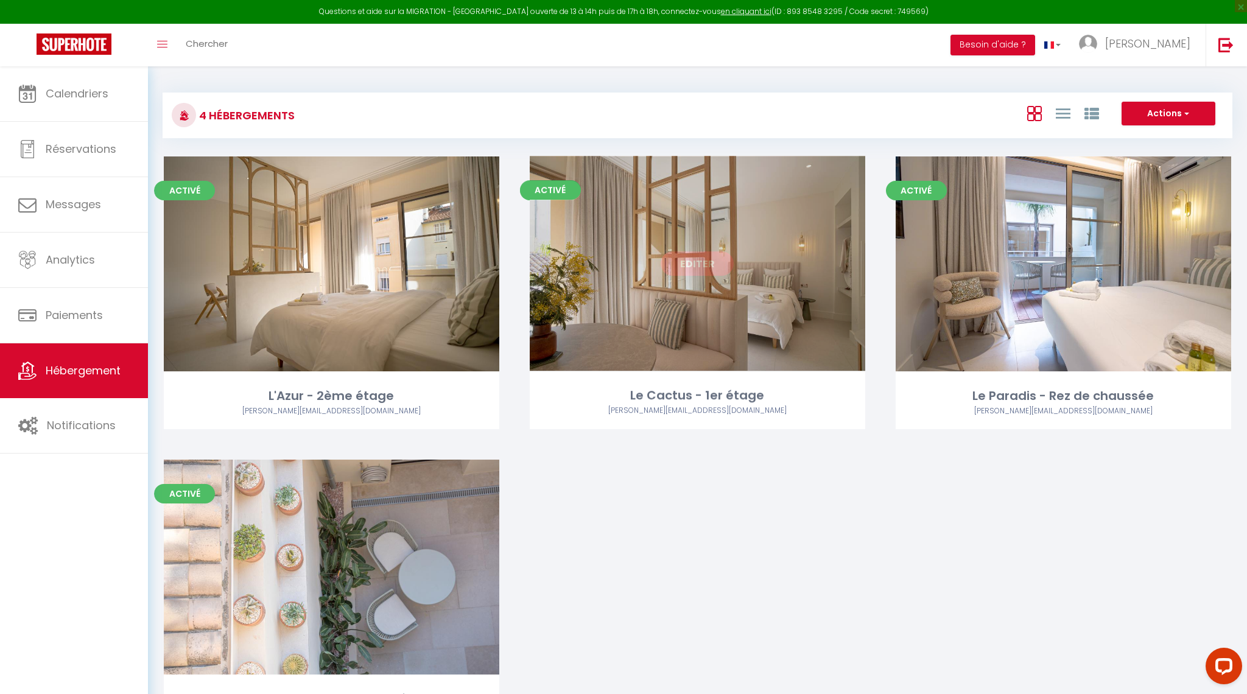
click at [689, 263] on link "Editer" at bounding box center [697, 264] width 73 height 24
click at [686, 266] on link "Editer" at bounding box center [697, 264] width 73 height 24
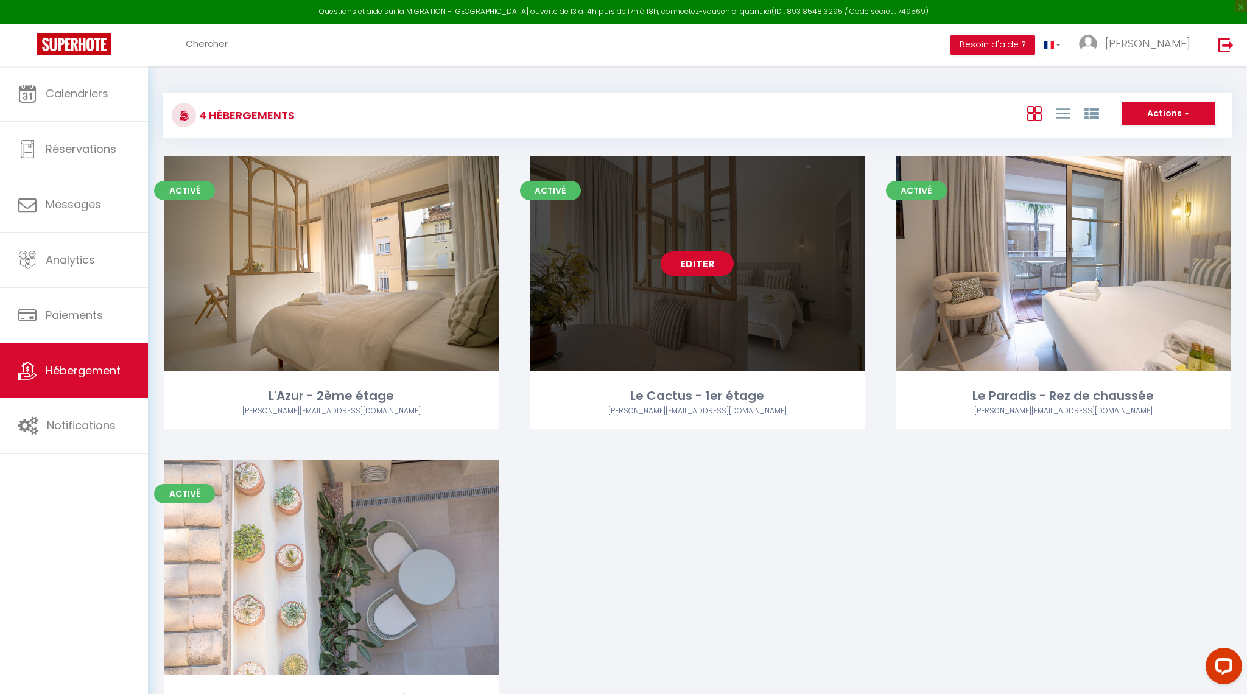
click at [700, 264] on link "Editer" at bounding box center [697, 264] width 73 height 24
select select "3"
select select "2"
select select "1"
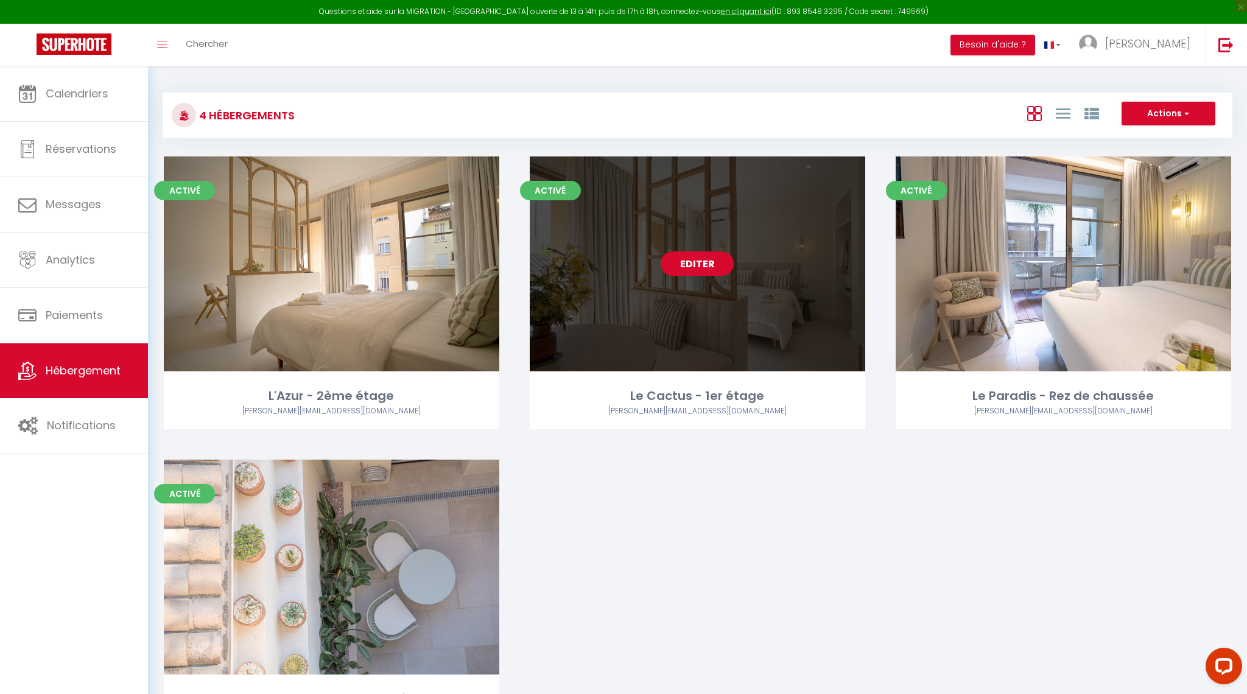
select select "1"
select select
select select "28"
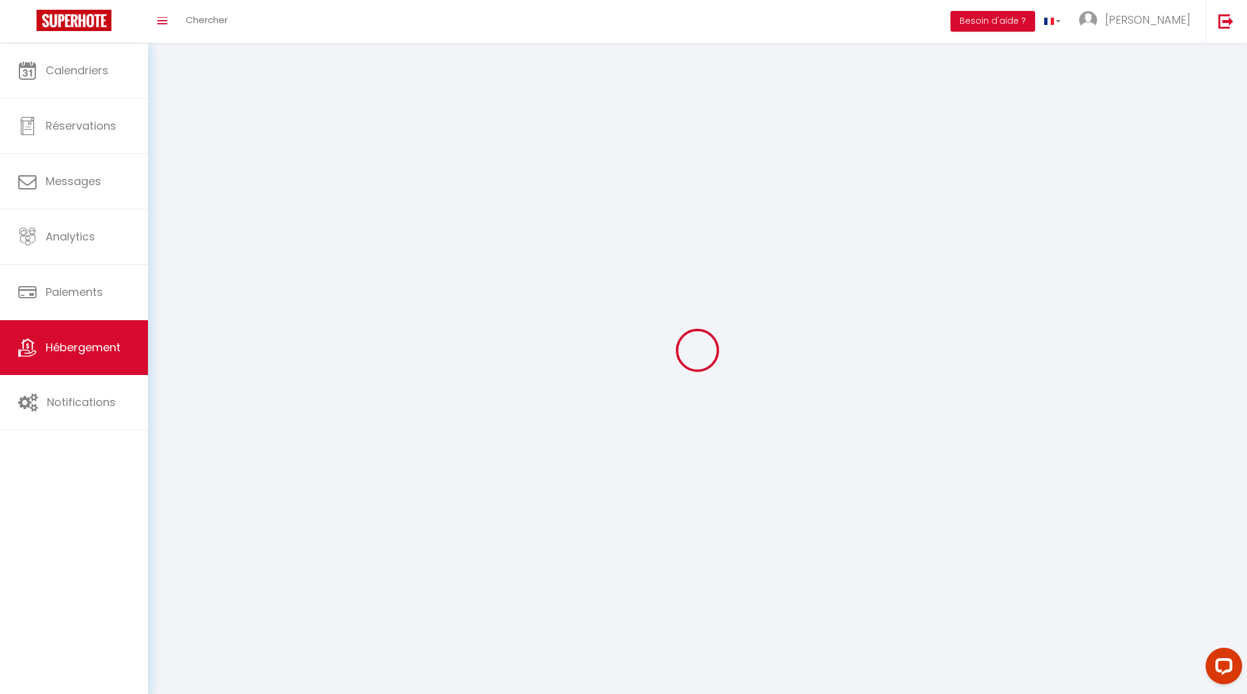
select select
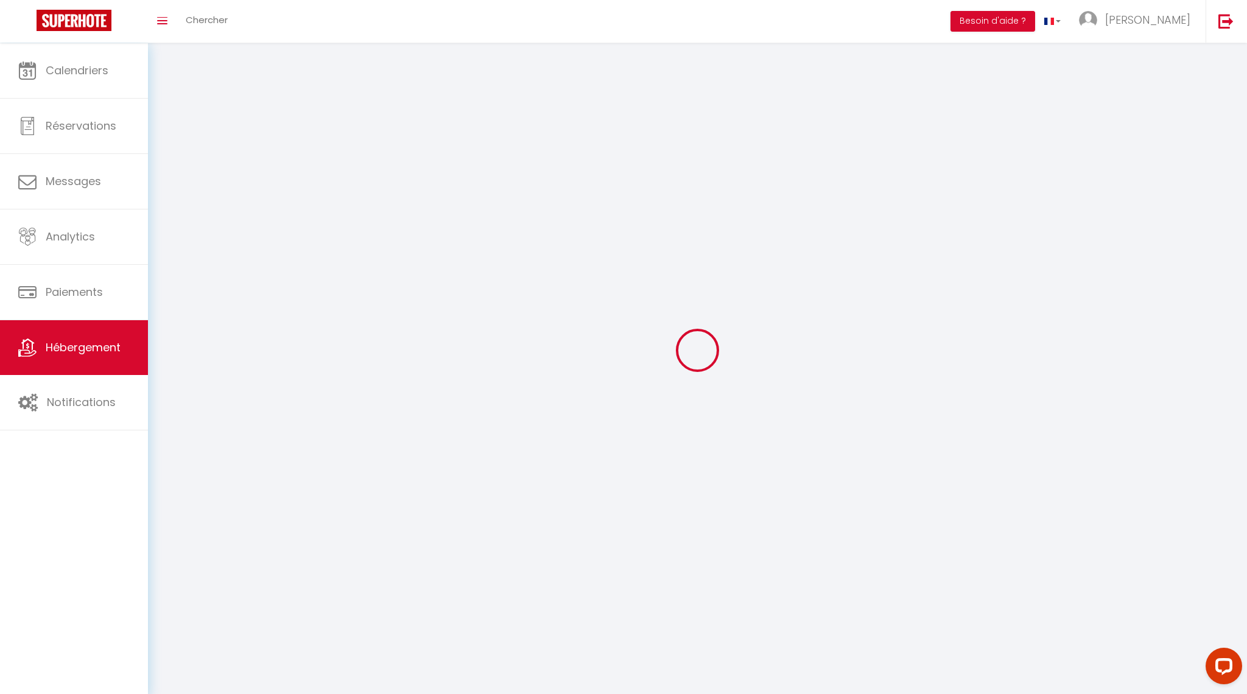
select select
checkbox input "false"
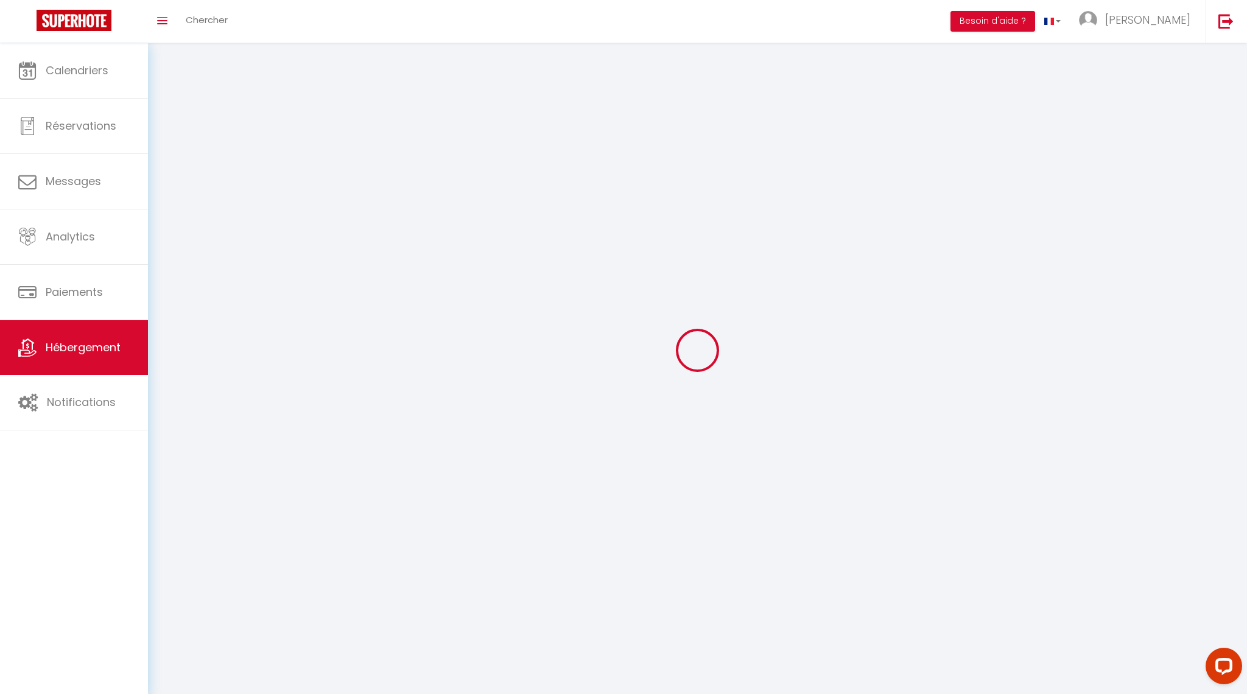
select select
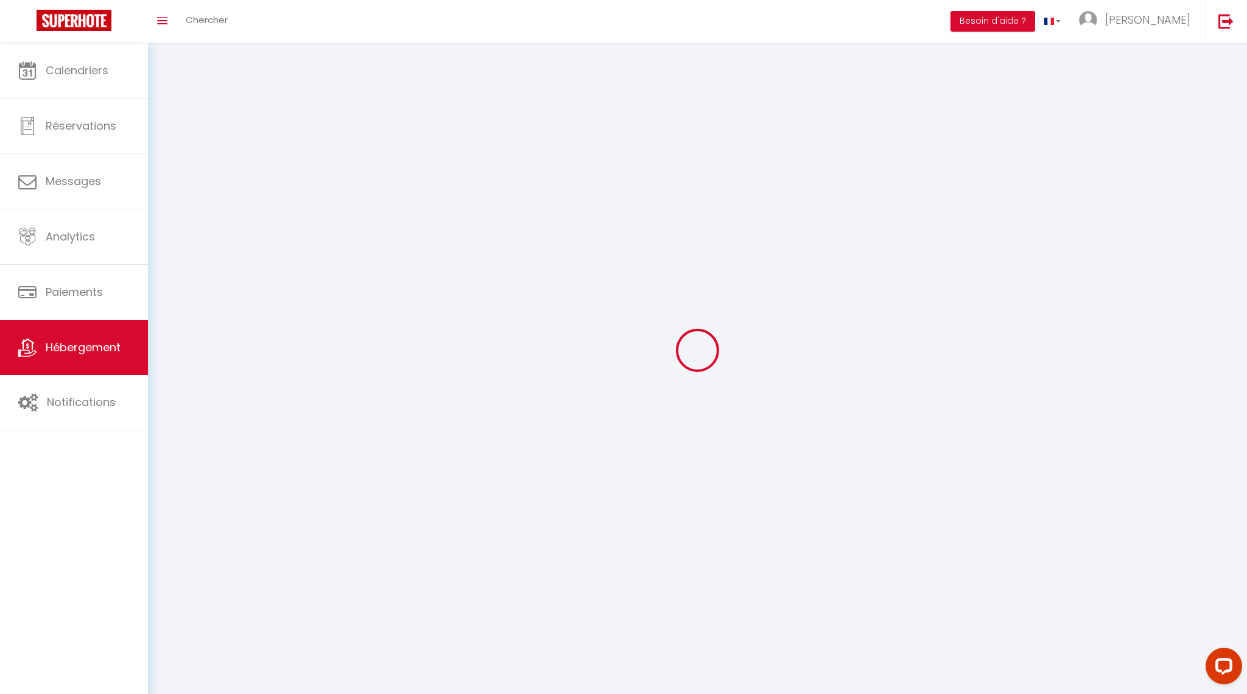
select select
checkbox input "false"
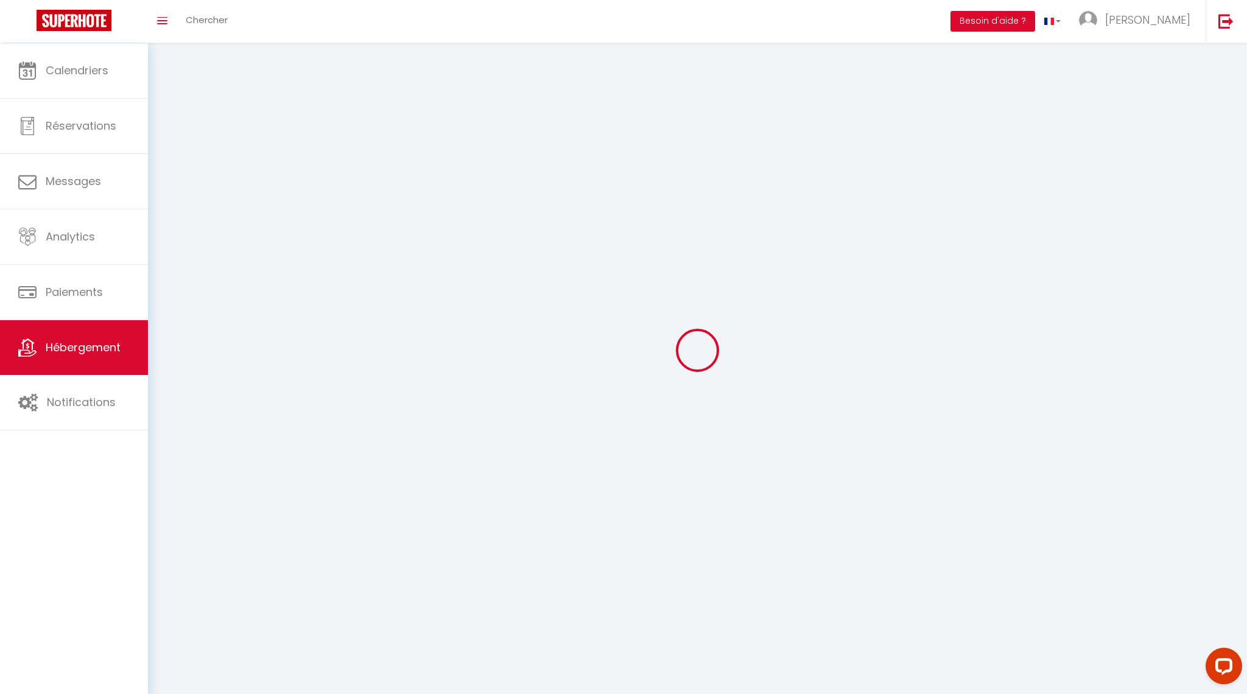
checkbox input "false"
select select
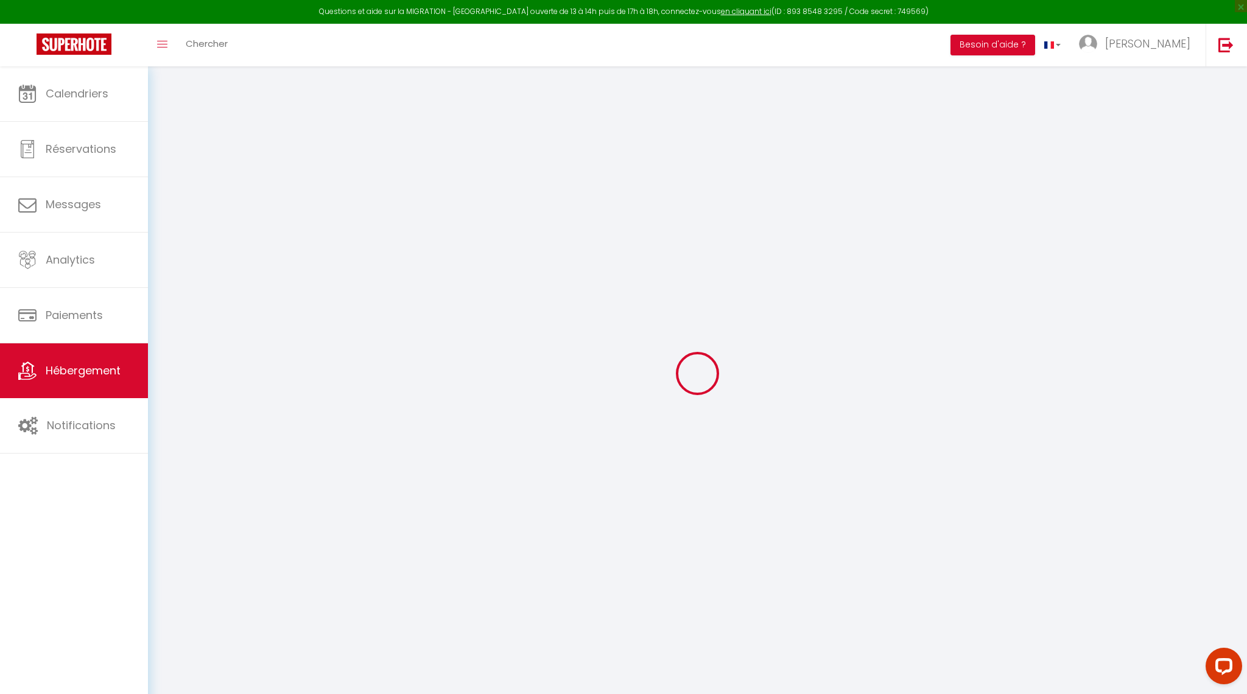
select select
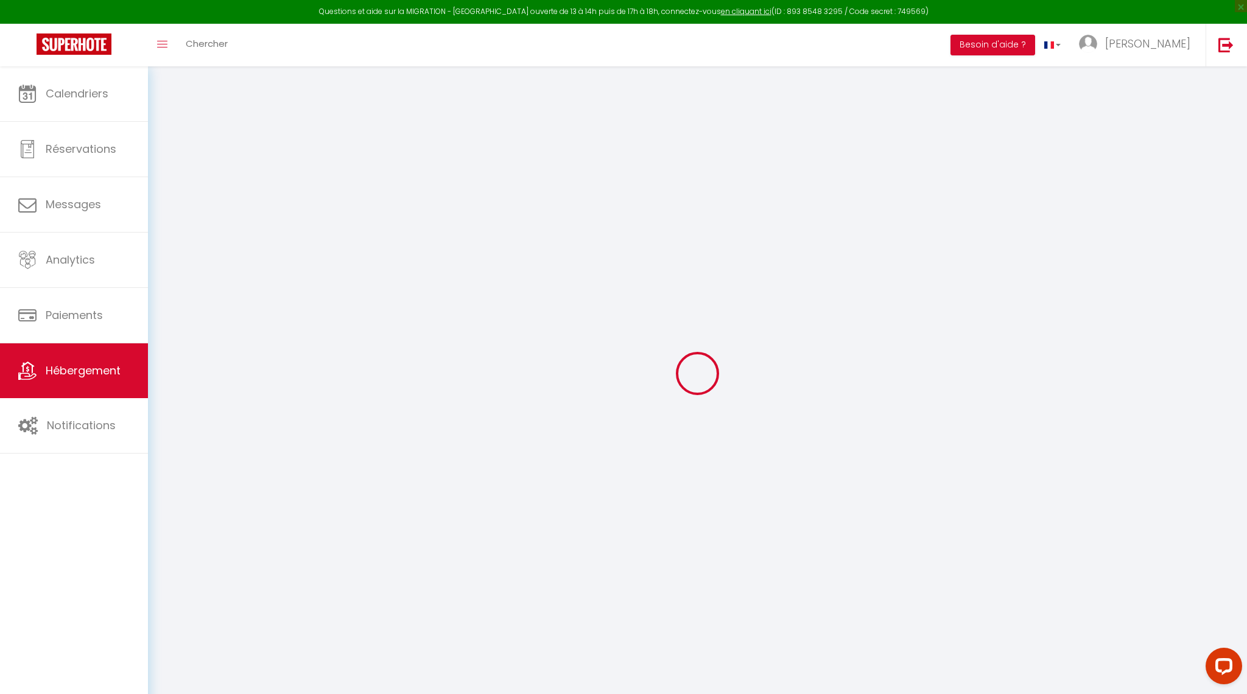
select select
checkbox input "false"
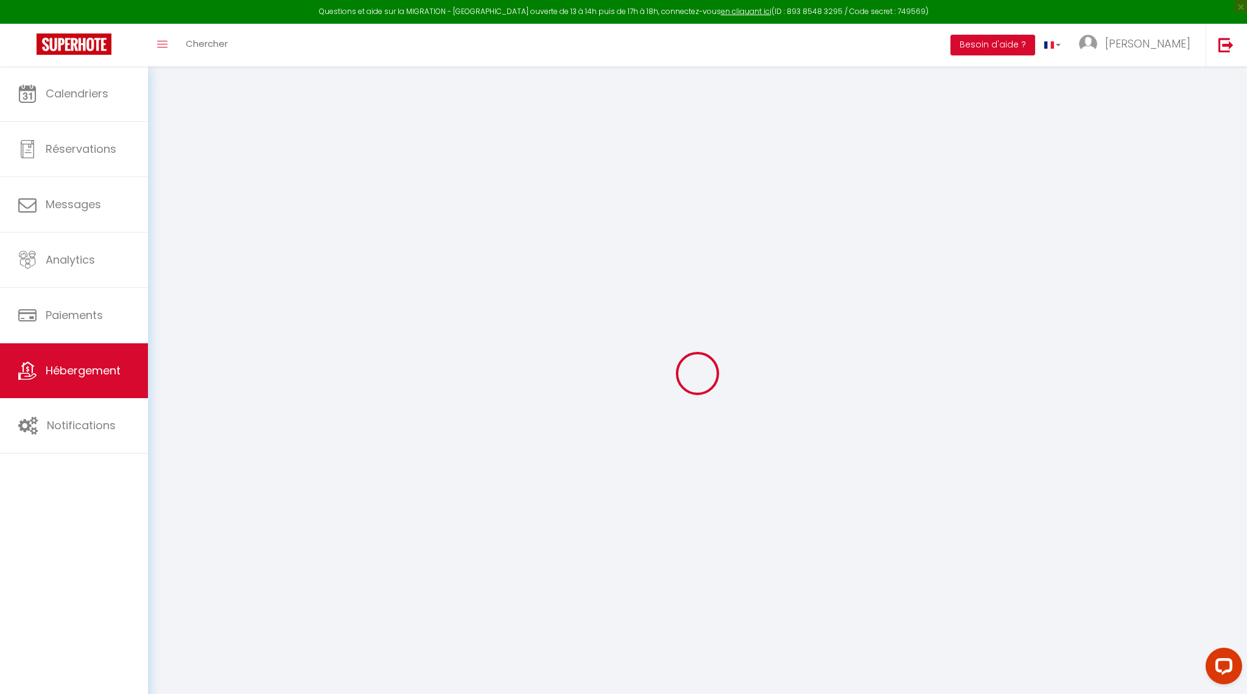
select select
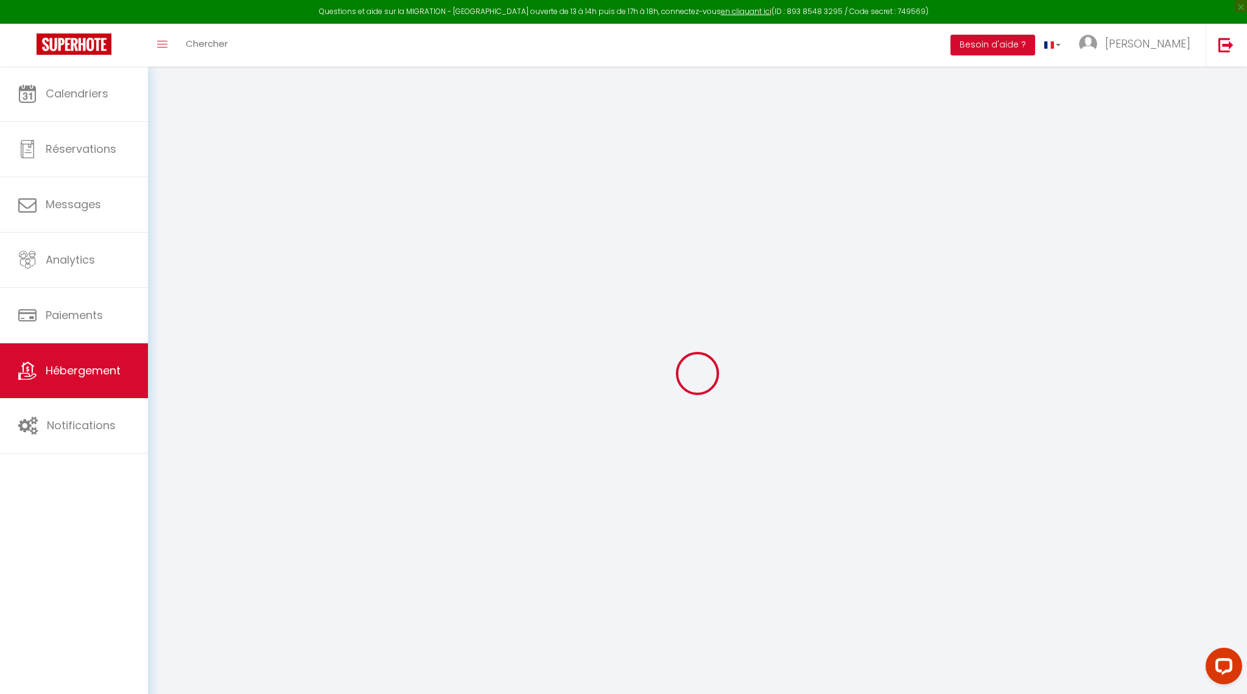
select select
checkbox input "false"
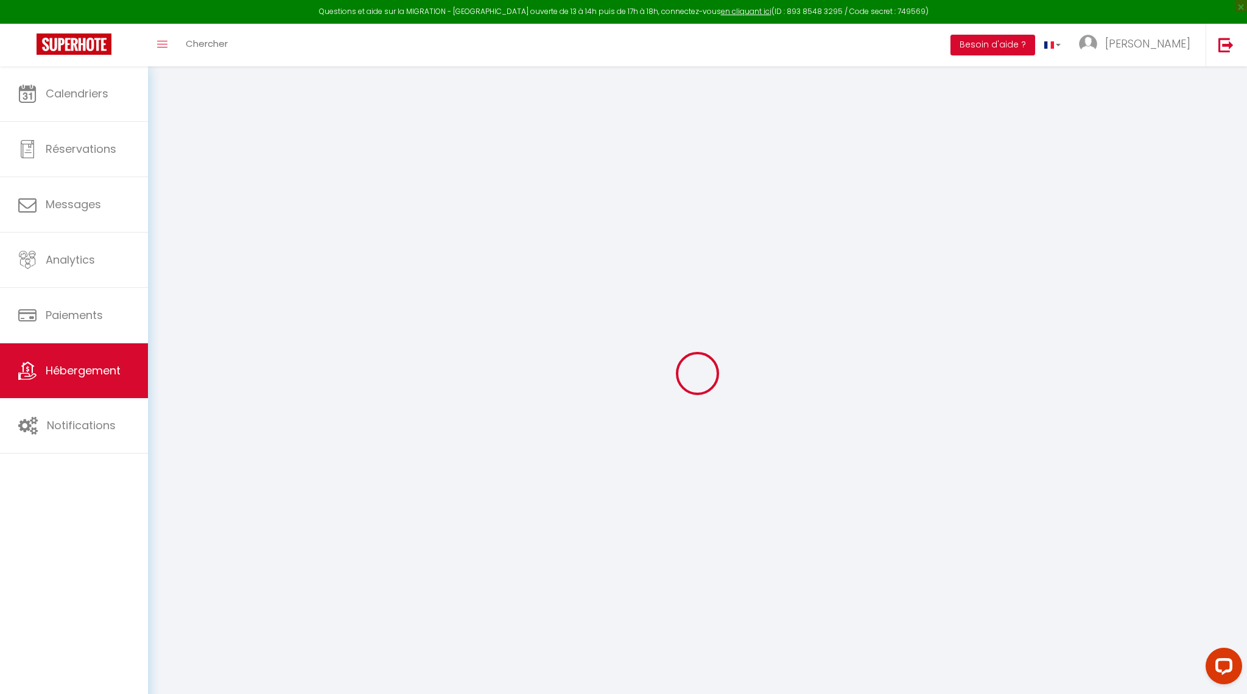
checkbox input "false"
select select
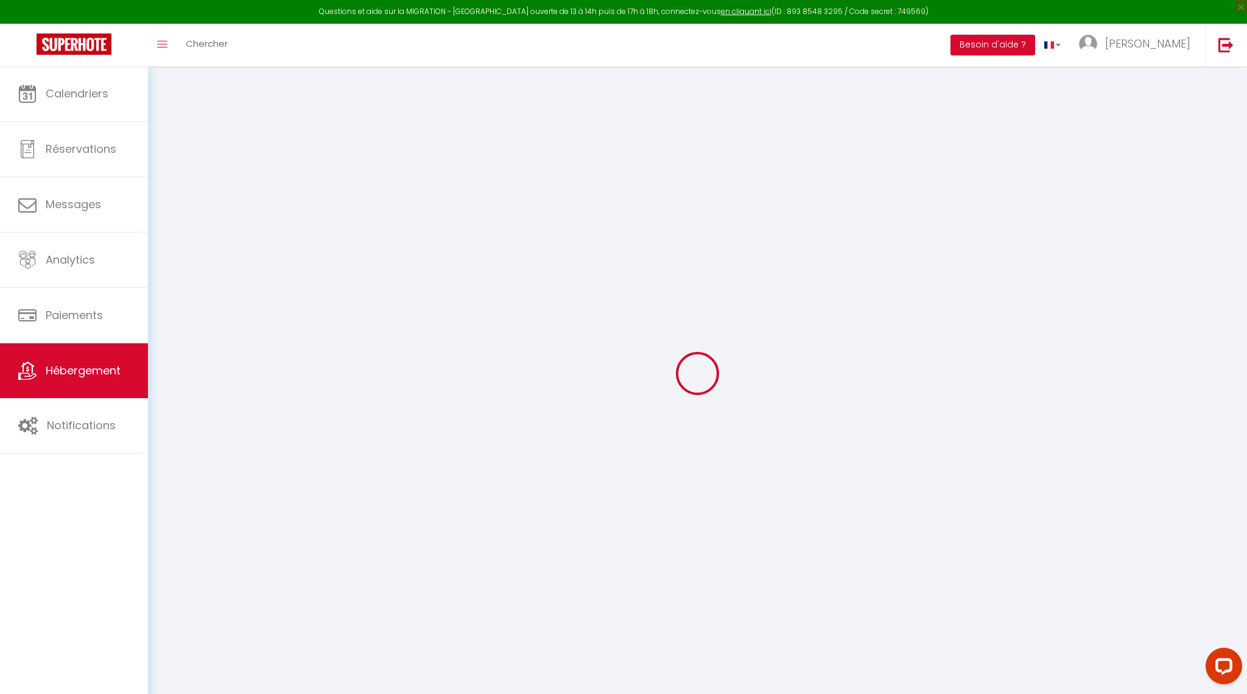
select select
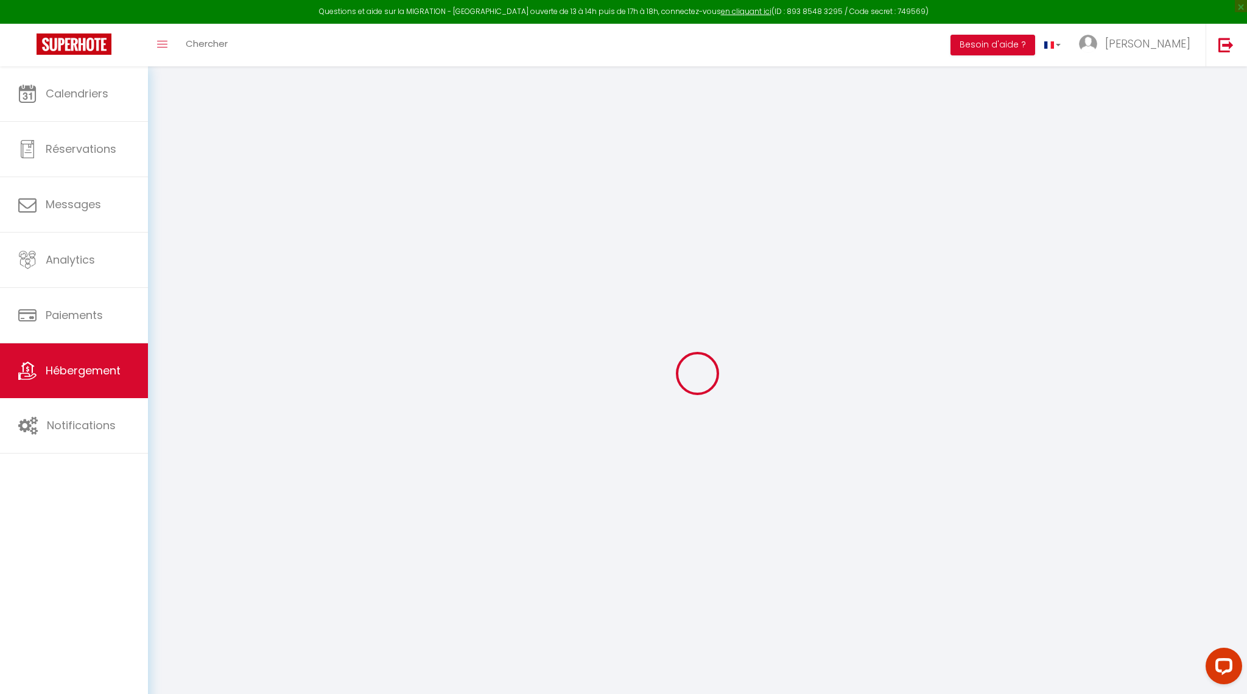
checkbox input "false"
select select
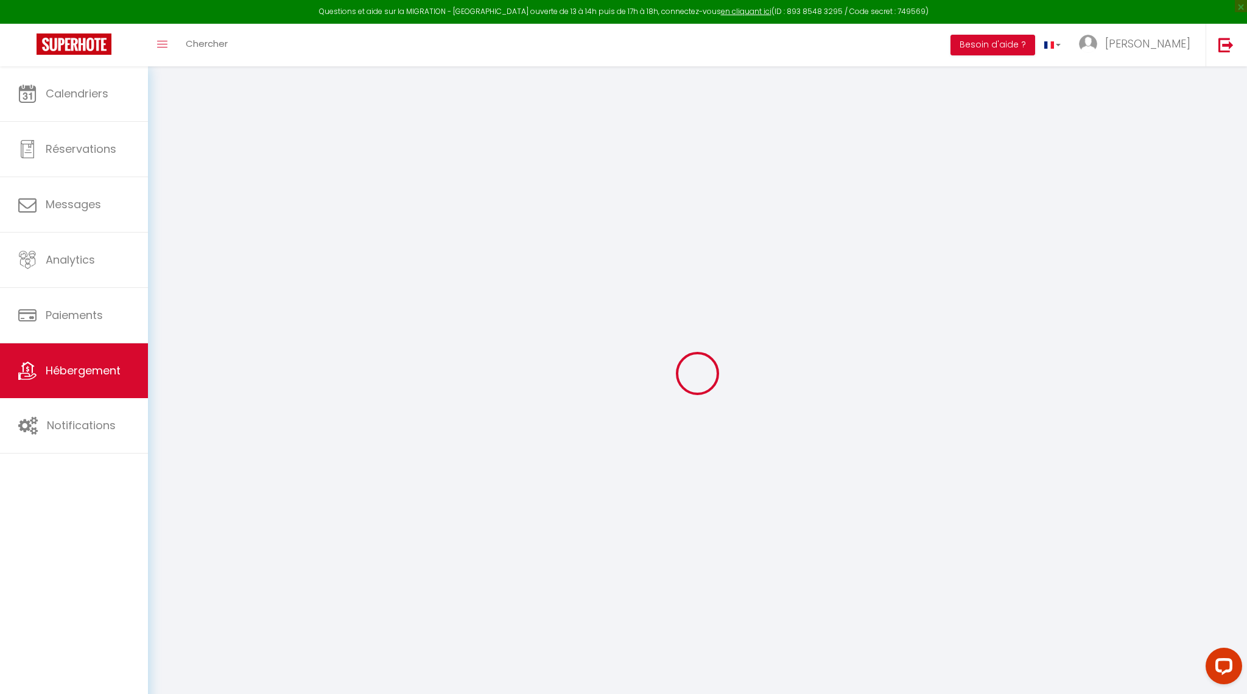
select select
type input "Le Cactus - 1er étage"
type input "[PERSON_NAME]"
type input "MERKS"
type input "[STREET_ADDRESS]"
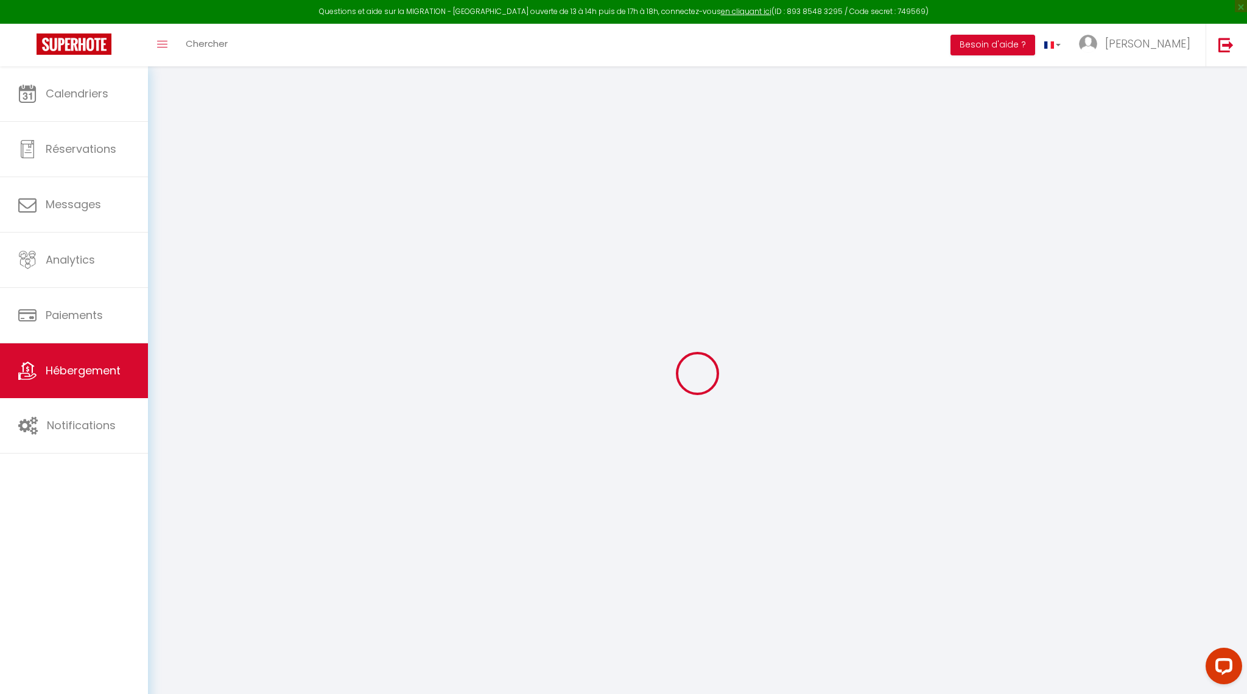
type input "83700"
type input "Saint-Raphael"
select select "2"
type input "120"
type input "35"
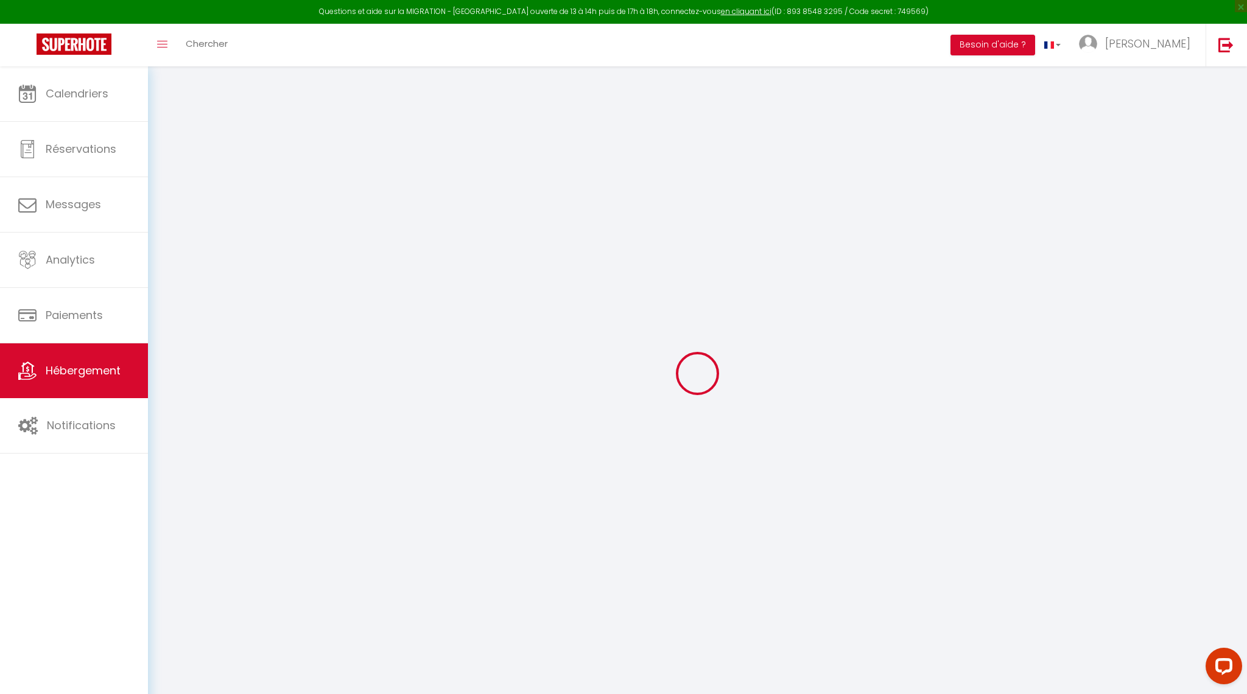
type input "5"
type input "4.4"
type input "750"
select select
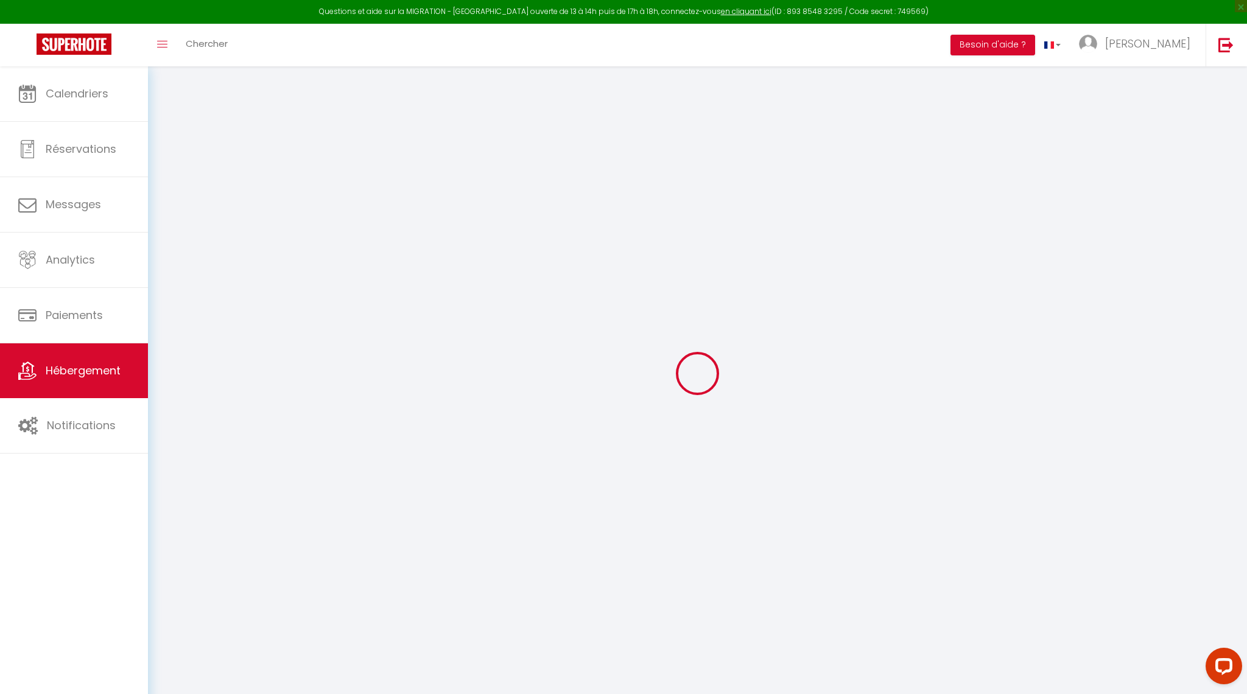
select select
type input "173 rue de la garonne"
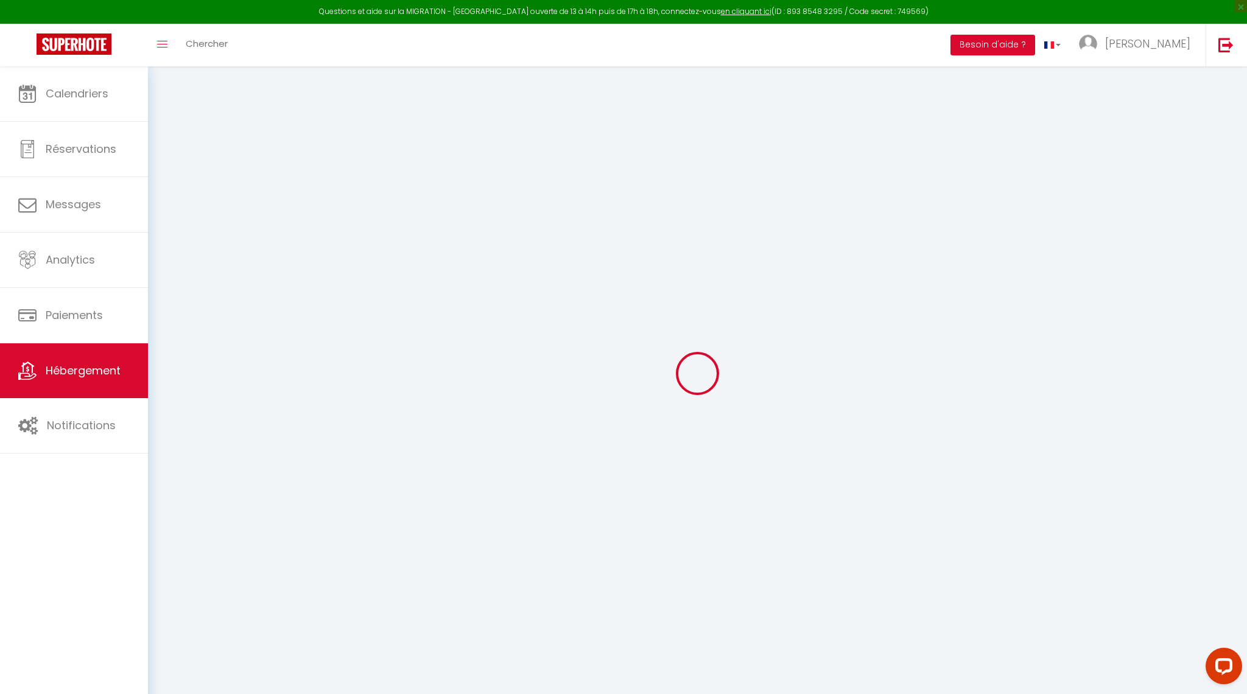
type input "83700"
type input "Saint-Raphaël"
type input "[PERSON_NAME][EMAIL_ADDRESS][DOMAIN_NAME]"
select select "14229"
checkbox input "false"
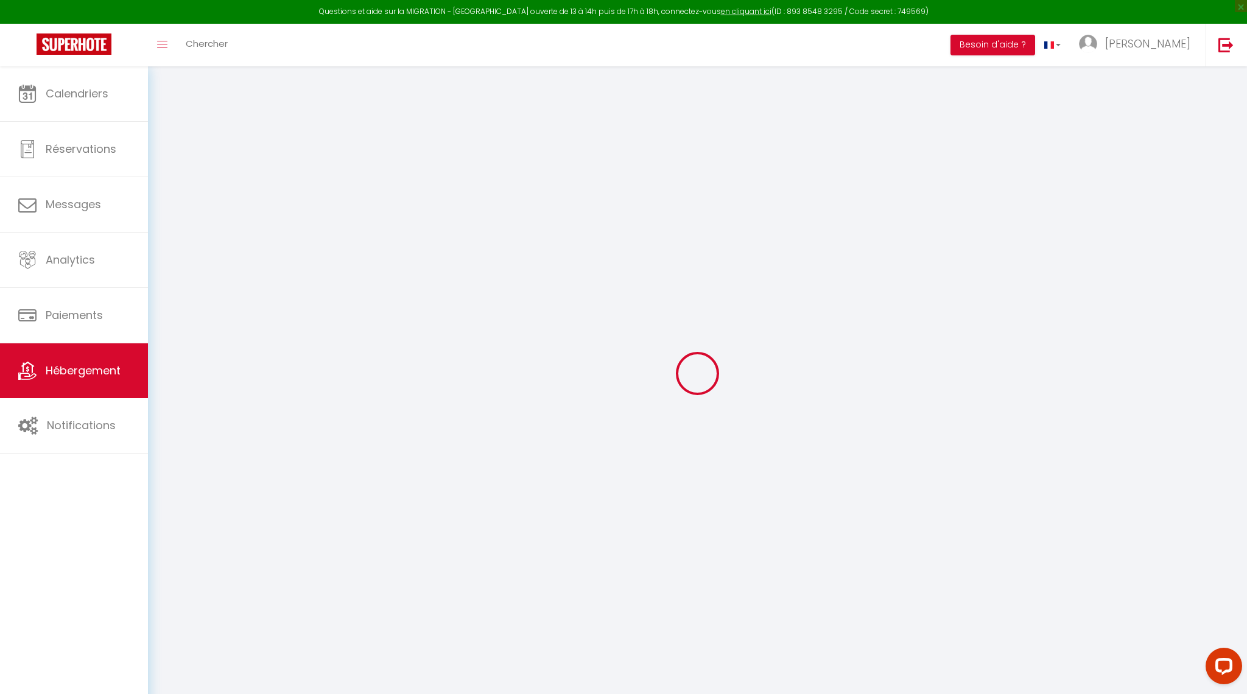
checkbox input "false"
radio input "true"
type input "0"
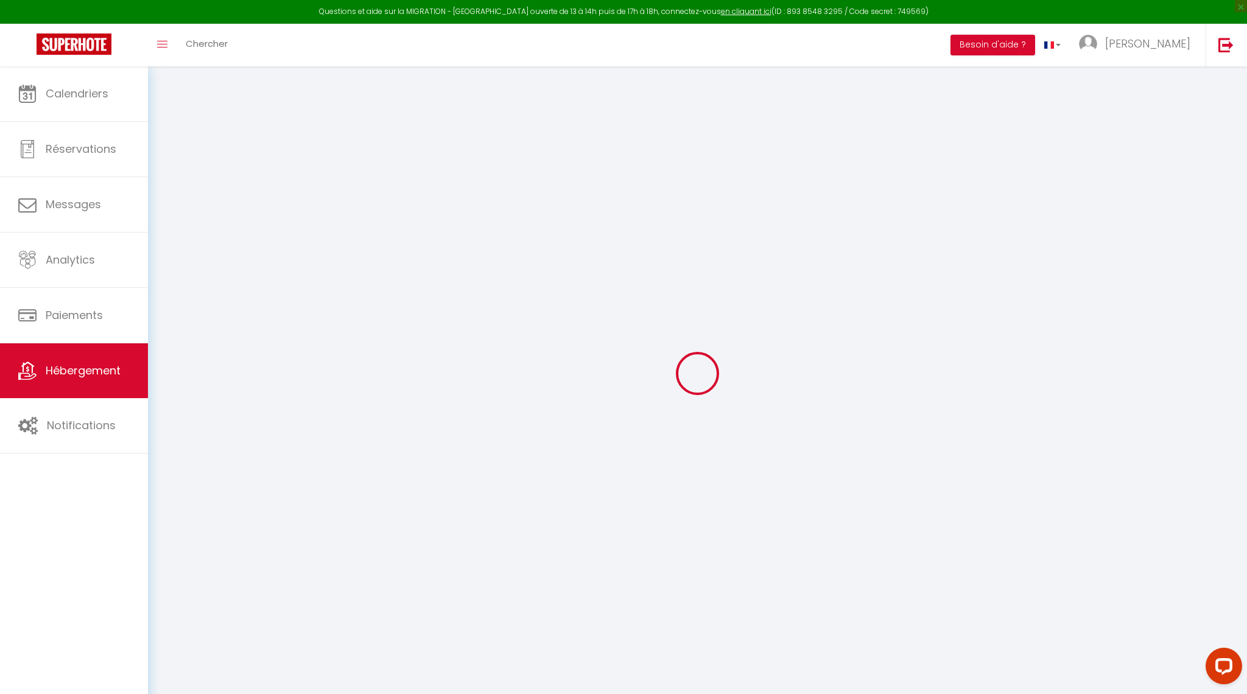
type input "0"
select select
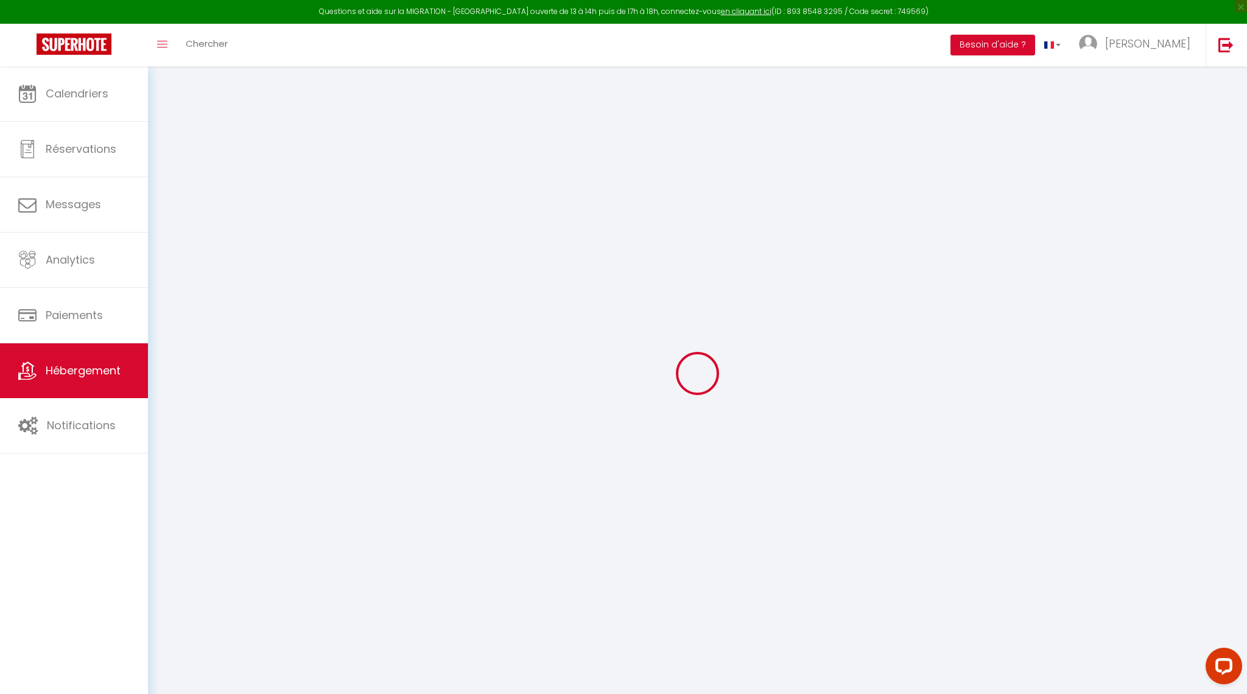
select select
checkbox input "false"
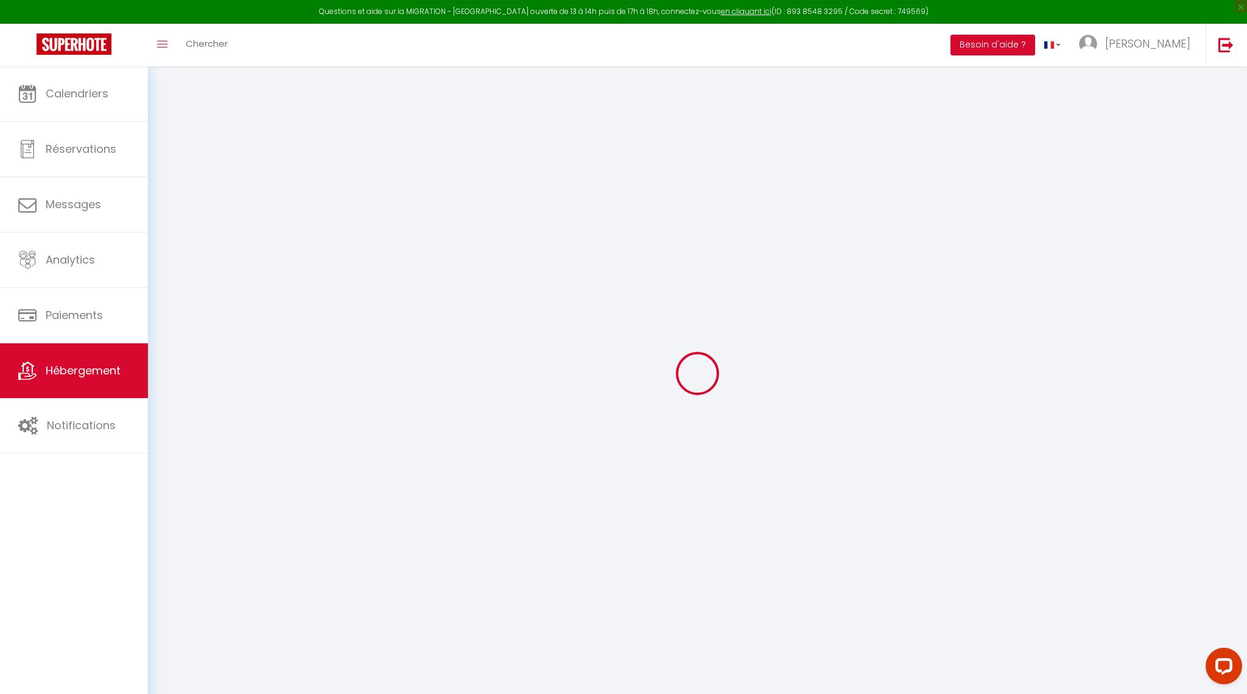
checkbox input "false"
select select "+ 20 %"
select select "+ 30 %"
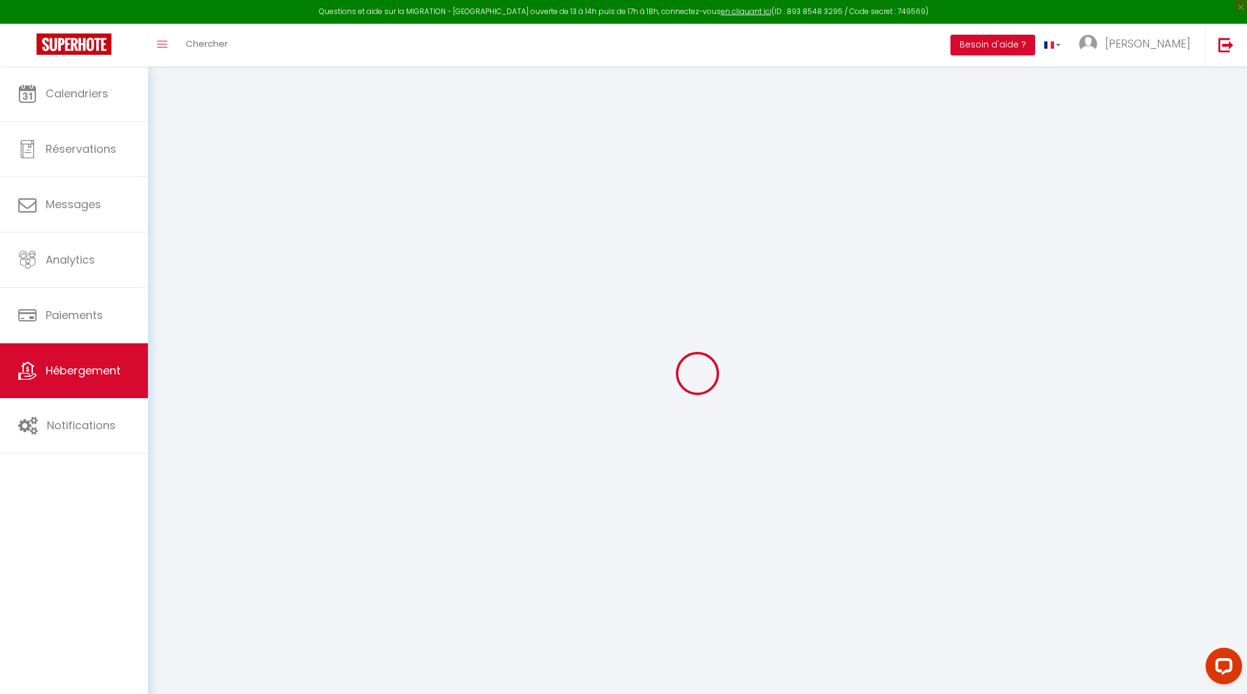
select select "+ 10 %"
select select "15:00"
select select "23:00"
select select "11:00"
select select "30"
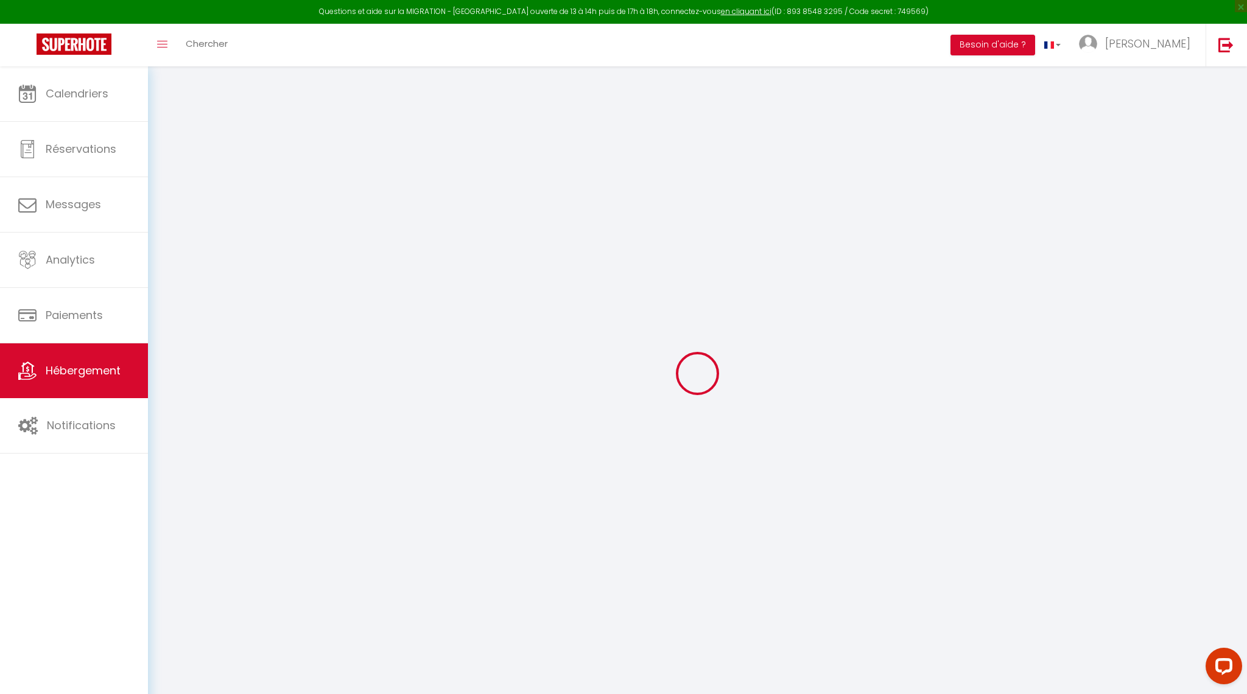
select select "120"
select select "15:00"
select select
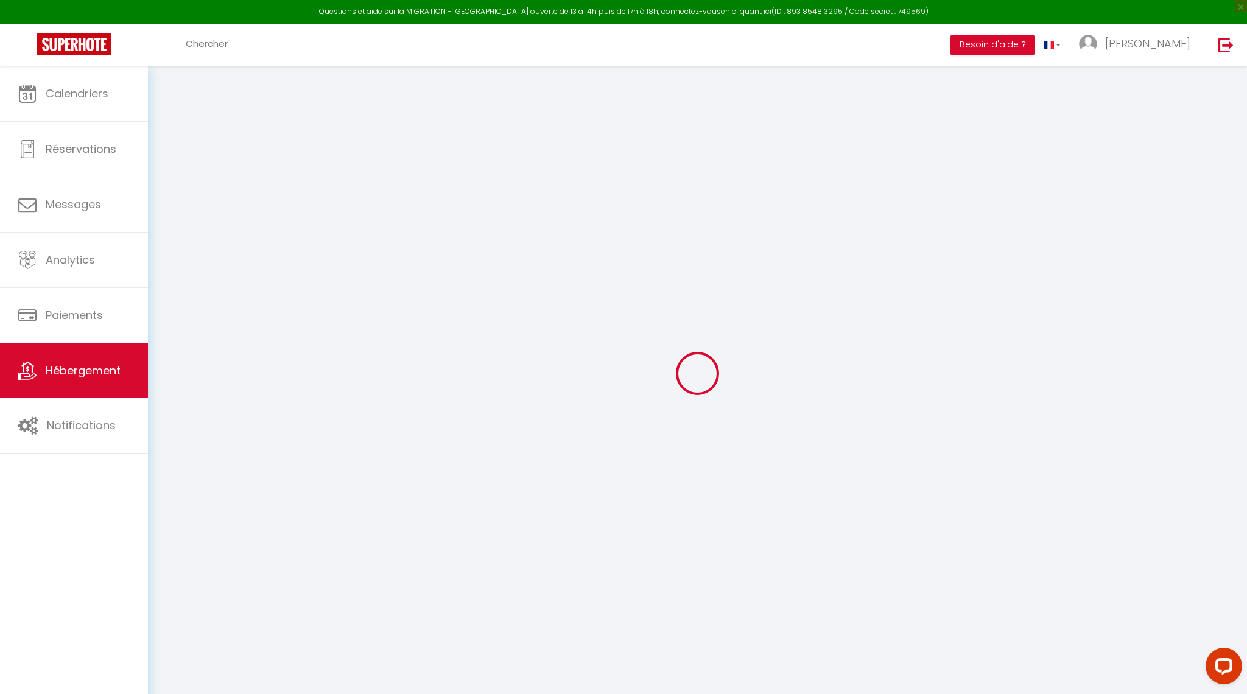
select select
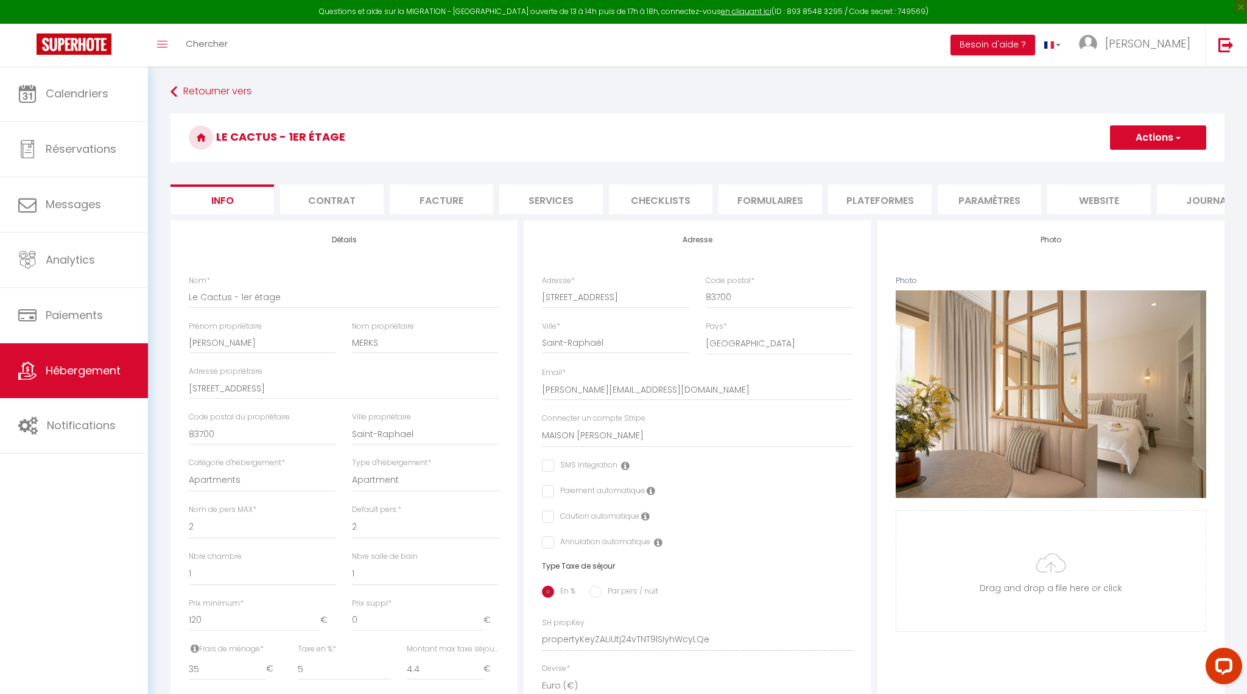
checkbox input "false"
select select "7895-1379002500749540348"
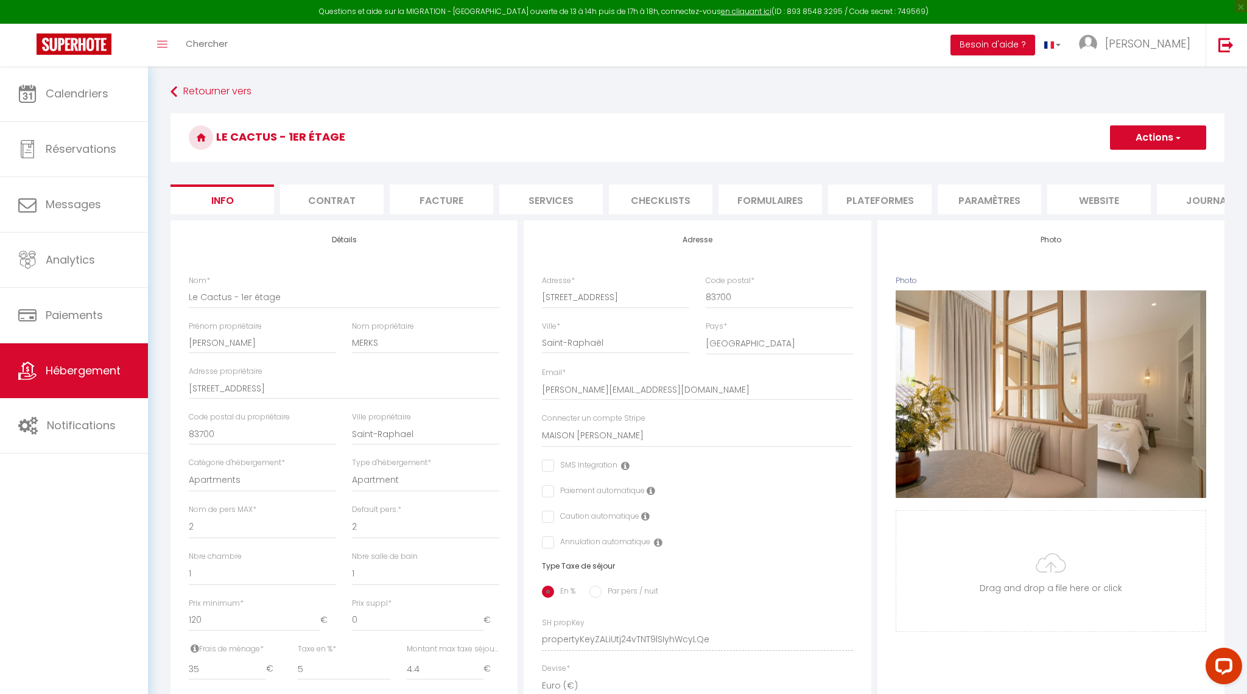
click at [886, 198] on li "Plateformes" at bounding box center [880, 200] width 104 height 30
select select
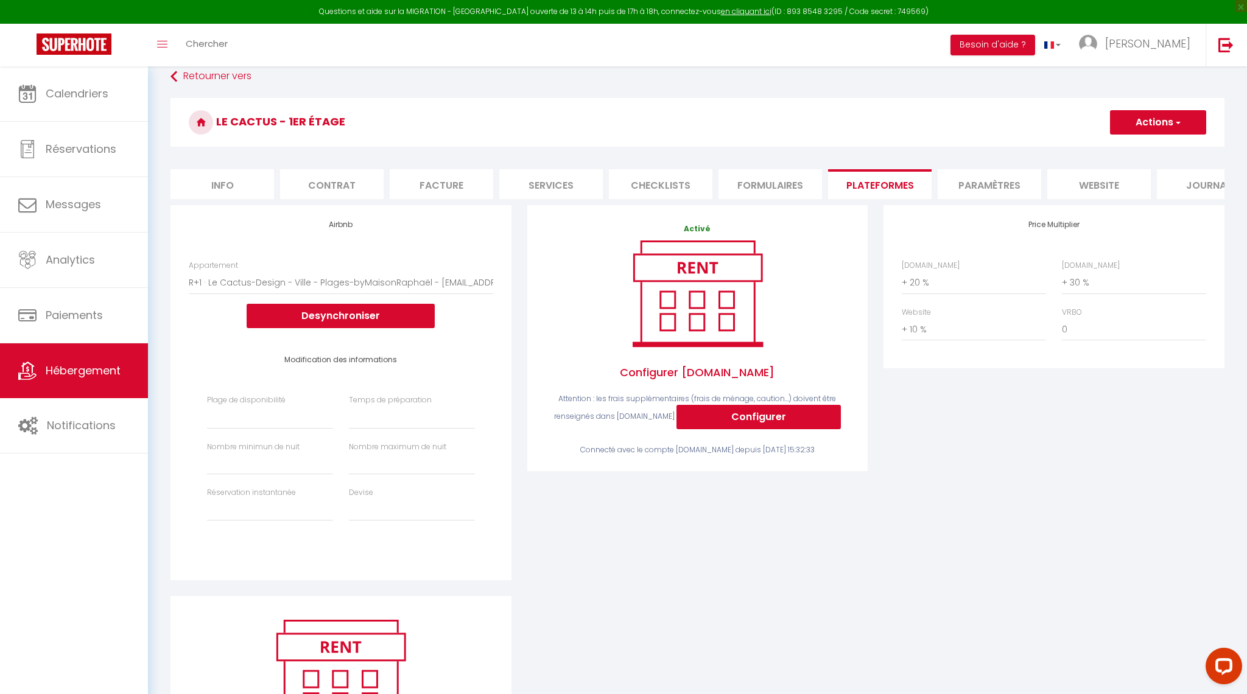
scroll to position [24, 0]
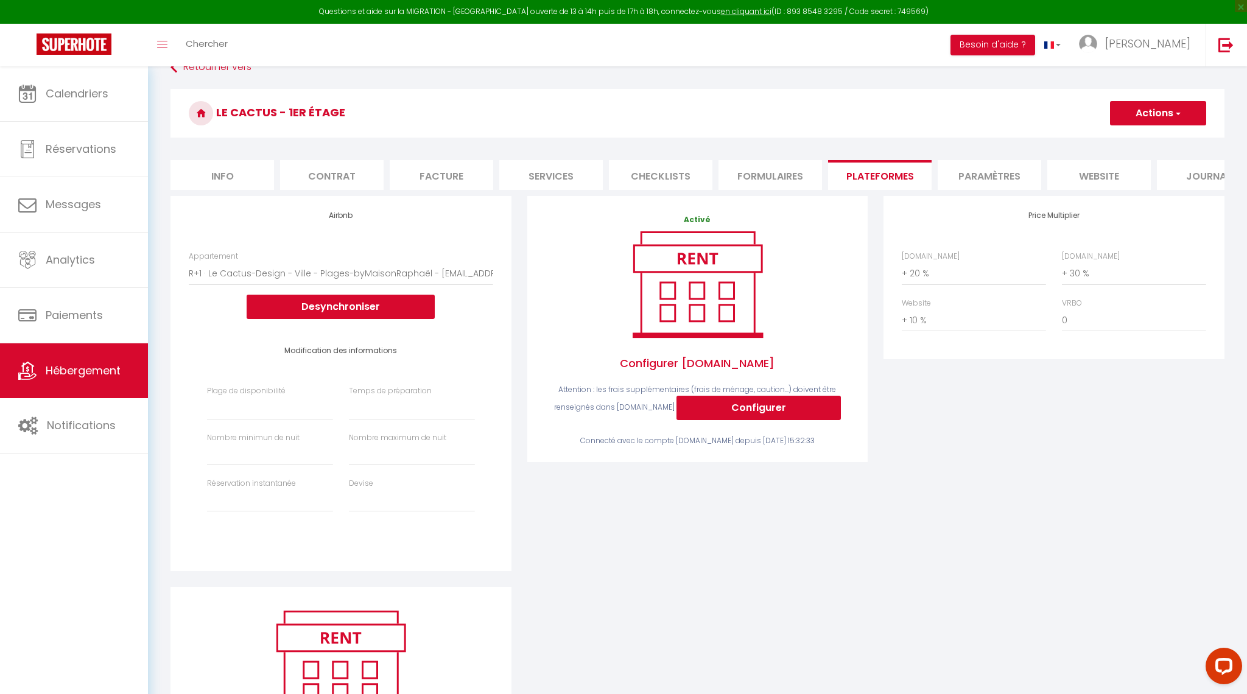
click at [356, 305] on button "Desynchroniser" at bounding box center [341, 307] width 188 height 24
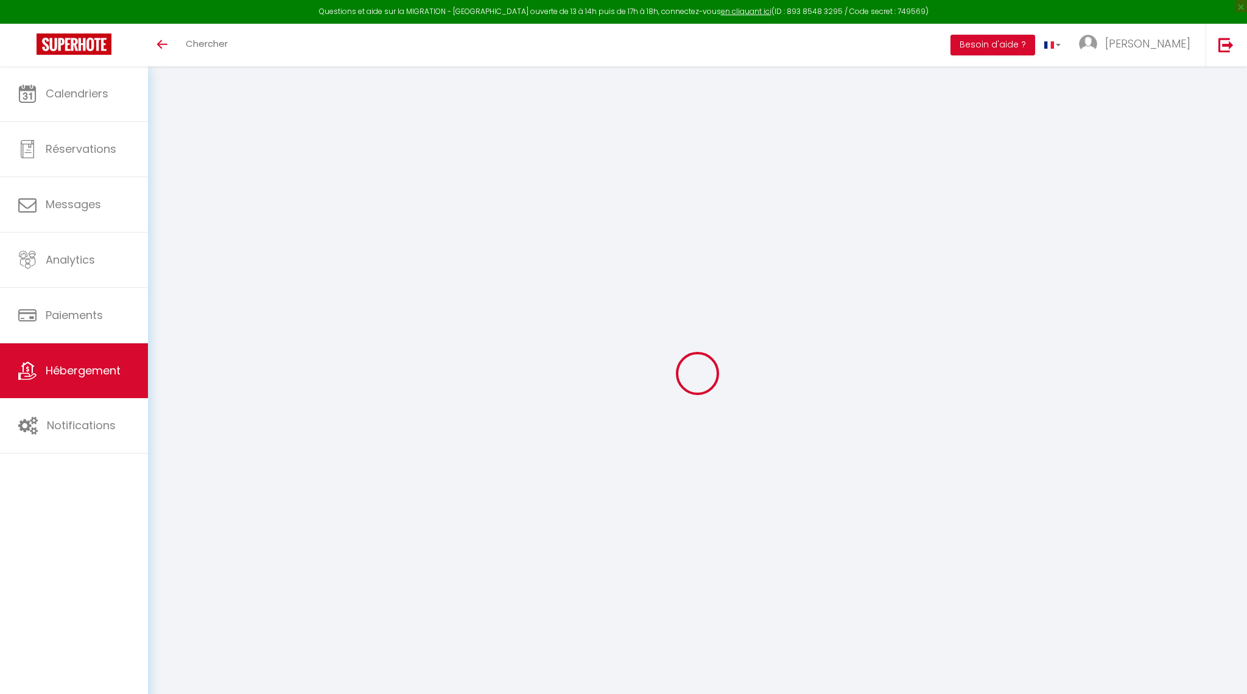
select select "+ 20 %"
select select "+ 30 %"
select select "+ 10 %"
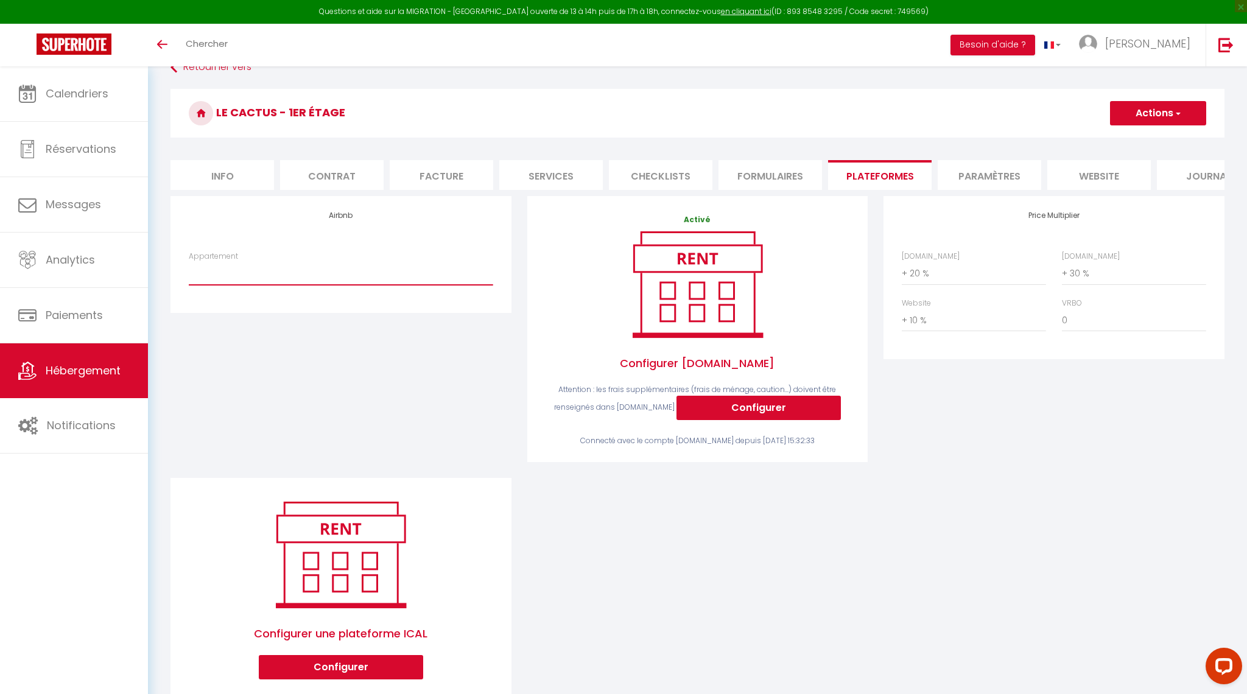
select select "7895-1379002500749540348"
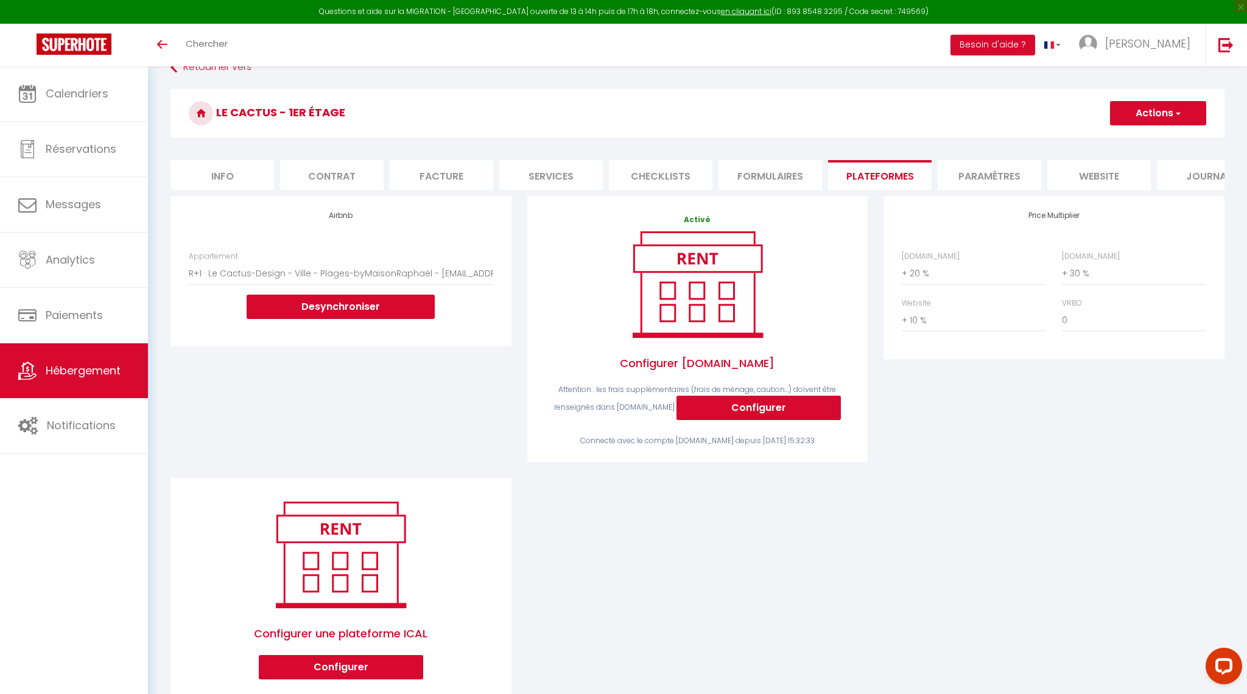
click at [1157, 110] on button "Actions" at bounding box center [1158, 113] width 96 height 24
click at [1134, 146] on link "Enregistrer" at bounding box center [1158, 140] width 96 height 16
click at [68, 375] on span "Hébergement" at bounding box center [83, 370] width 75 height 15
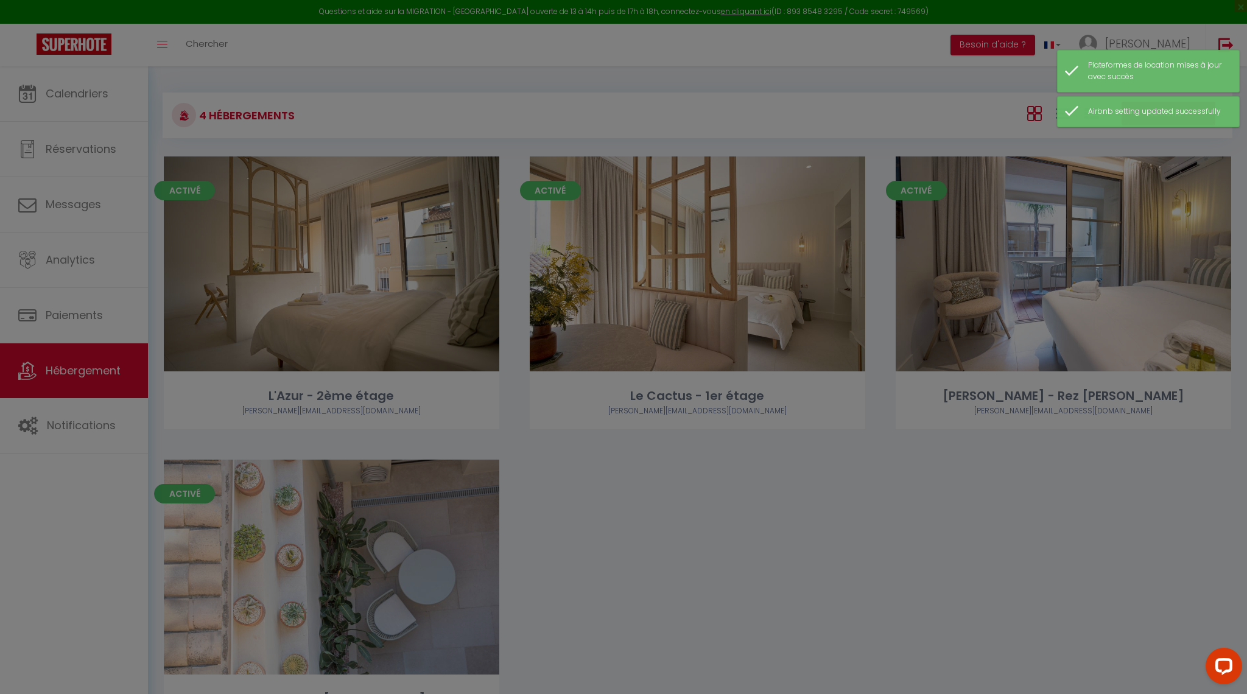
click at [824, 601] on div at bounding box center [623, 347] width 1247 height 694
click at [392, 591] on div at bounding box center [623, 347] width 1247 height 694
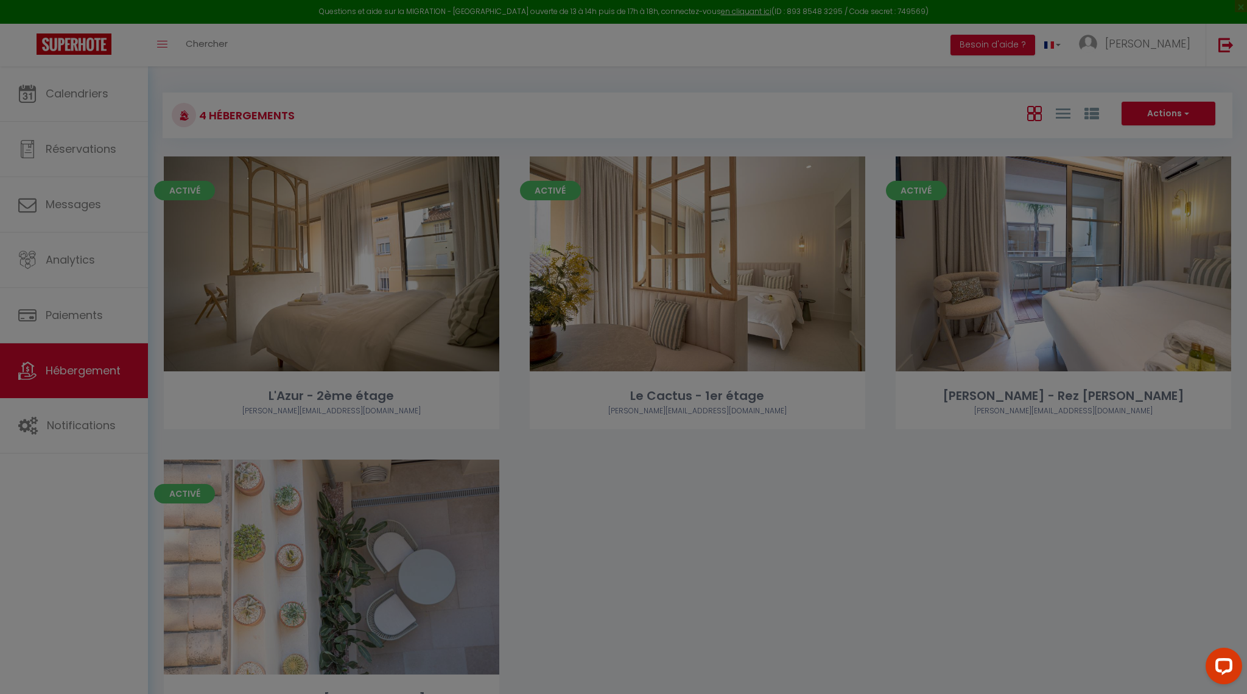
click at [763, 610] on div at bounding box center [623, 347] width 1247 height 694
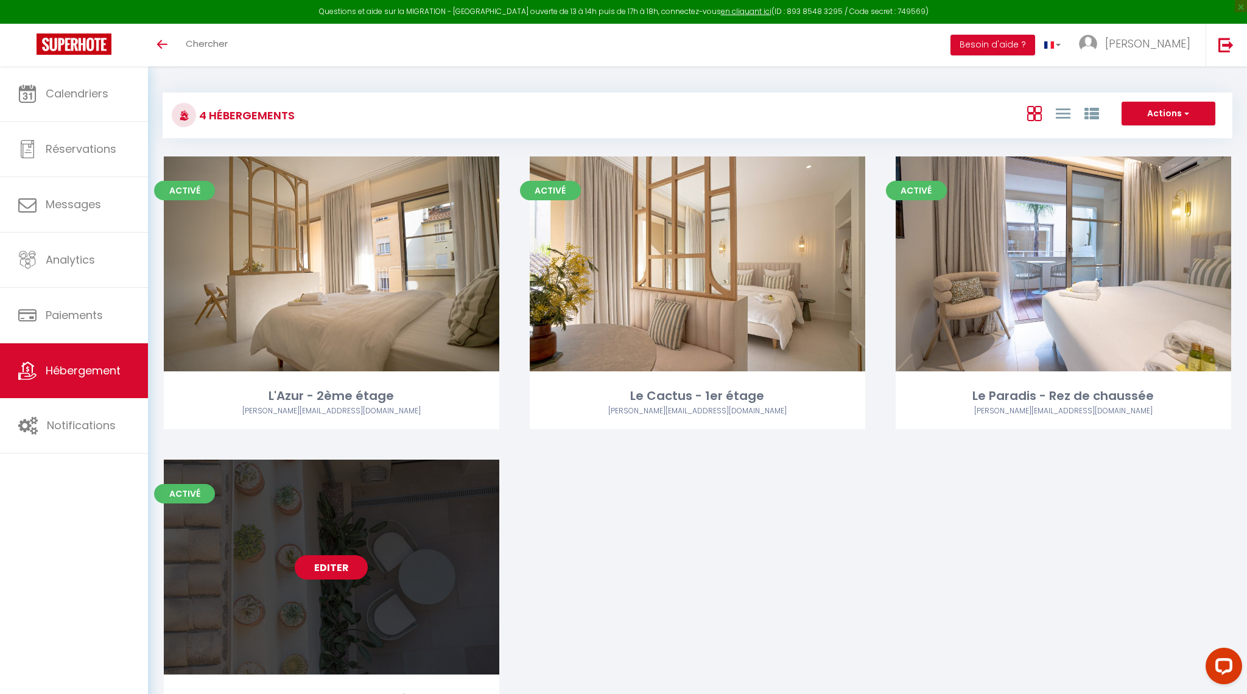
click at [329, 565] on link "Editer" at bounding box center [331, 567] width 73 height 24
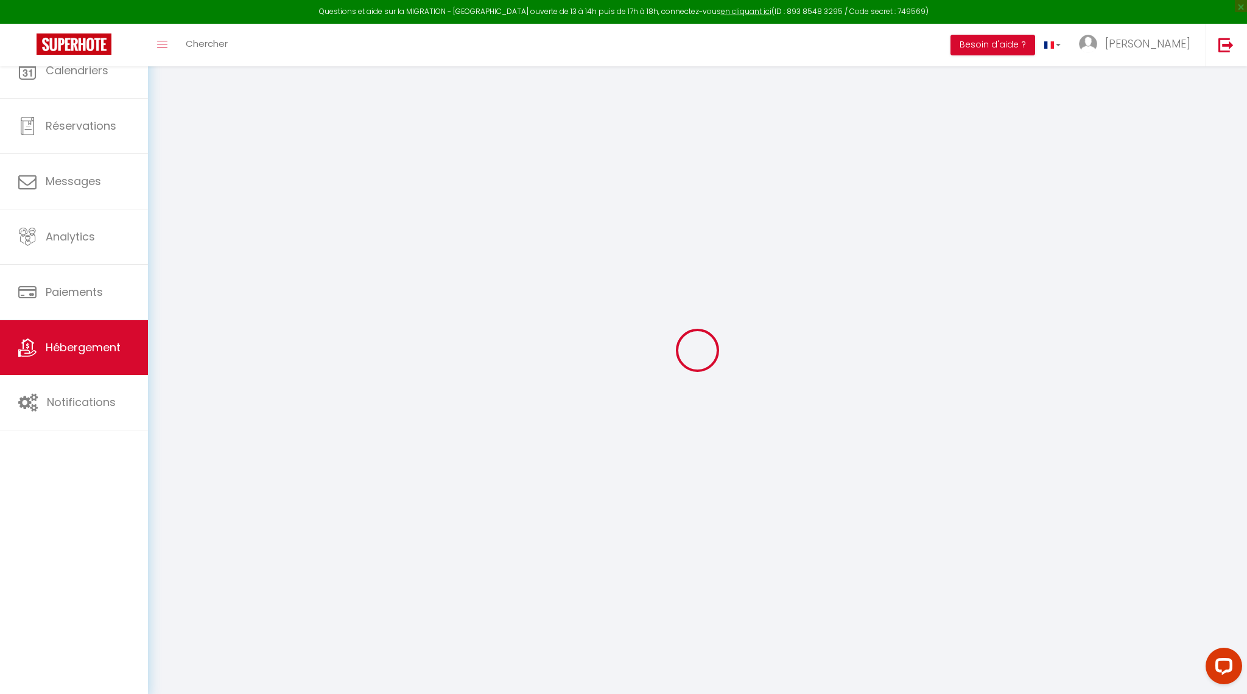
click at [329, 565] on div at bounding box center [698, 350] width 1070 height 585
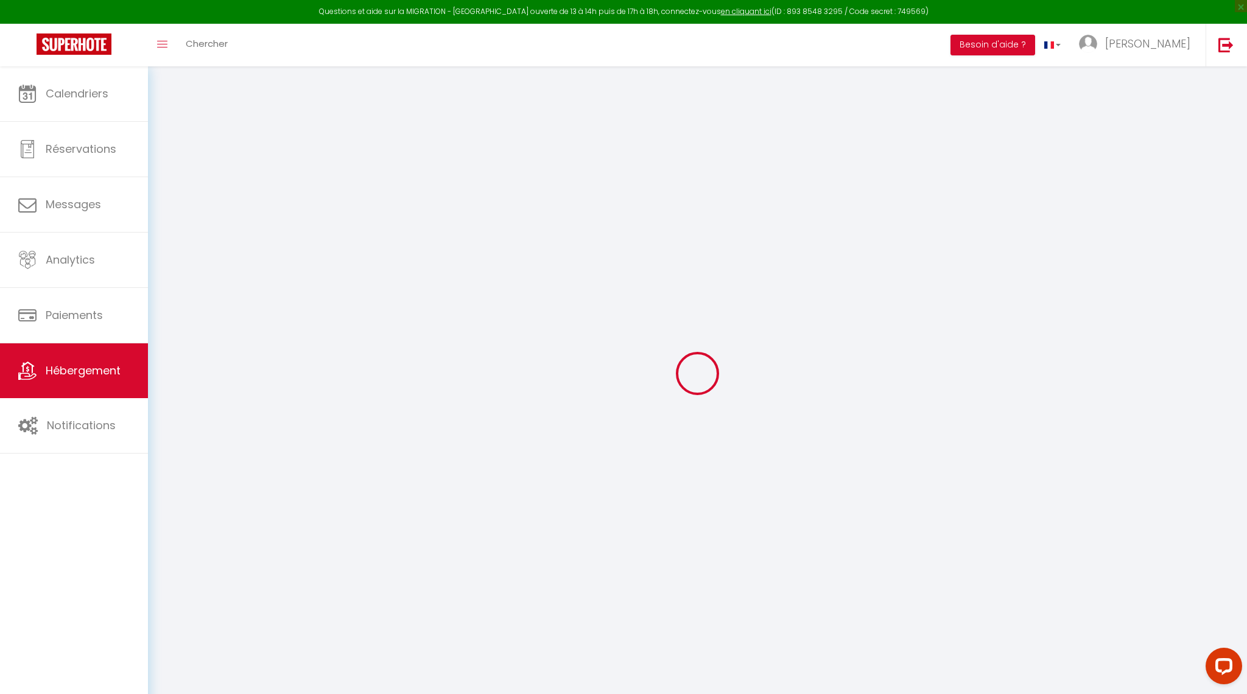
select select "+ 20 %"
select select "+ 30 %"
select select "+ 10 %"
select select "15:00"
select select "23:00"
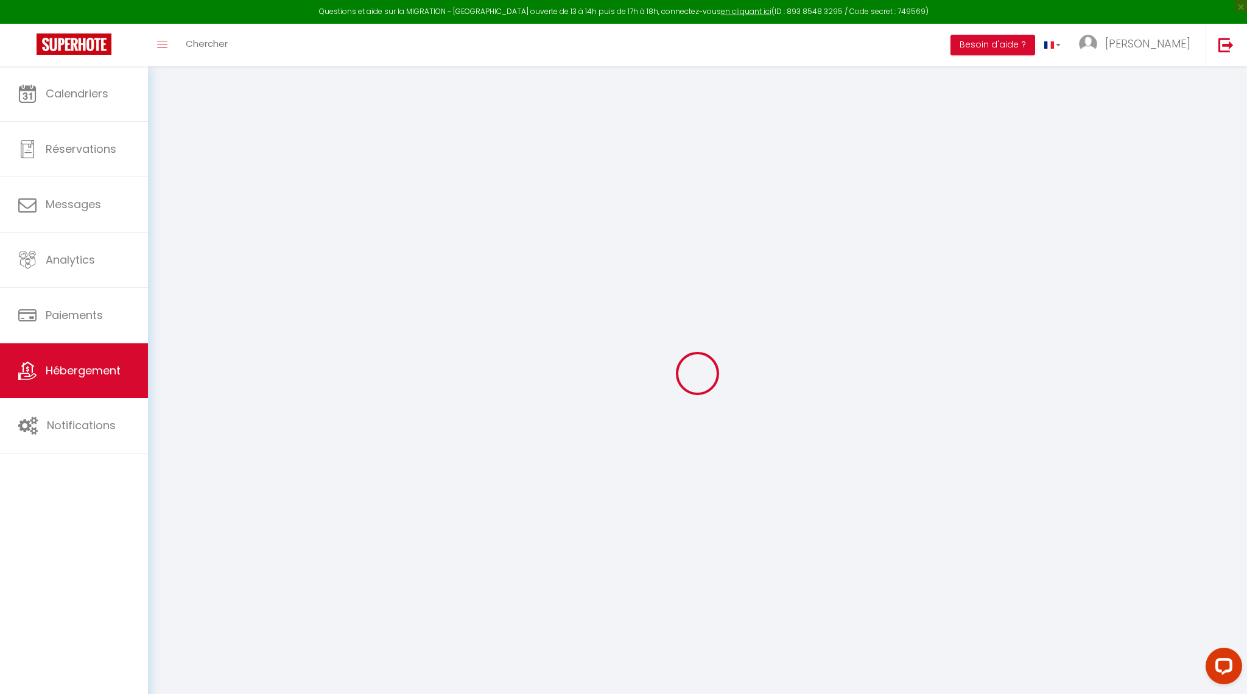
select select "11:00"
select select "30"
select select "120"
select select "15:00"
checkbox input "false"
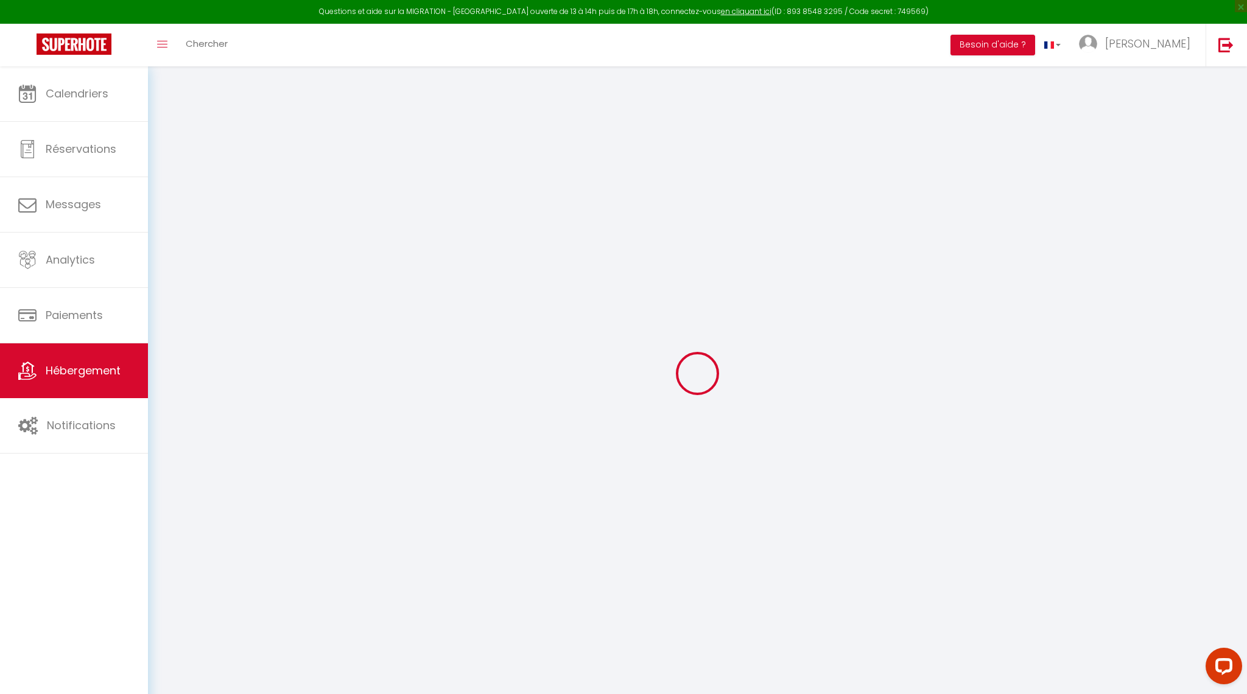
checkbox input "false"
select select "7895-1381933612381805069"
select select
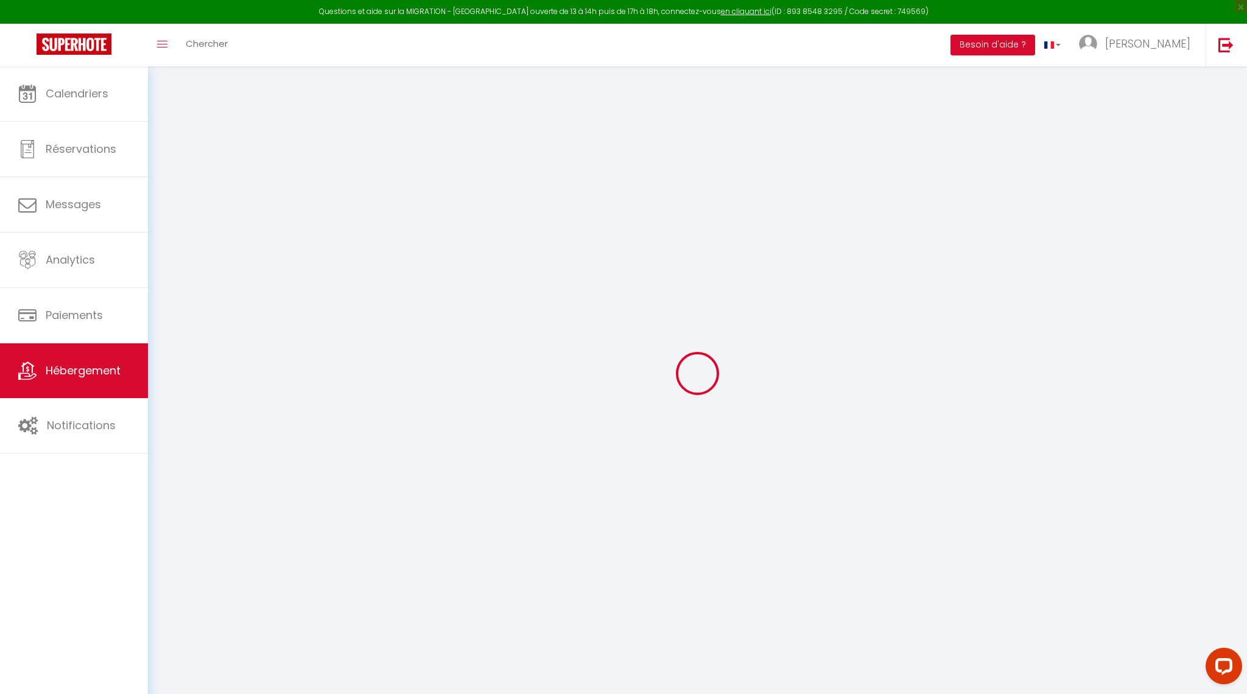
select select
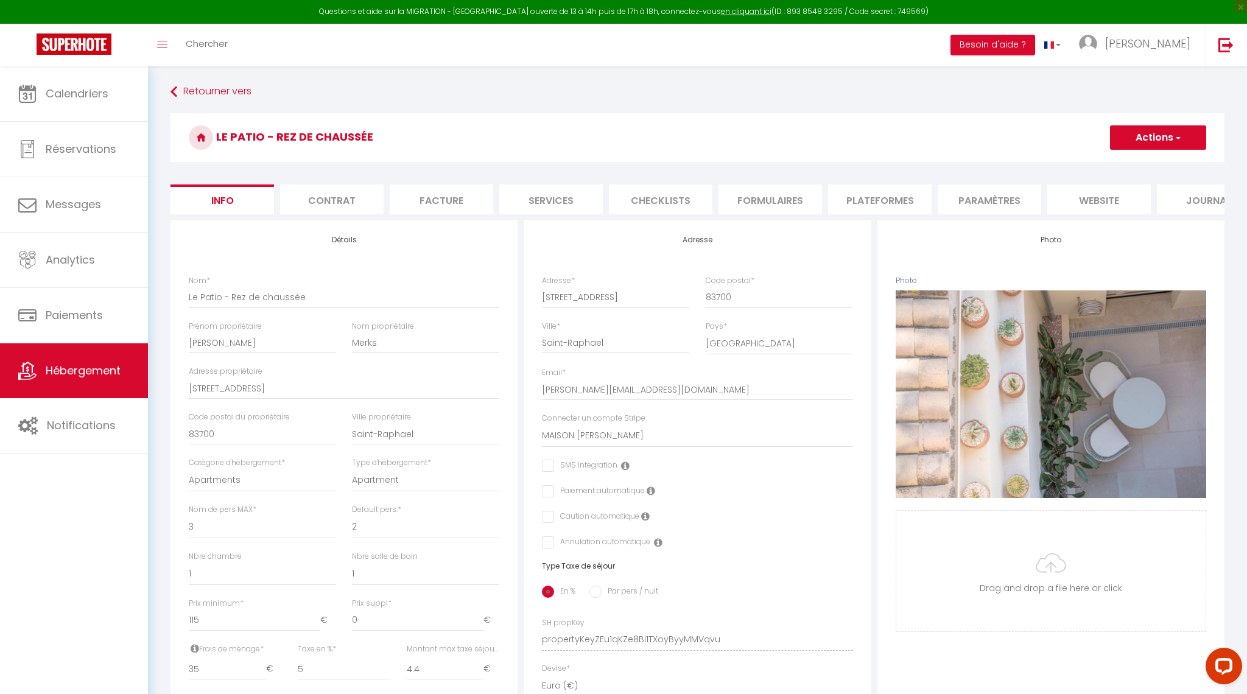
click at [875, 200] on li "Plateformes" at bounding box center [880, 200] width 104 height 30
select select
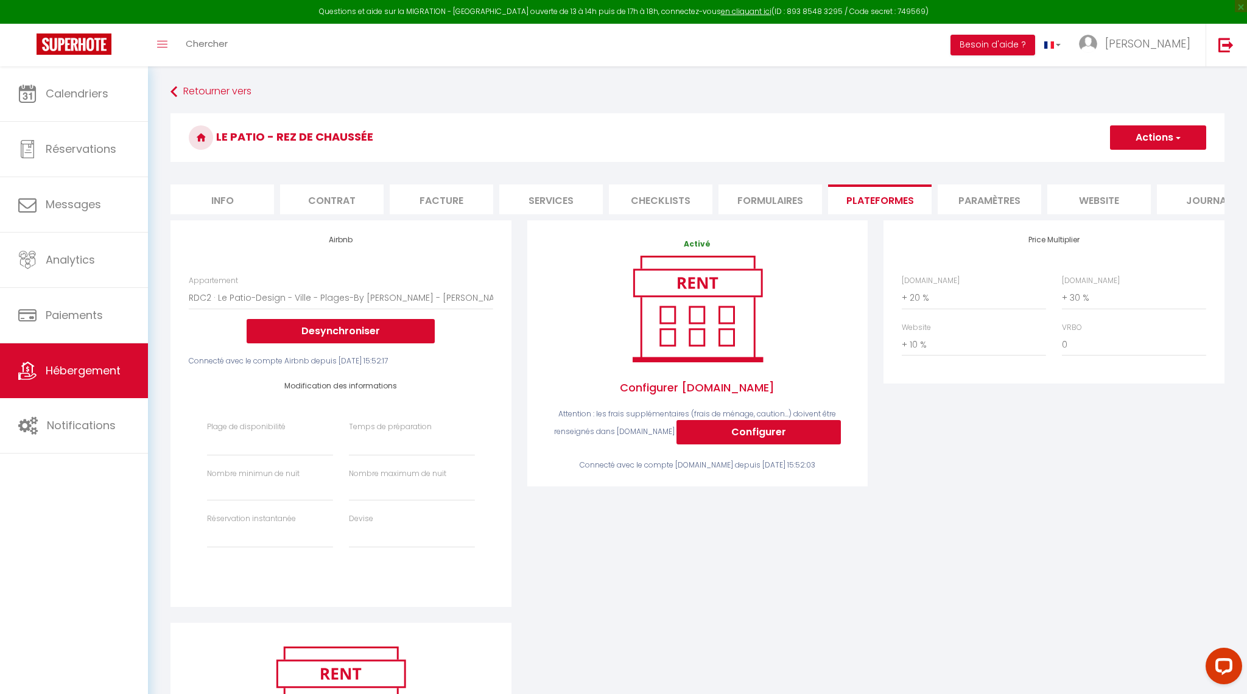
click at [369, 327] on button "Desynchroniser" at bounding box center [341, 331] width 188 height 24
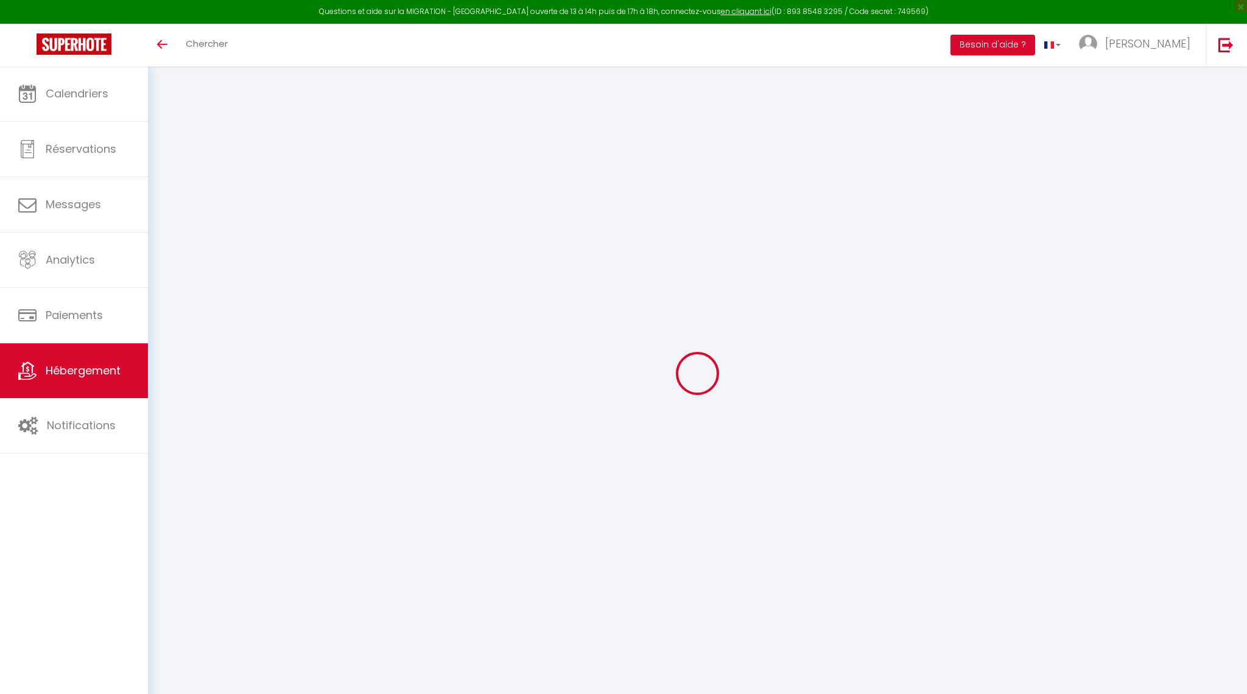
select select "+ 20 %"
select select "+ 30 %"
select select "+ 10 %"
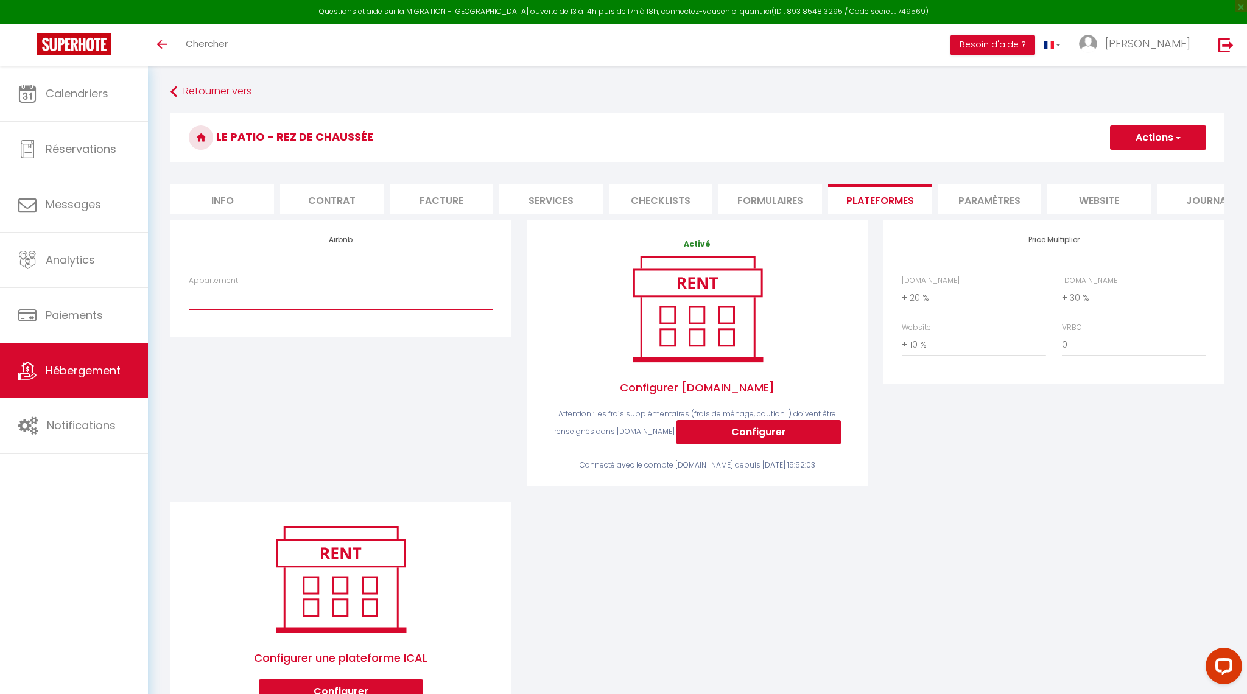
select select "7895-1381933612381805069"
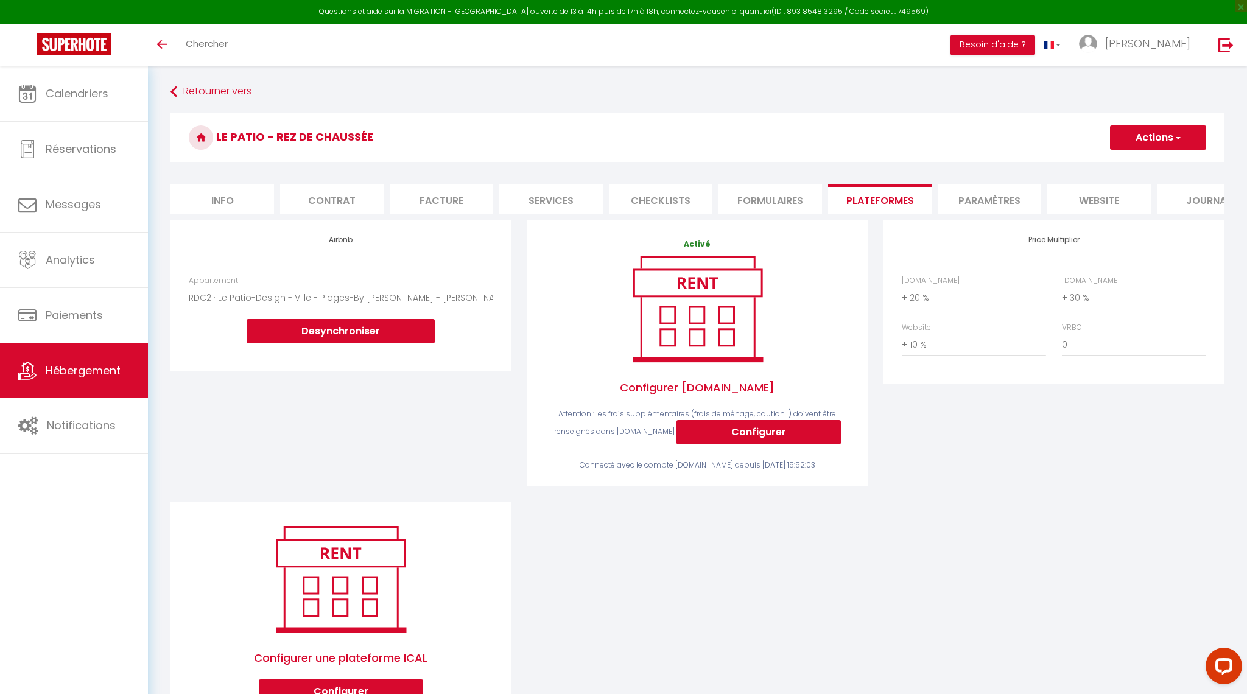
click at [343, 403] on div "Airbnb Appartement RDC2 · Le Patio-Design - Ville - Plages-By [PERSON_NAME] - […" at bounding box center [341, 361] width 357 height 282
click at [1152, 140] on button "Actions" at bounding box center [1158, 137] width 96 height 24
click at [1143, 164] on link "Enregistrer" at bounding box center [1158, 165] width 96 height 16
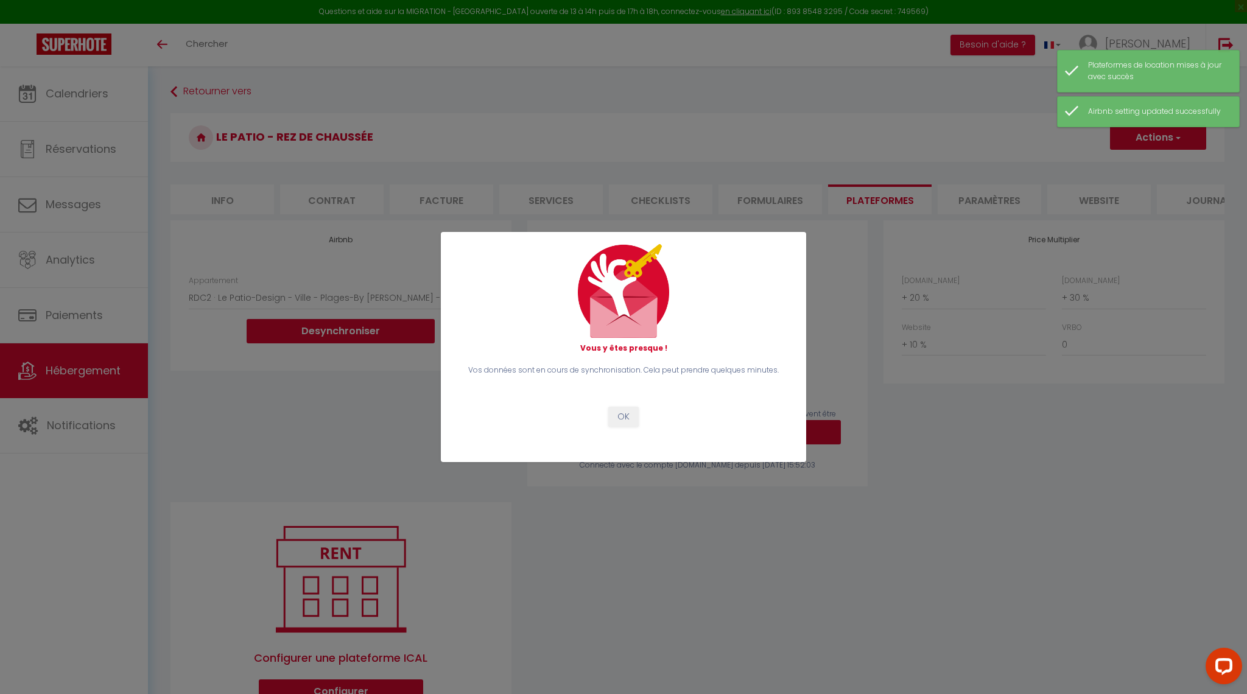
click at [619, 415] on button "OK" at bounding box center [623, 417] width 30 height 21
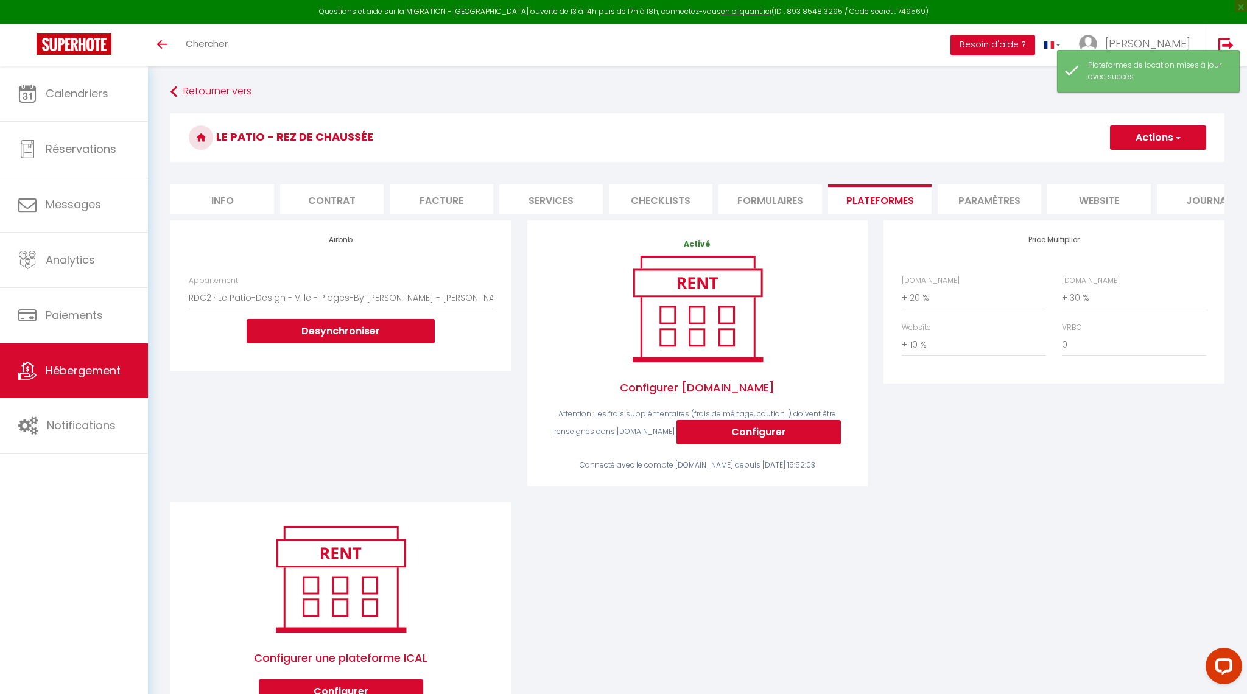
click at [410, 419] on div "Airbnb Appartement RDC2 · Le Patio-Design - Ville - Plages-By [PERSON_NAME] - […" at bounding box center [341, 361] width 357 height 282
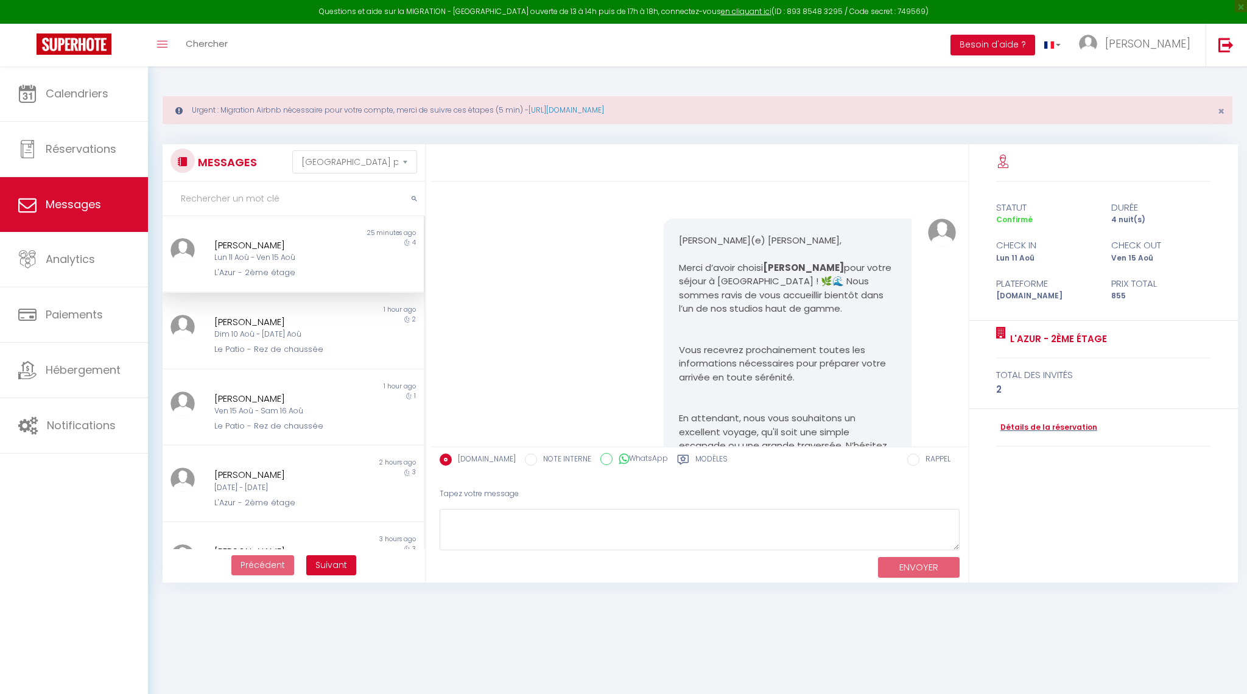
select select "message"
